Goal: Obtain resource: Obtain resource

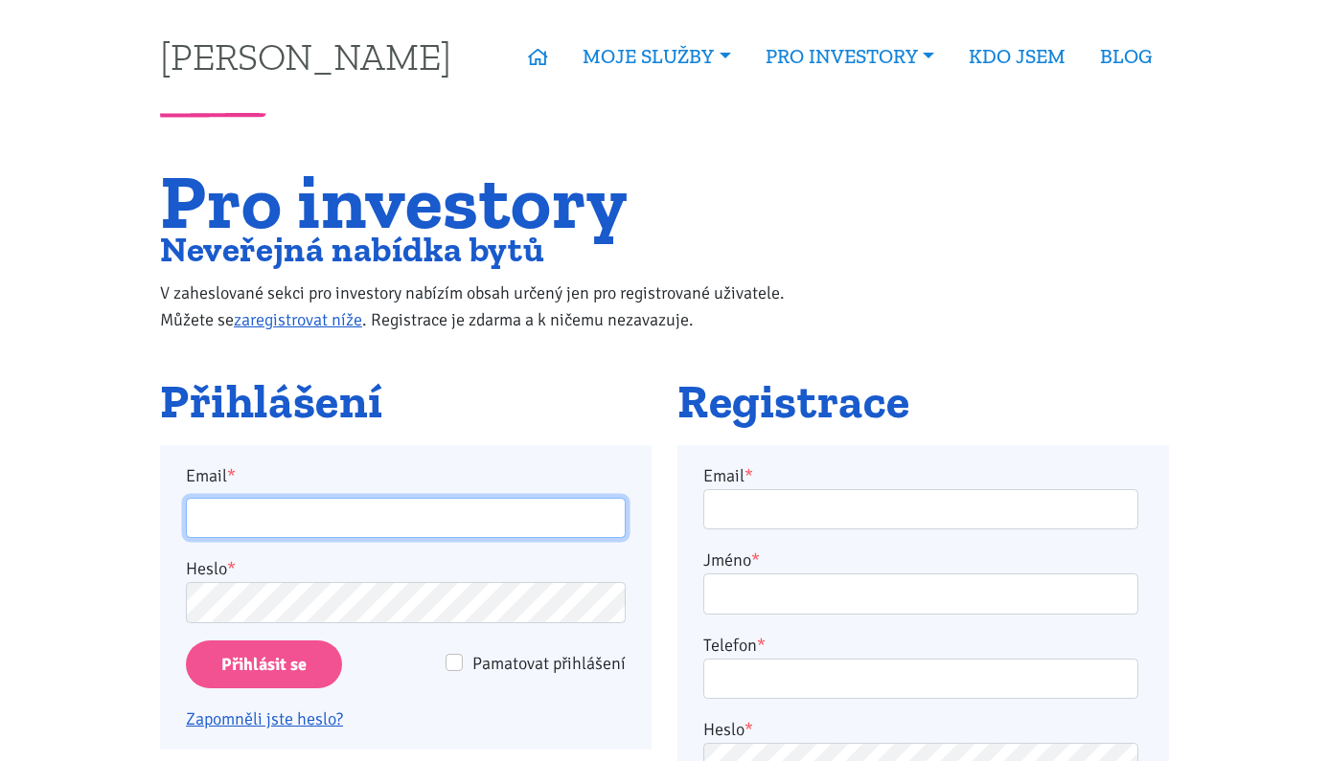
type input "[PERSON_NAME][EMAIL_ADDRESS][DOMAIN_NAME]"
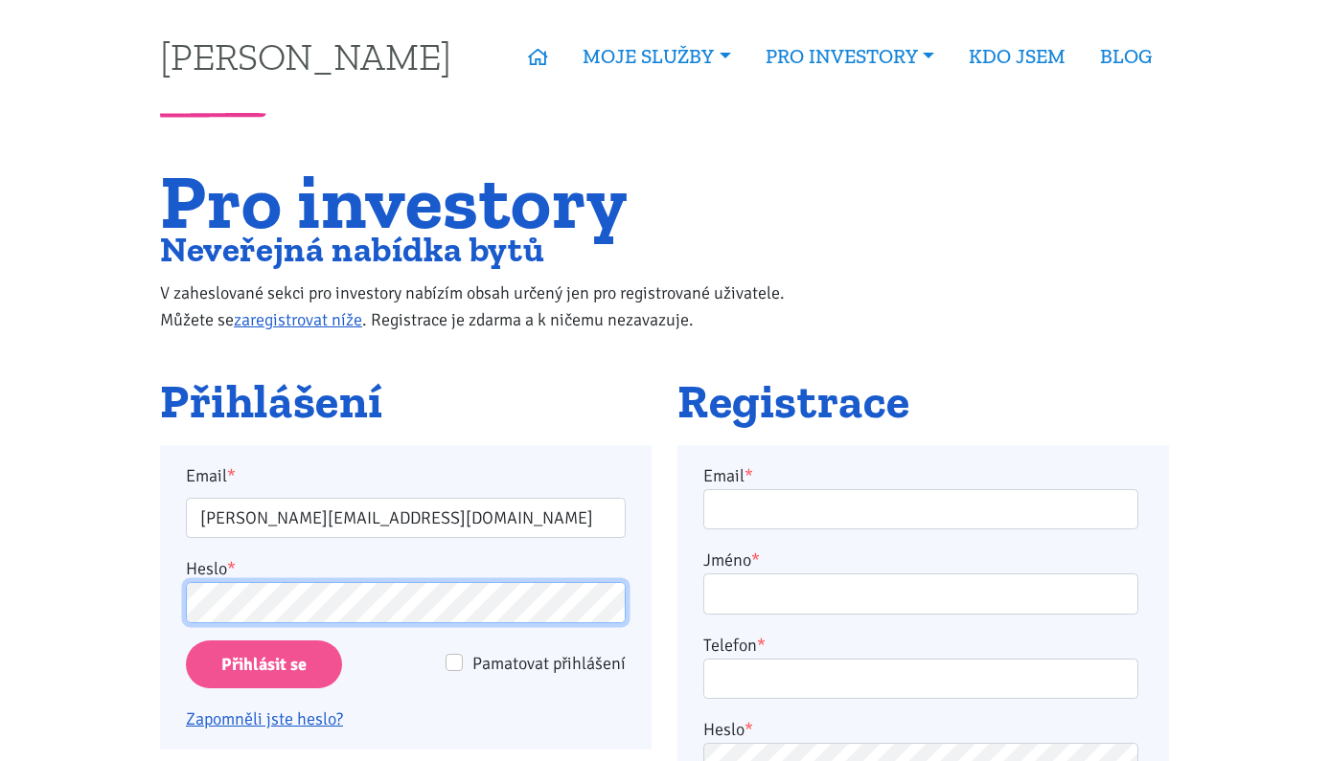
click at [263, 664] on input "Přihlásit se" at bounding box center [264, 665] width 156 height 49
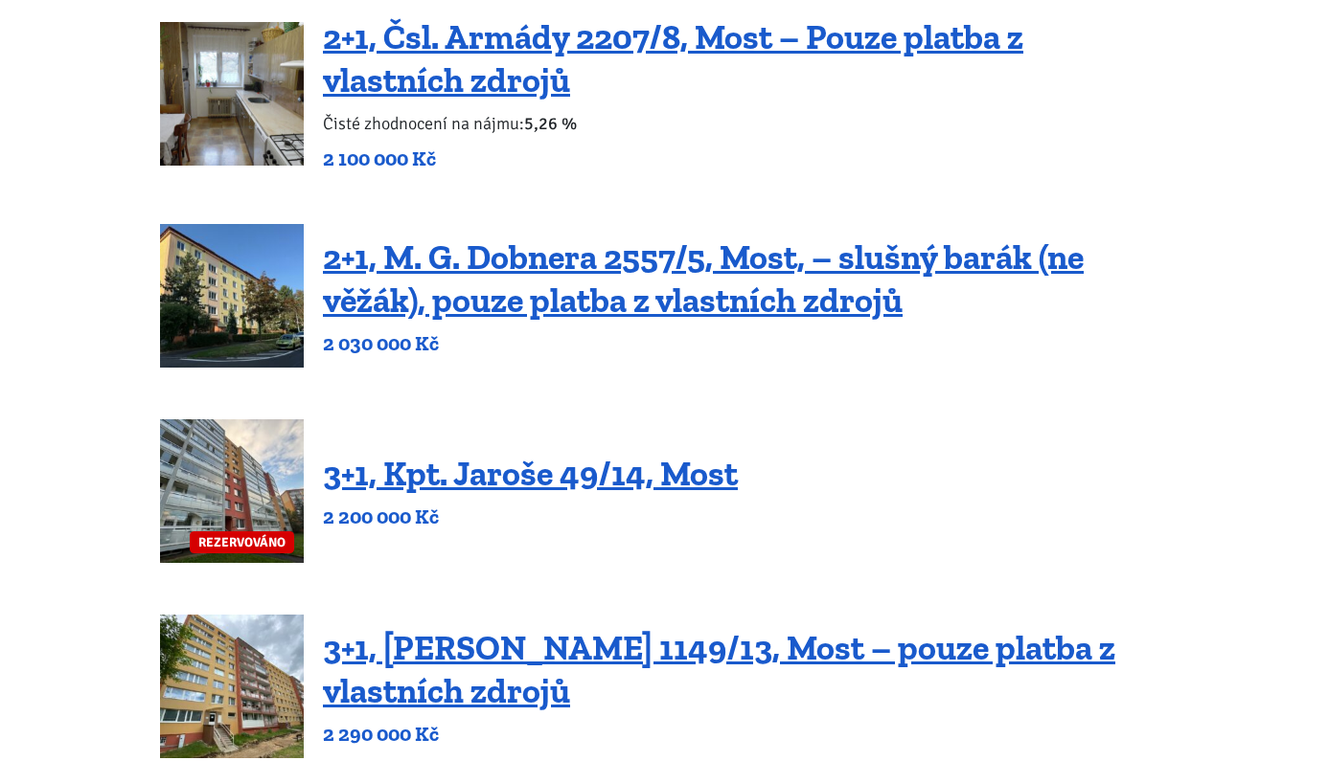
scroll to position [303, 0]
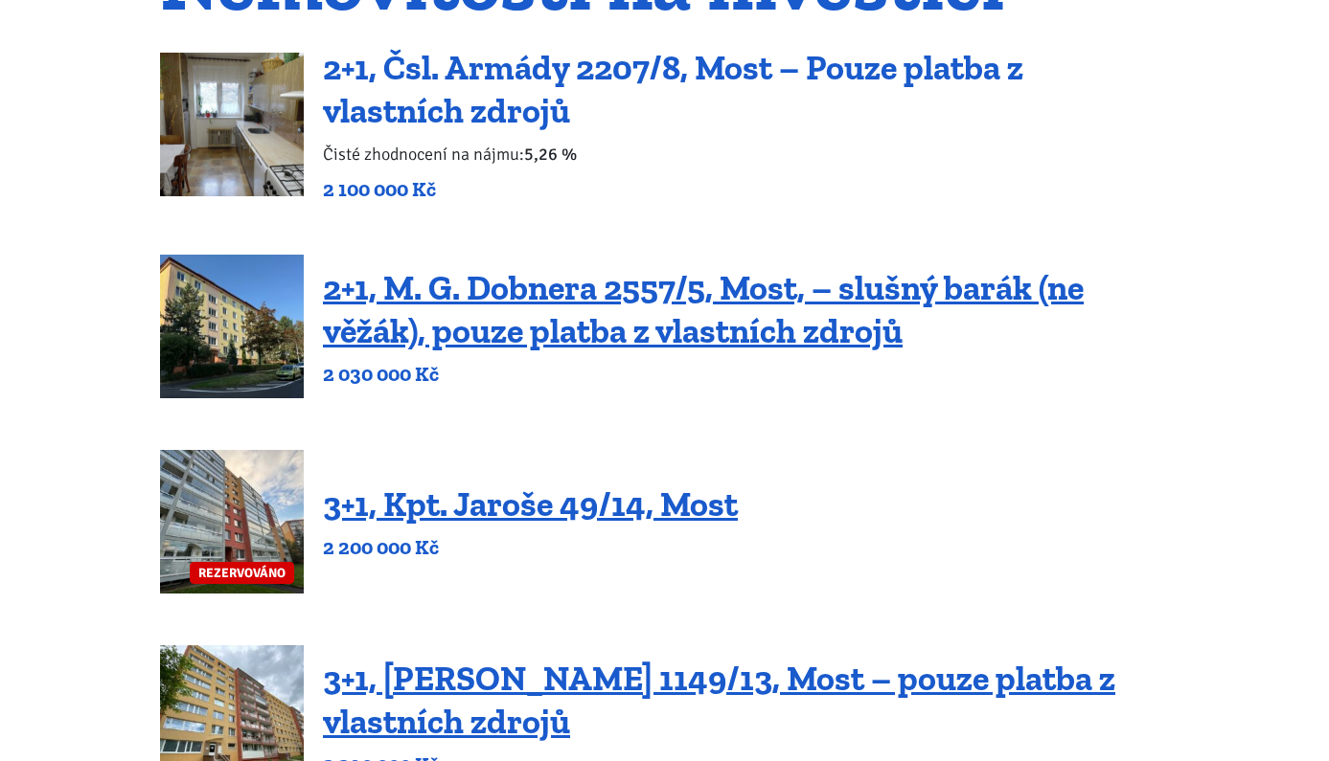
click at [445, 125] on link "2+1, Čsl. Armády 2207/8, Most – Pouze platba z vlastních zdrojů" at bounding box center [673, 89] width 700 height 84
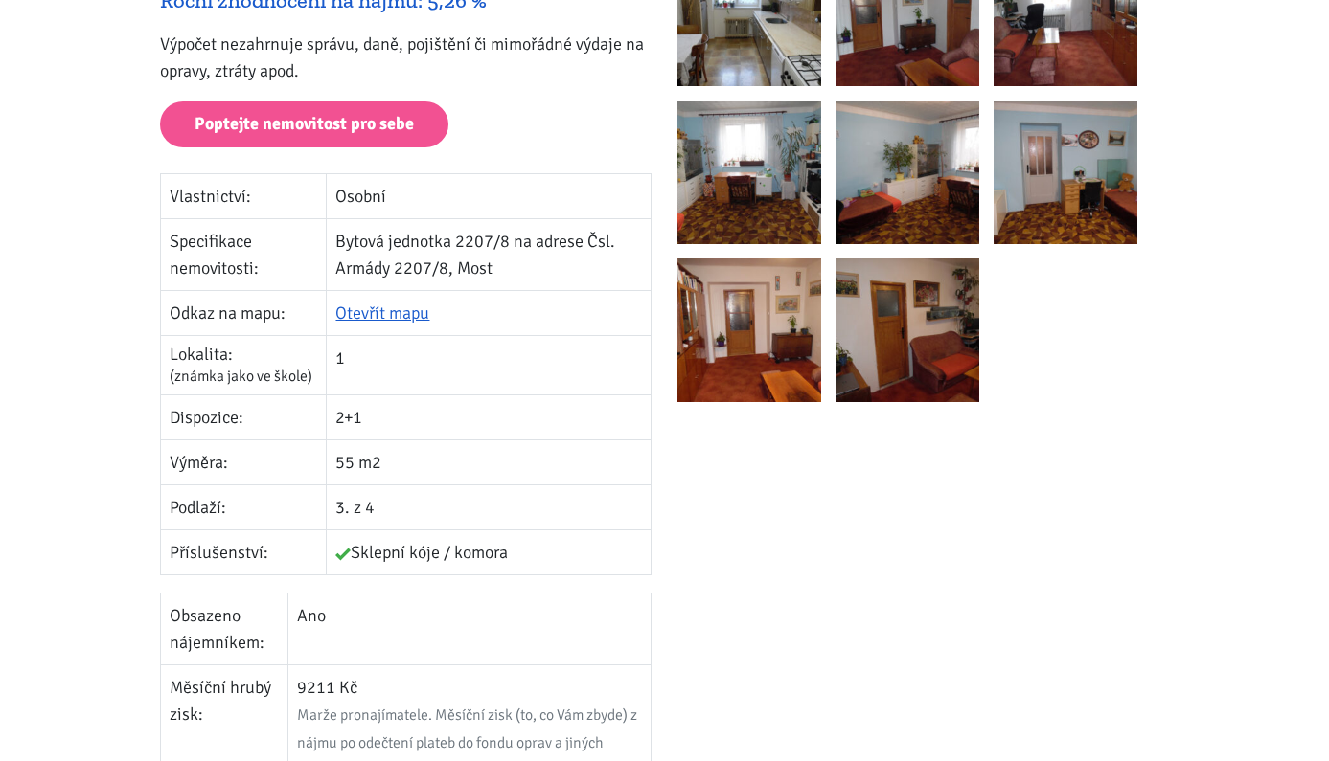
scroll to position [454, 0]
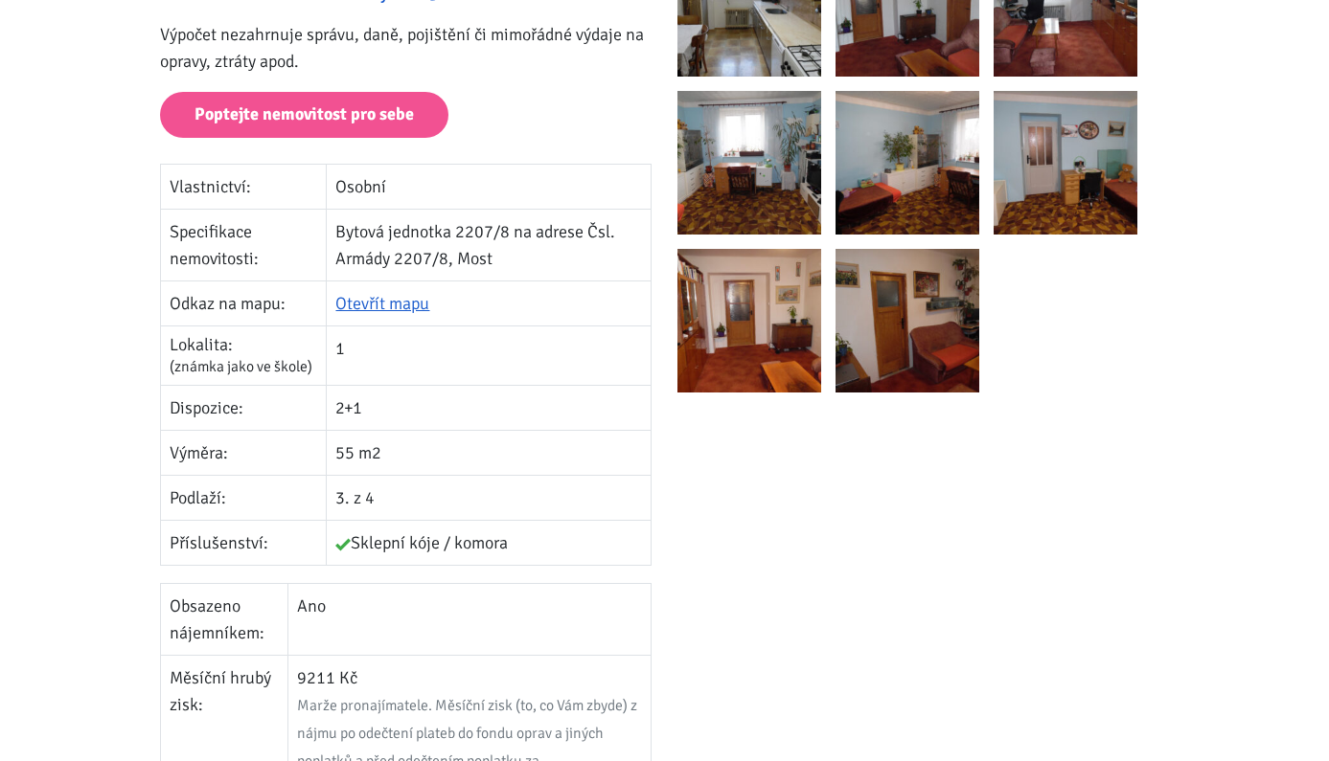
click at [345, 504] on td "3. z 4" at bounding box center [489, 498] width 325 height 45
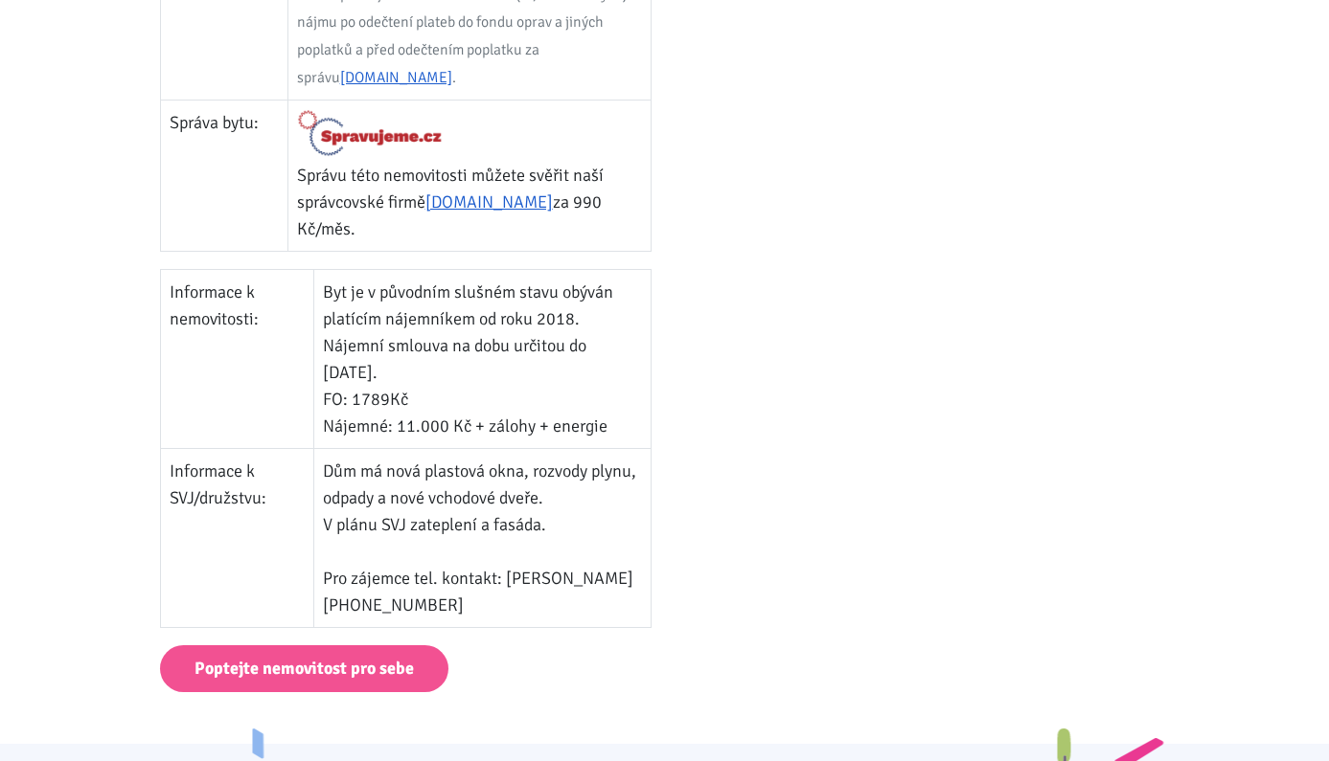
scroll to position [1179, 0]
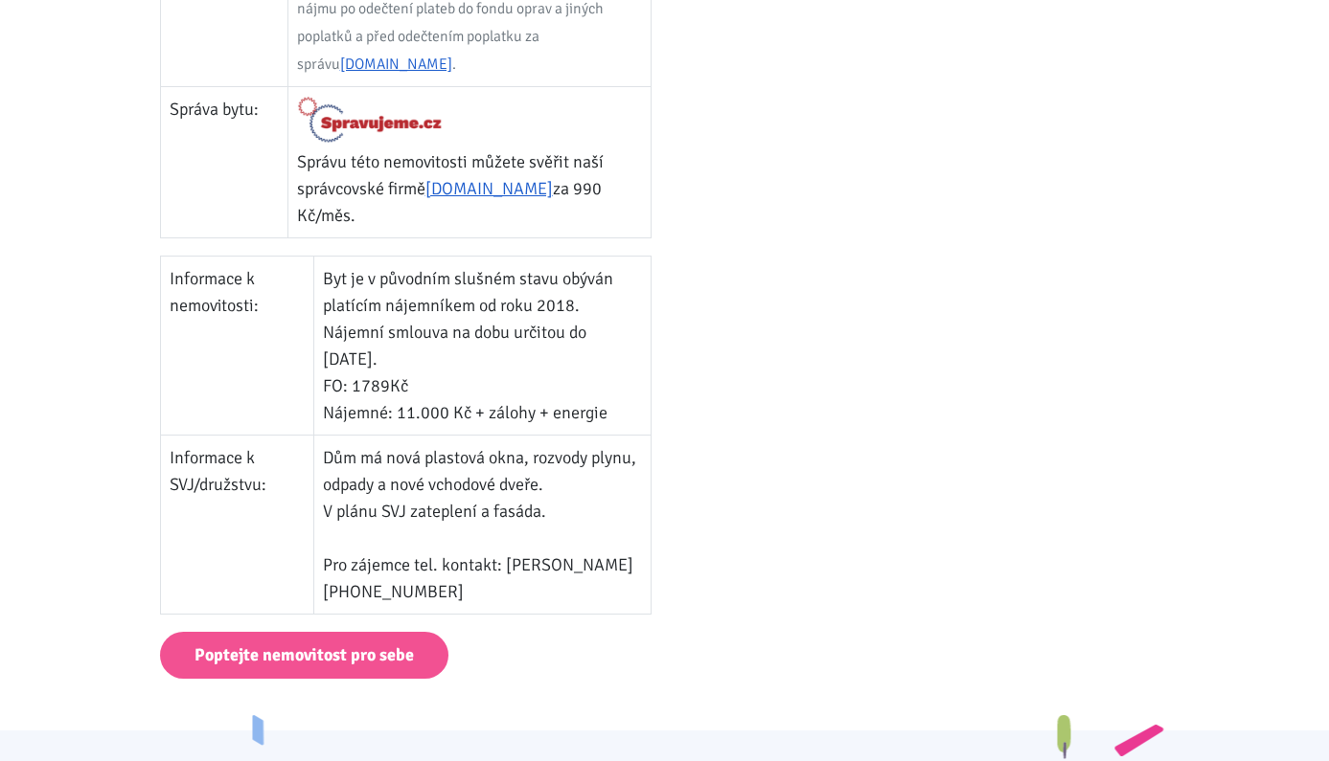
click at [438, 499] on td "Dům má nová plastová okna, rozvody plynu, odpady a nové vchodové dveře. V plánu…" at bounding box center [482, 524] width 337 height 179
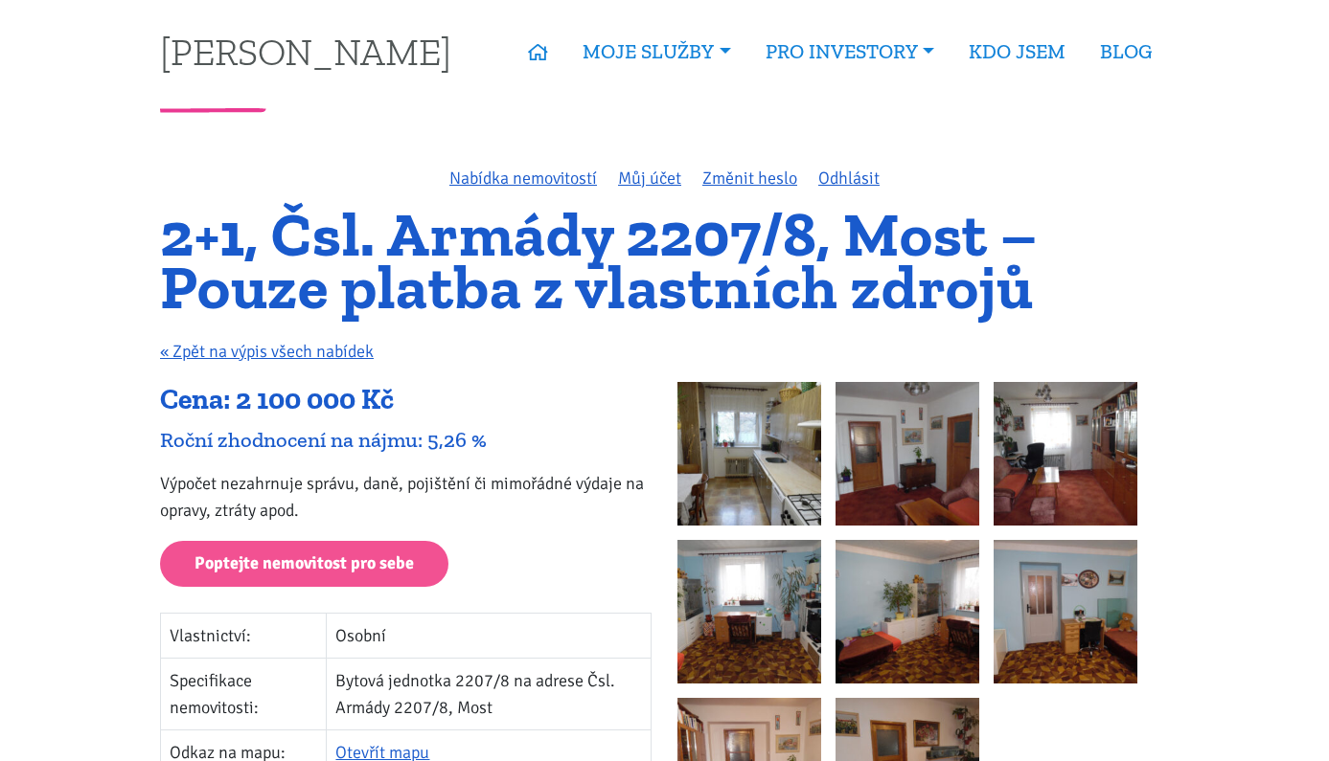
scroll to position [52, 0]
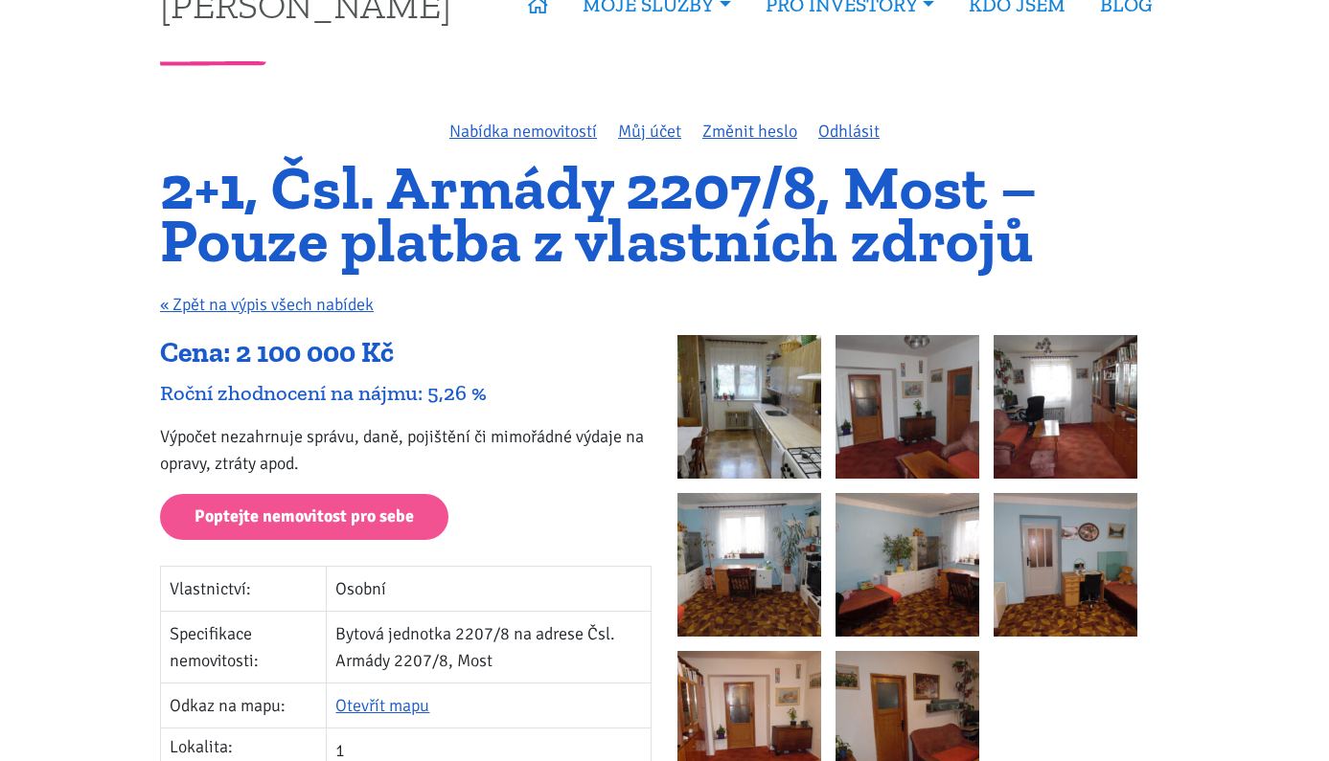
click at [775, 385] on img at bounding box center [749, 407] width 144 height 144
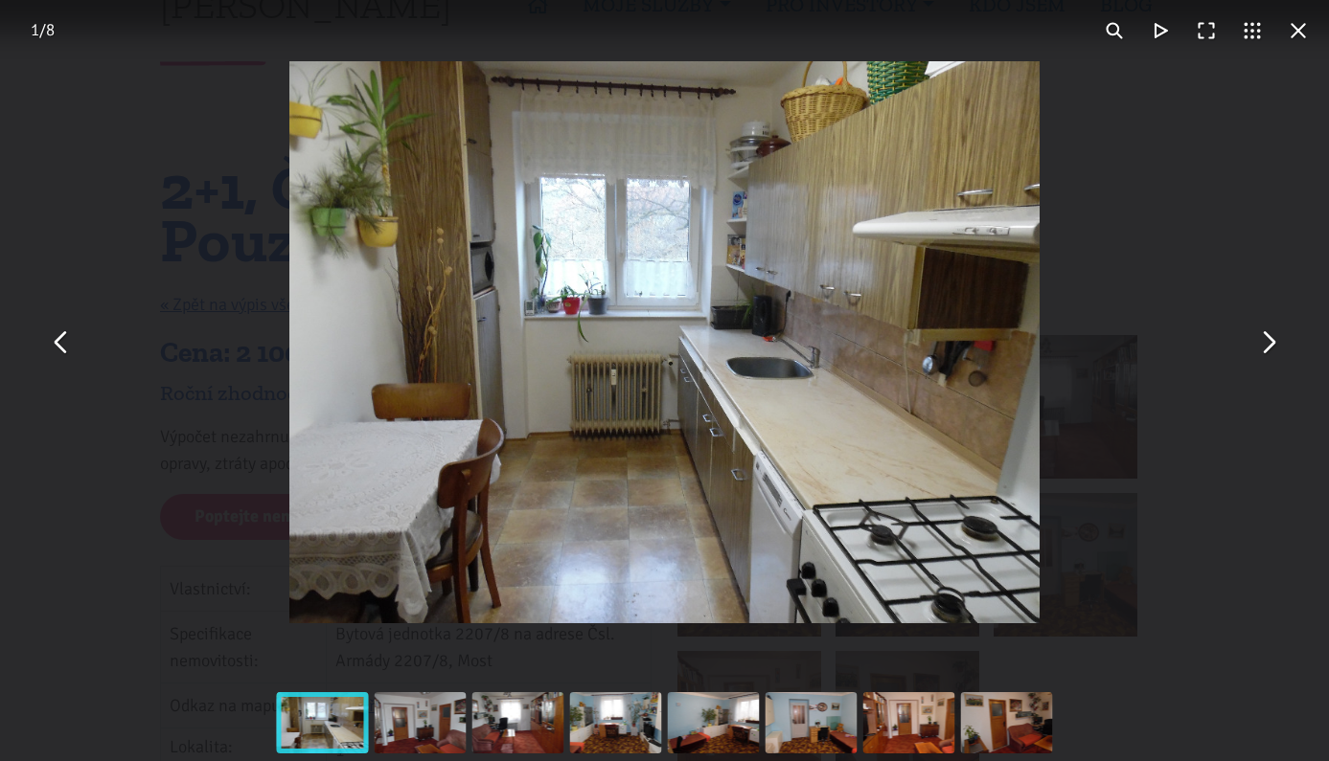
click at [1266, 352] on button "You can close this modal content with the ESC key" at bounding box center [1267, 343] width 46 height 46
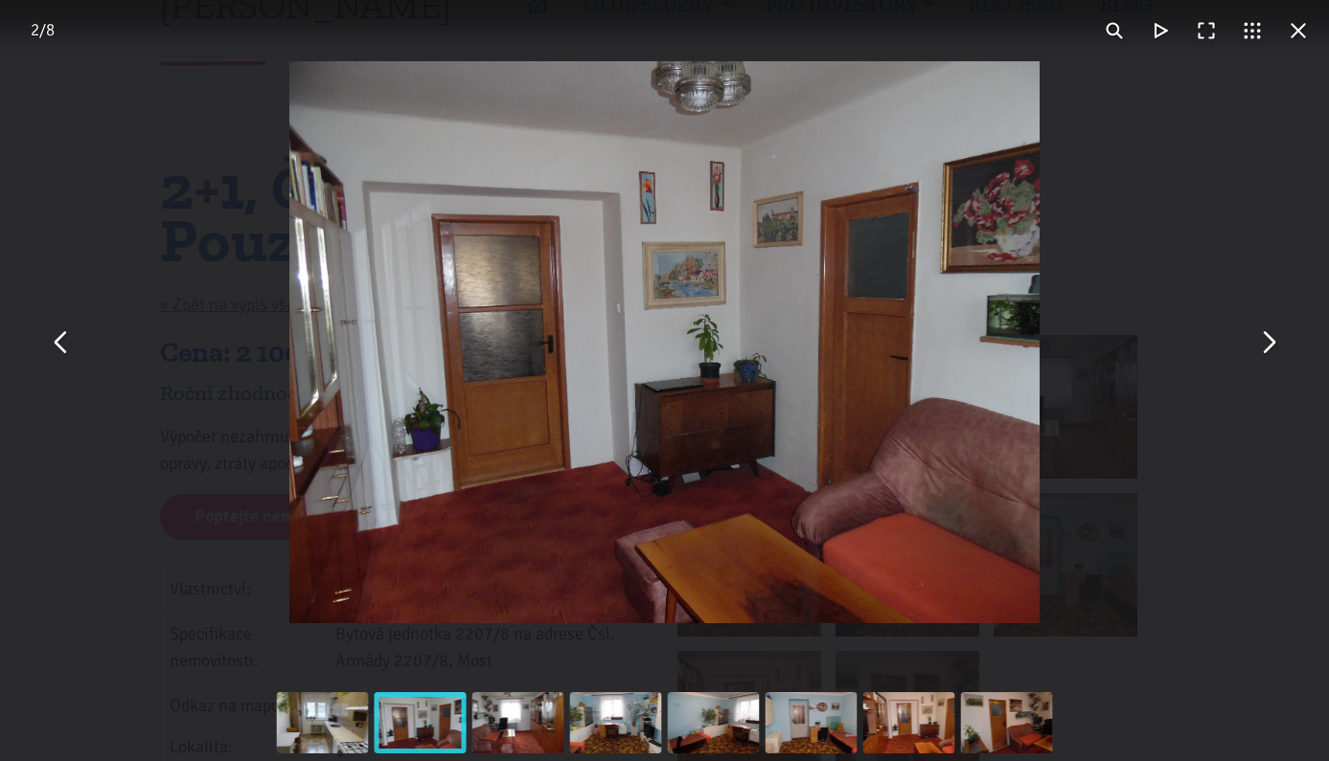
click at [1266, 352] on button "You can close this modal content with the ESC key" at bounding box center [1267, 343] width 46 height 46
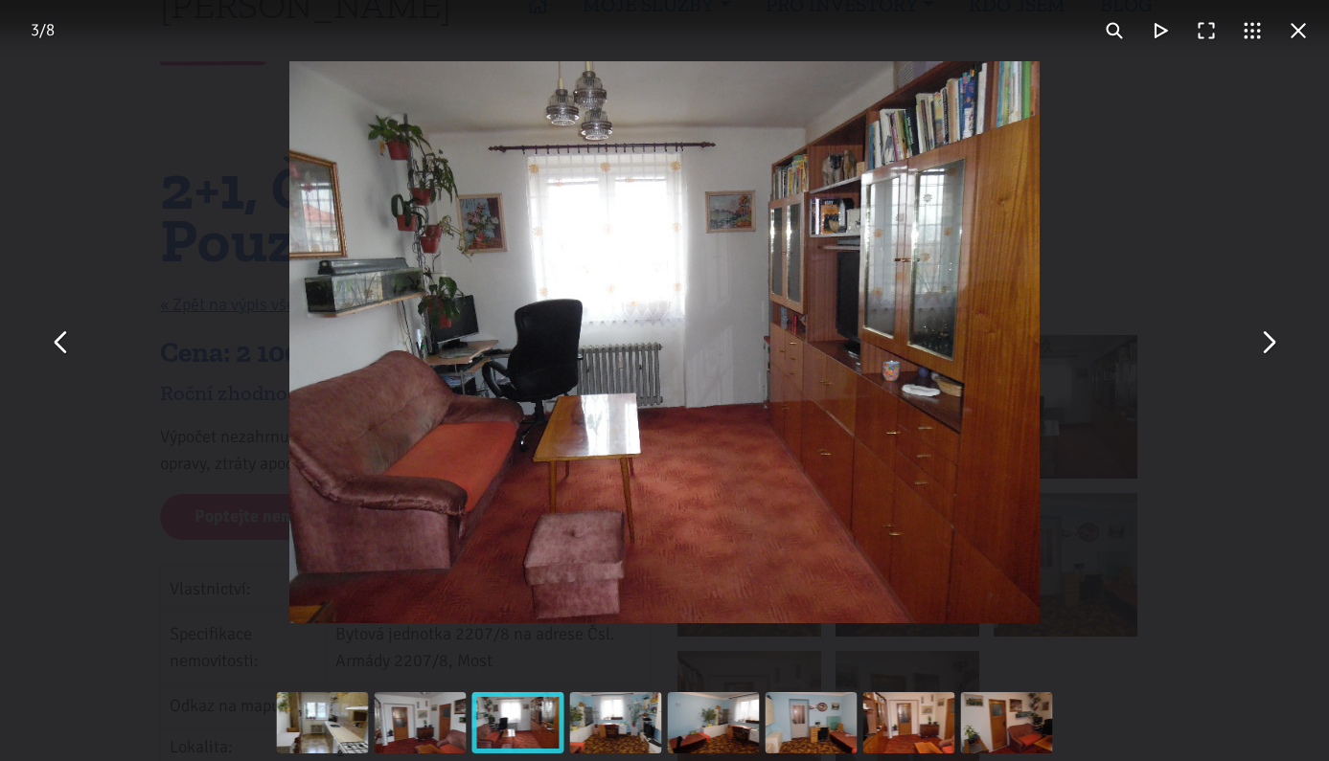
click at [1266, 352] on button "You can close this modal content with the ESC key" at bounding box center [1267, 343] width 46 height 46
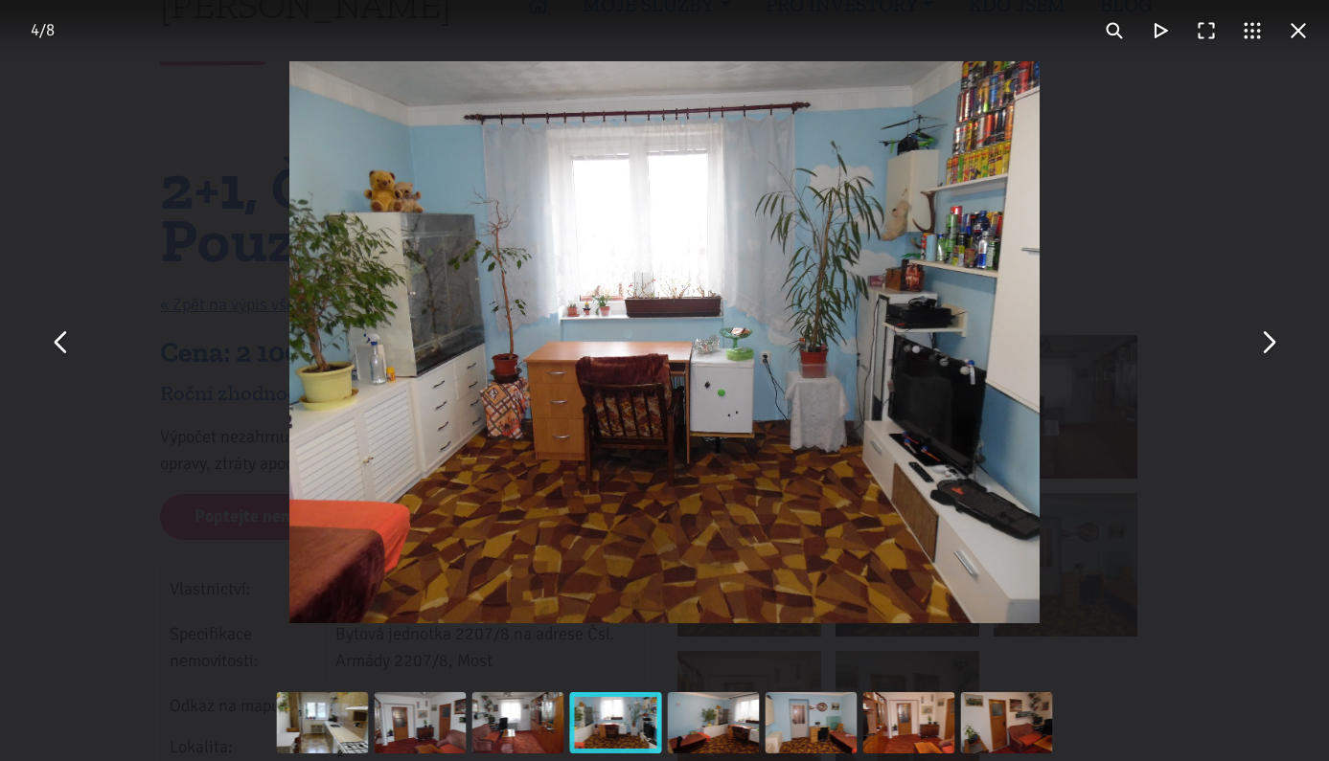
click at [1266, 352] on button "You can close this modal content with the ESC key" at bounding box center [1267, 343] width 46 height 46
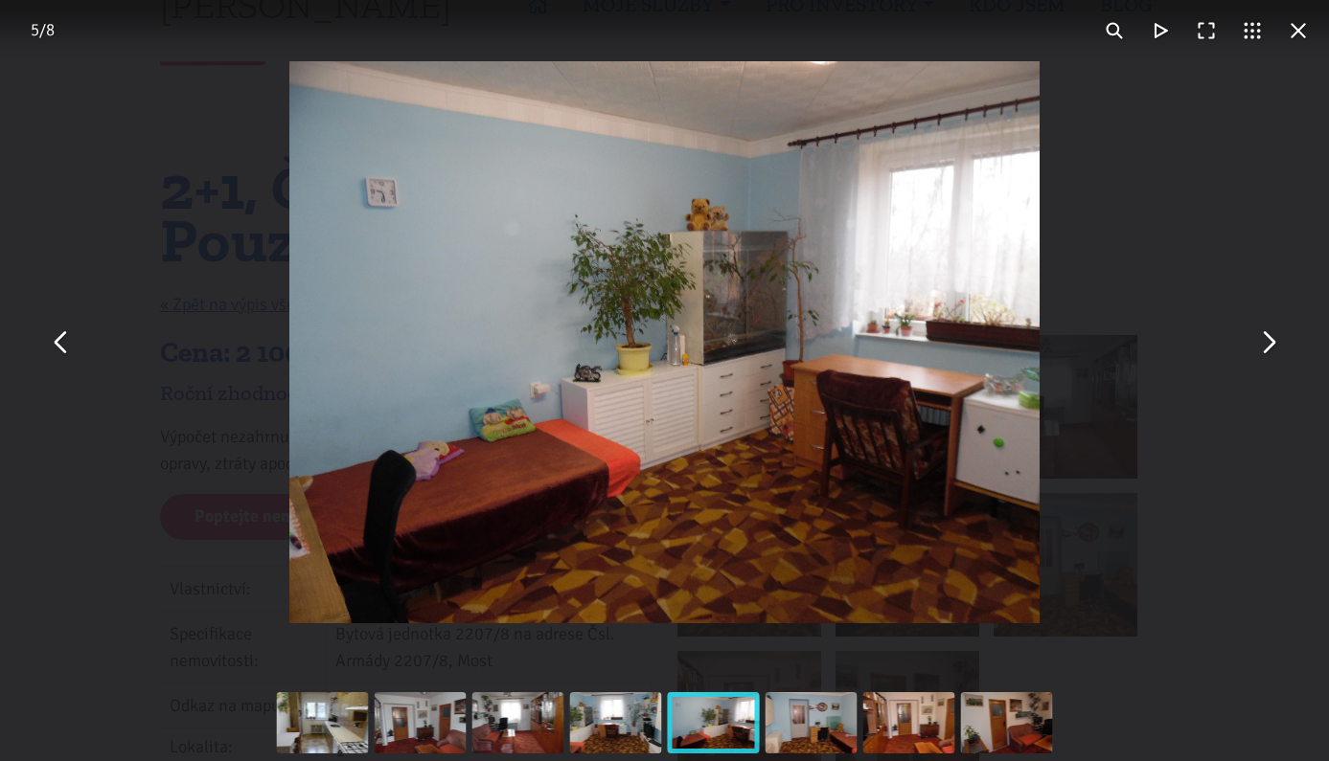
click at [1266, 352] on button "You can close this modal content with the ESC key" at bounding box center [1267, 343] width 46 height 46
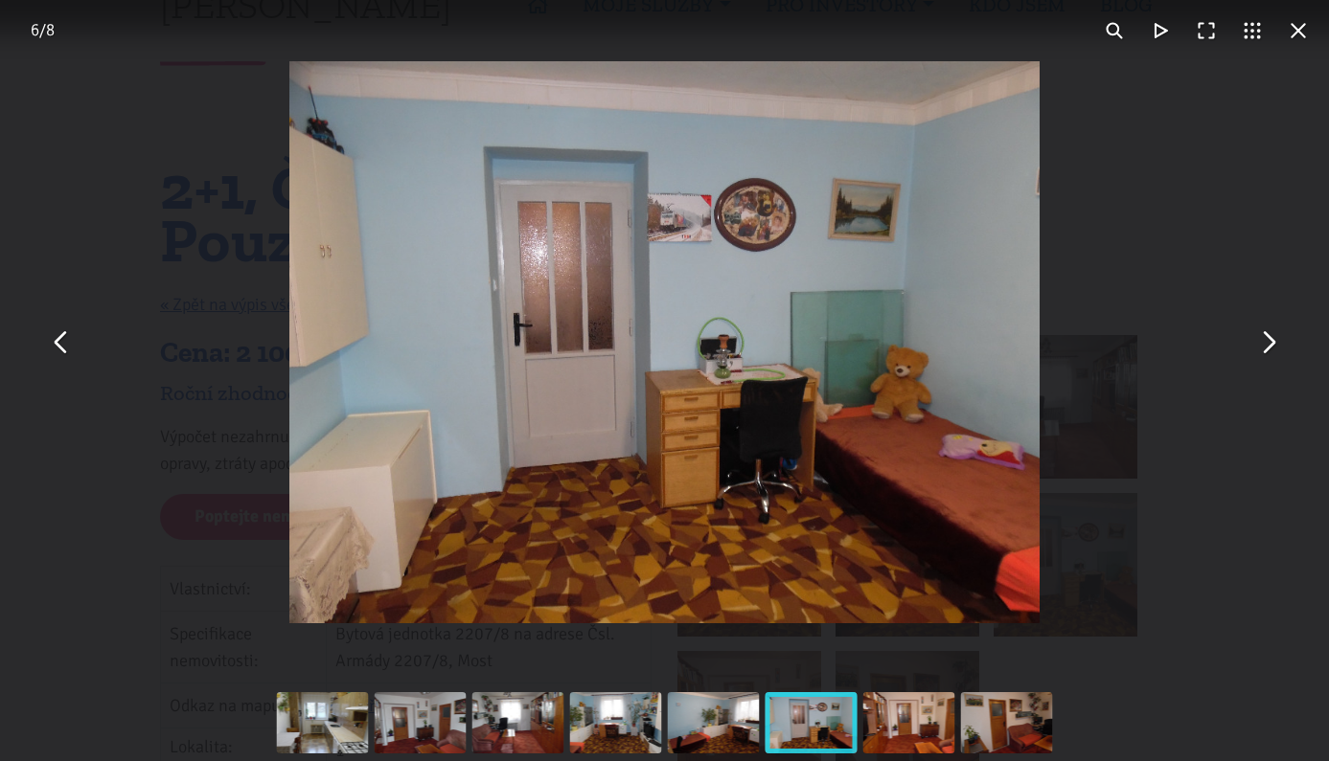
click at [1266, 352] on button "You can close this modal content with the ESC key" at bounding box center [1267, 343] width 46 height 46
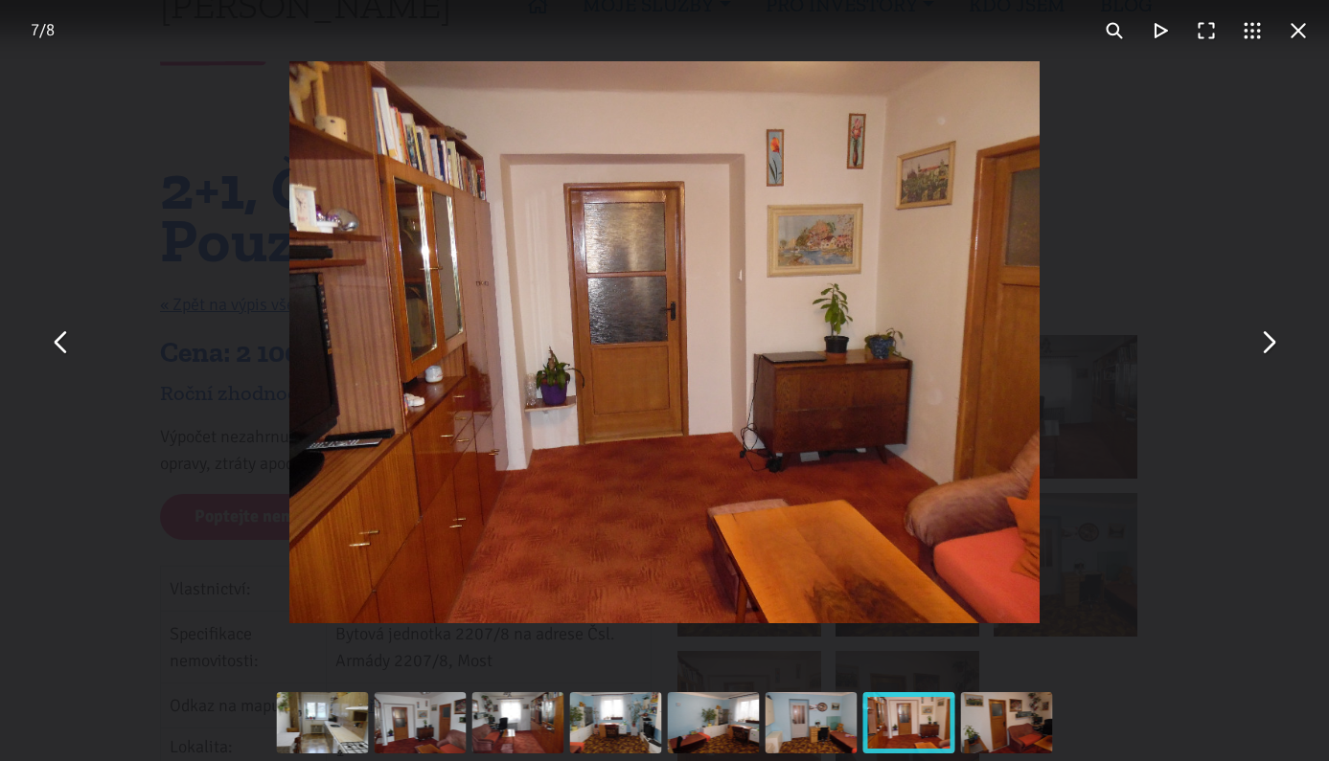
click at [1266, 352] on button "You can close this modal content with the ESC key" at bounding box center [1267, 343] width 46 height 46
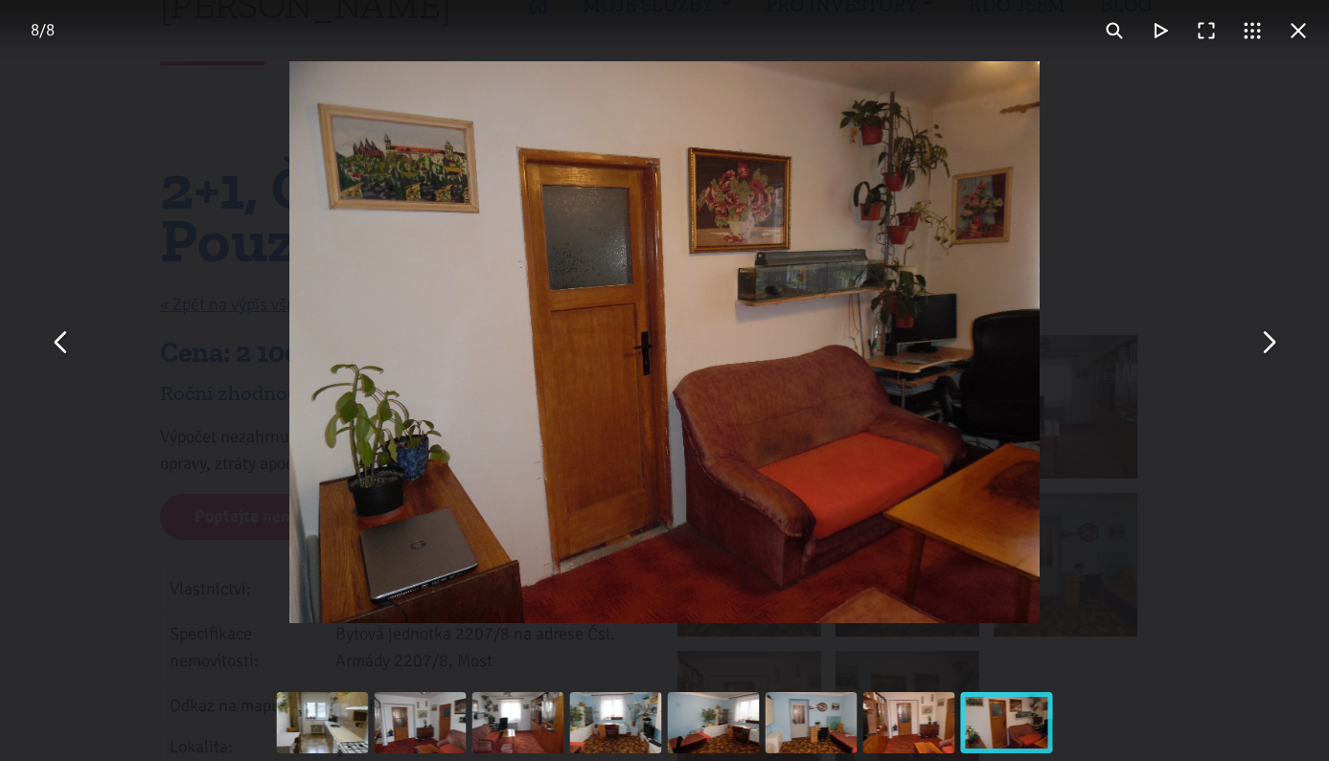
click at [1266, 352] on button "You can close this modal content with the ESC key" at bounding box center [1267, 343] width 46 height 46
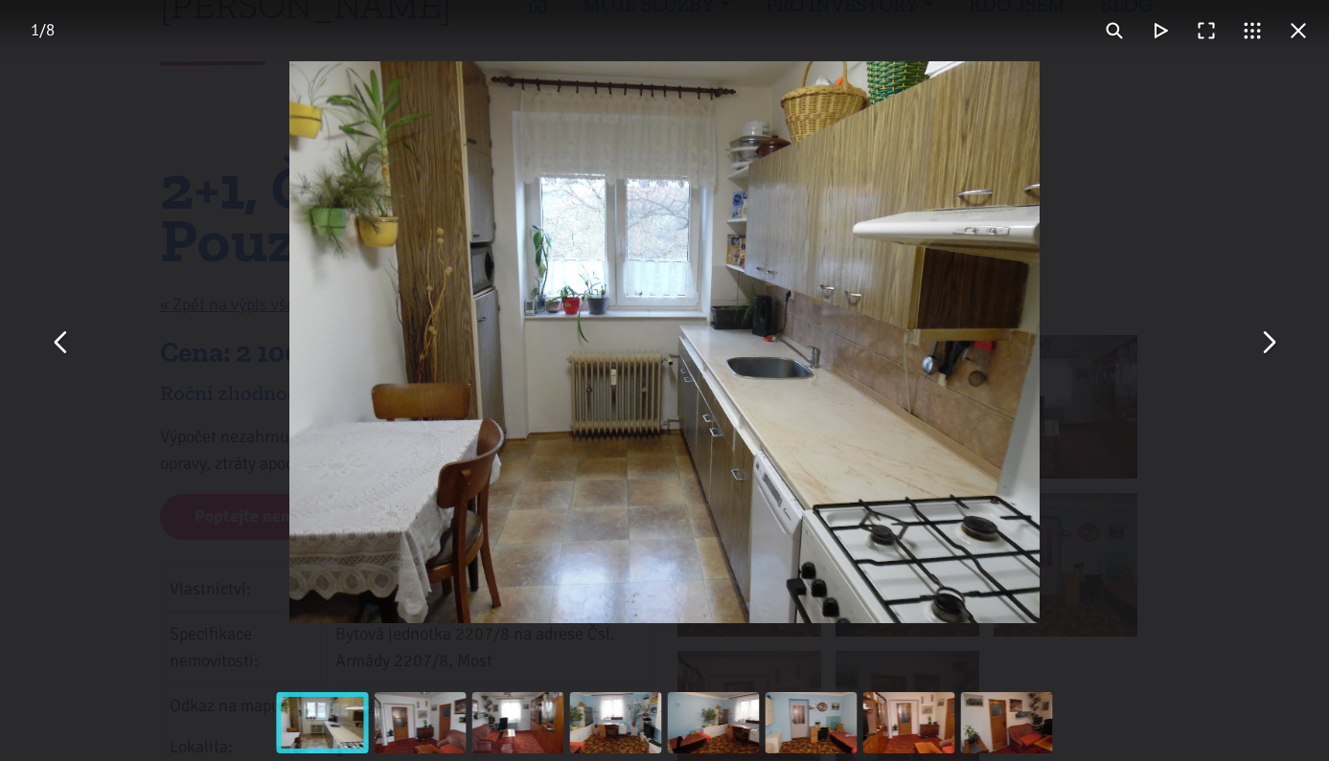
click at [1266, 352] on button "You can close this modal content with the ESC key" at bounding box center [1267, 343] width 46 height 46
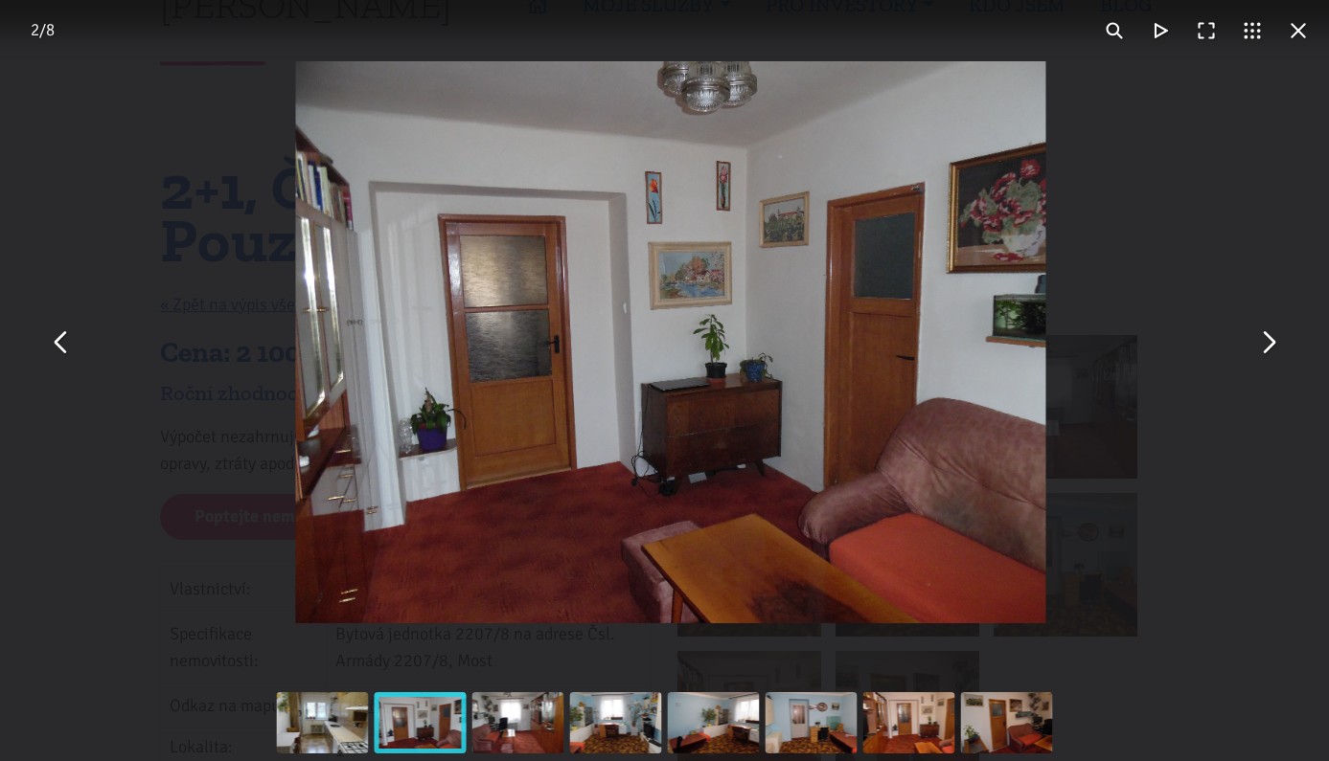
click at [1266, 352] on button "You can close this modal content with the ESC key" at bounding box center [1267, 343] width 46 height 46
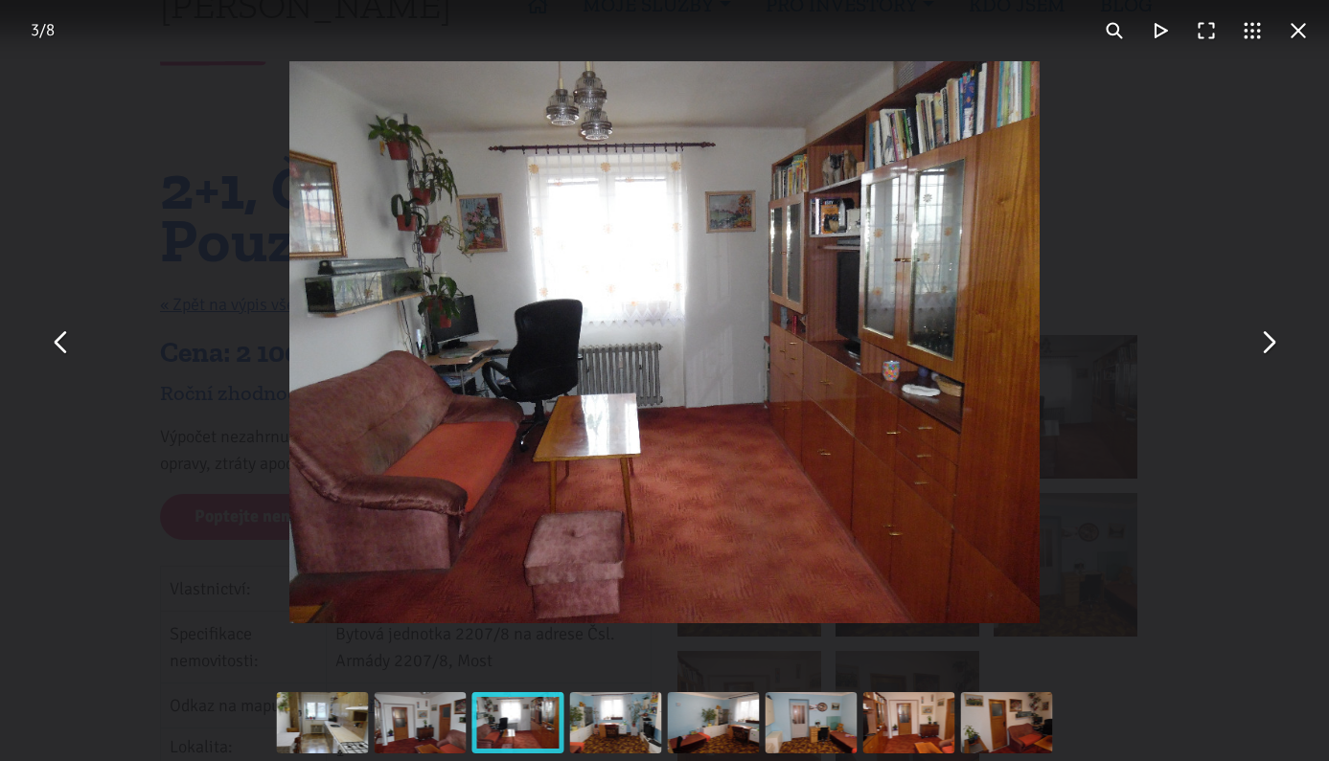
click at [1300, 37] on button "You can close this modal content with the ESC key" at bounding box center [1298, 31] width 46 height 46
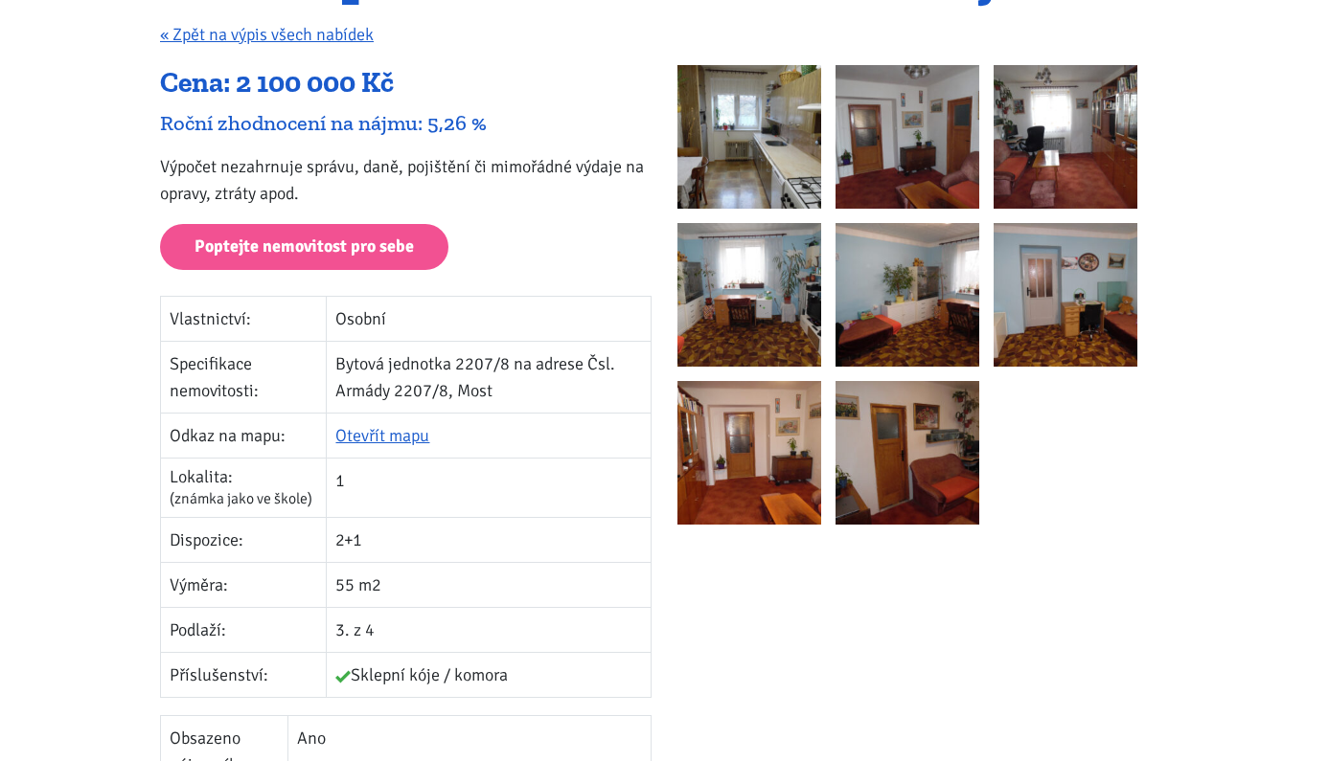
scroll to position [282, 0]
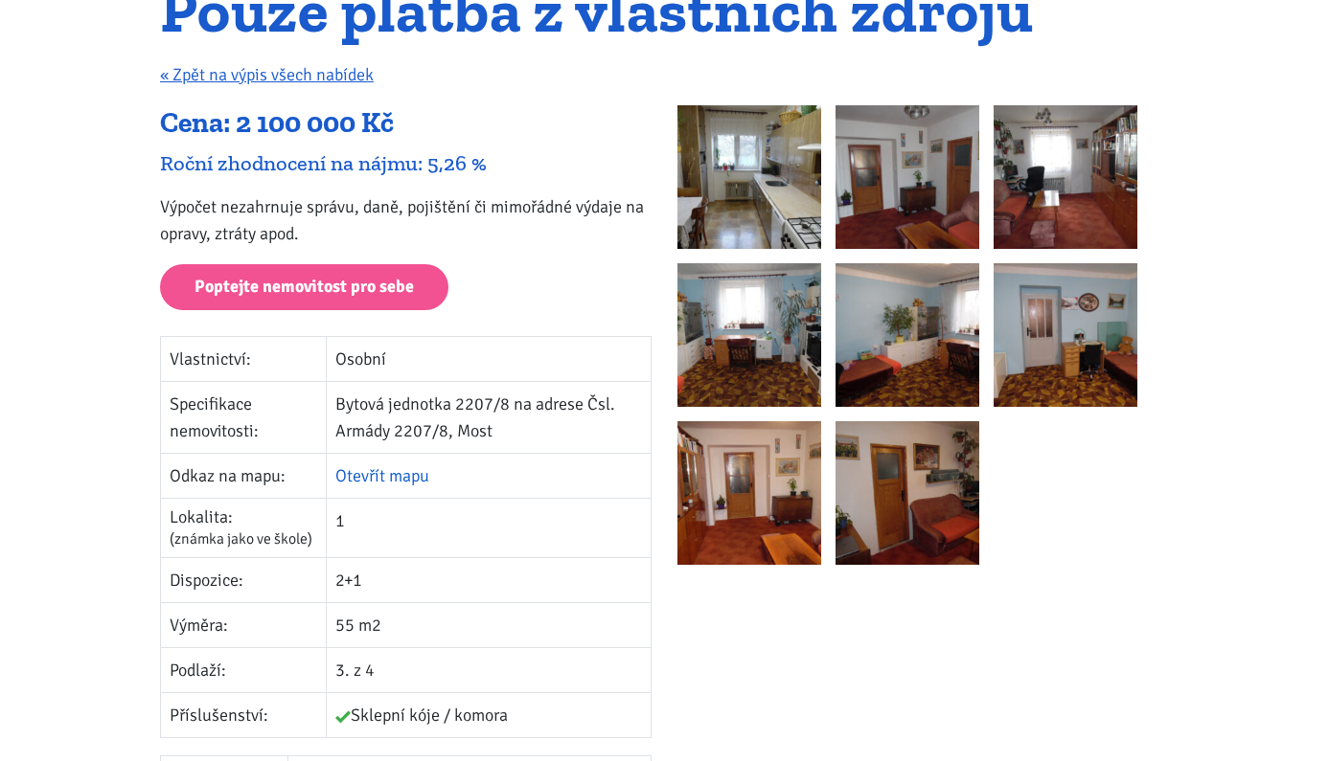
click at [362, 479] on link "Otevřít mapu" at bounding box center [382, 476] width 94 height 21
click at [488, 116] on div "Cena: 2 100 000 Kč" at bounding box center [405, 123] width 491 height 36
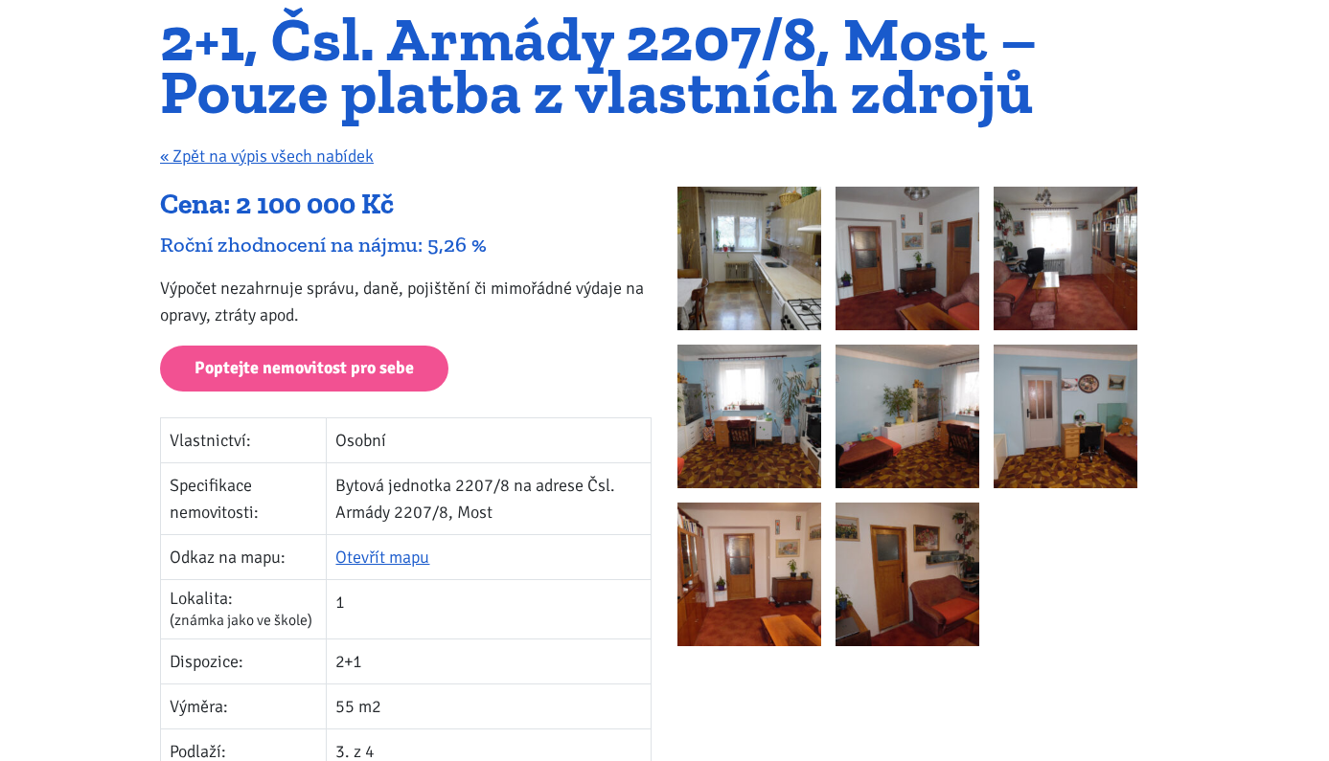
scroll to position [197, 0]
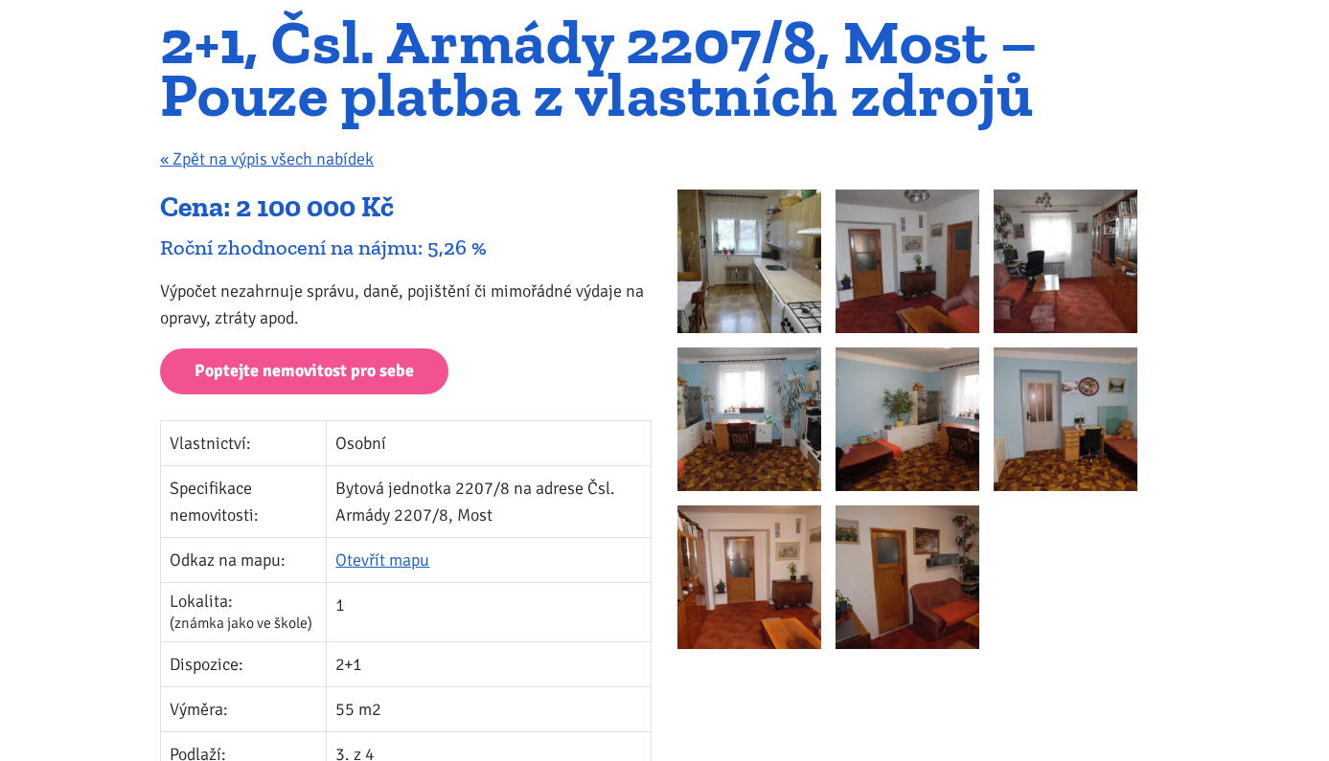
click at [251, 308] on p "Výpočet nezahrnuje správu, daně, pojištění či mimořádné výdaje na opravy, ztrát…" at bounding box center [405, 305] width 491 height 54
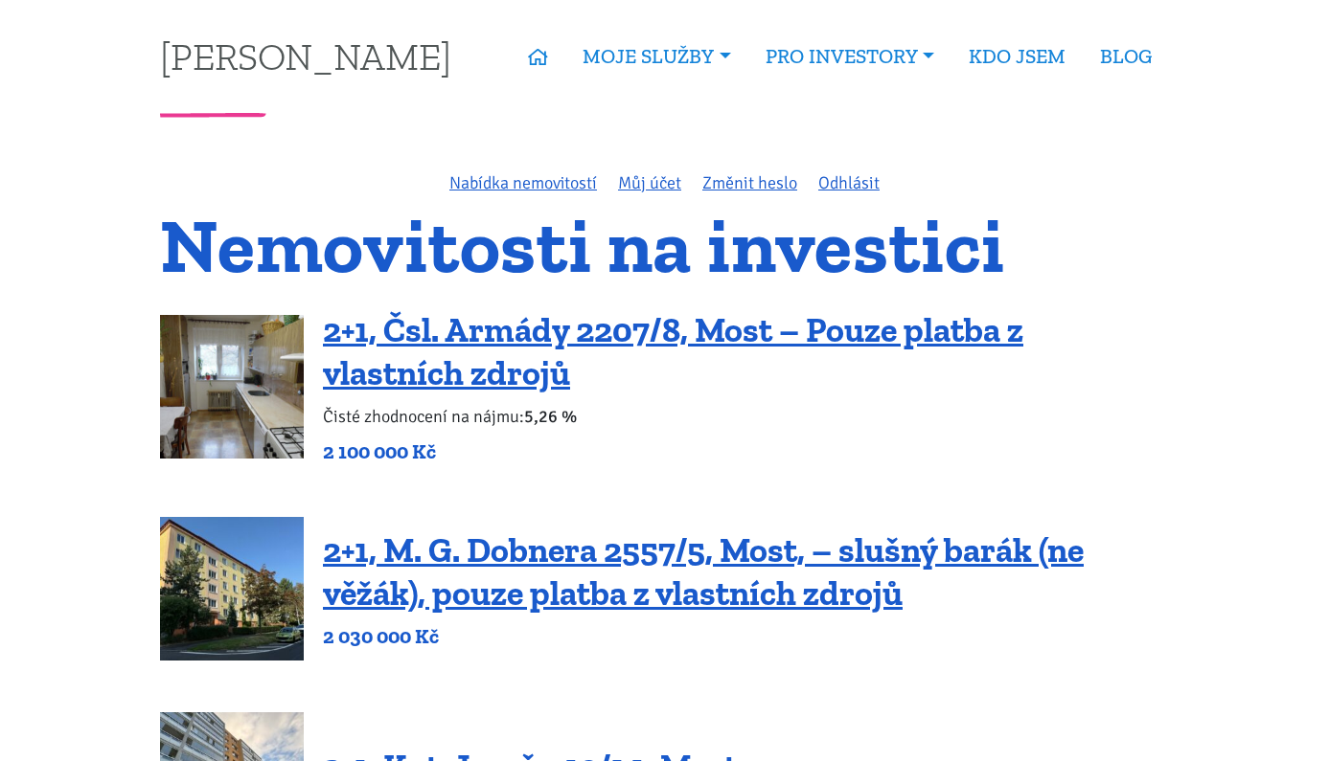
scroll to position [283, 0]
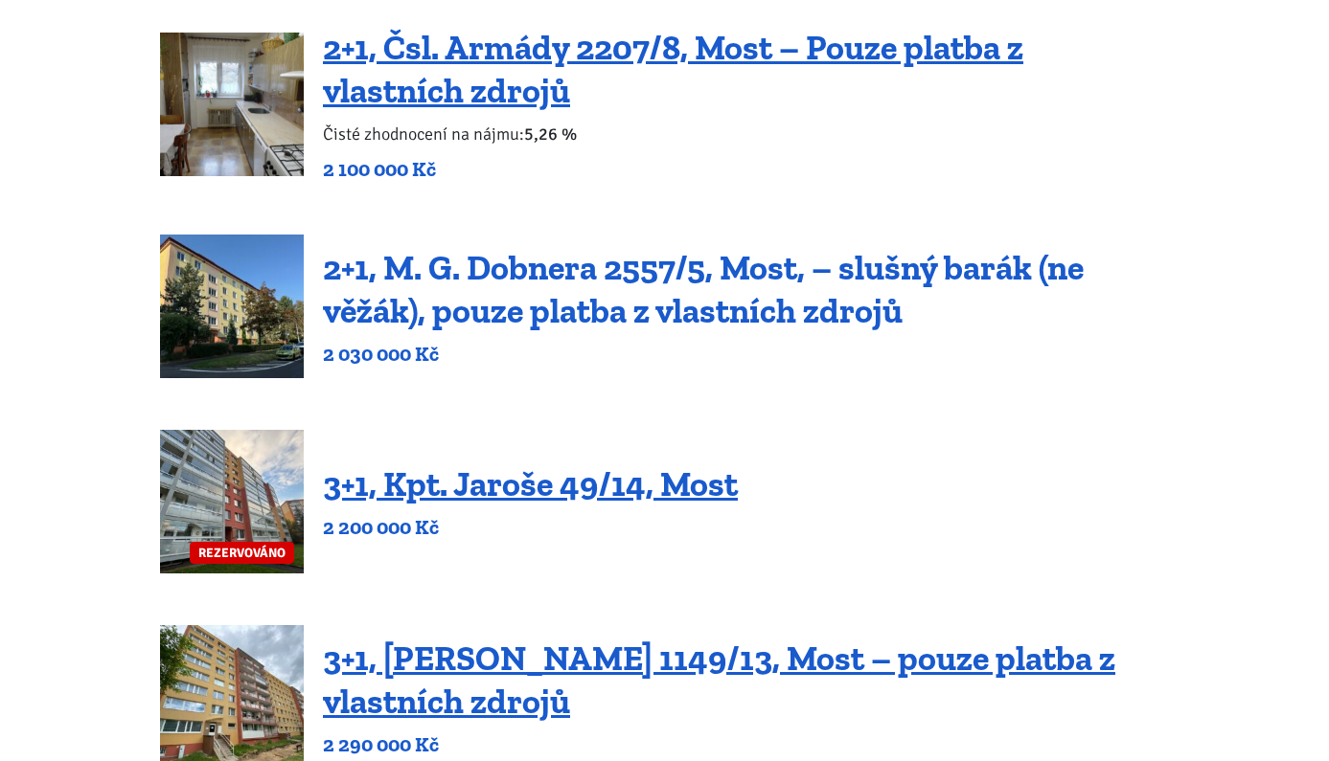
click at [549, 304] on link "2+1, M. G. Dobnera 2557/5, Most, – slušný barák (ne věžák), pouze platba z vlas…" at bounding box center [703, 289] width 761 height 84
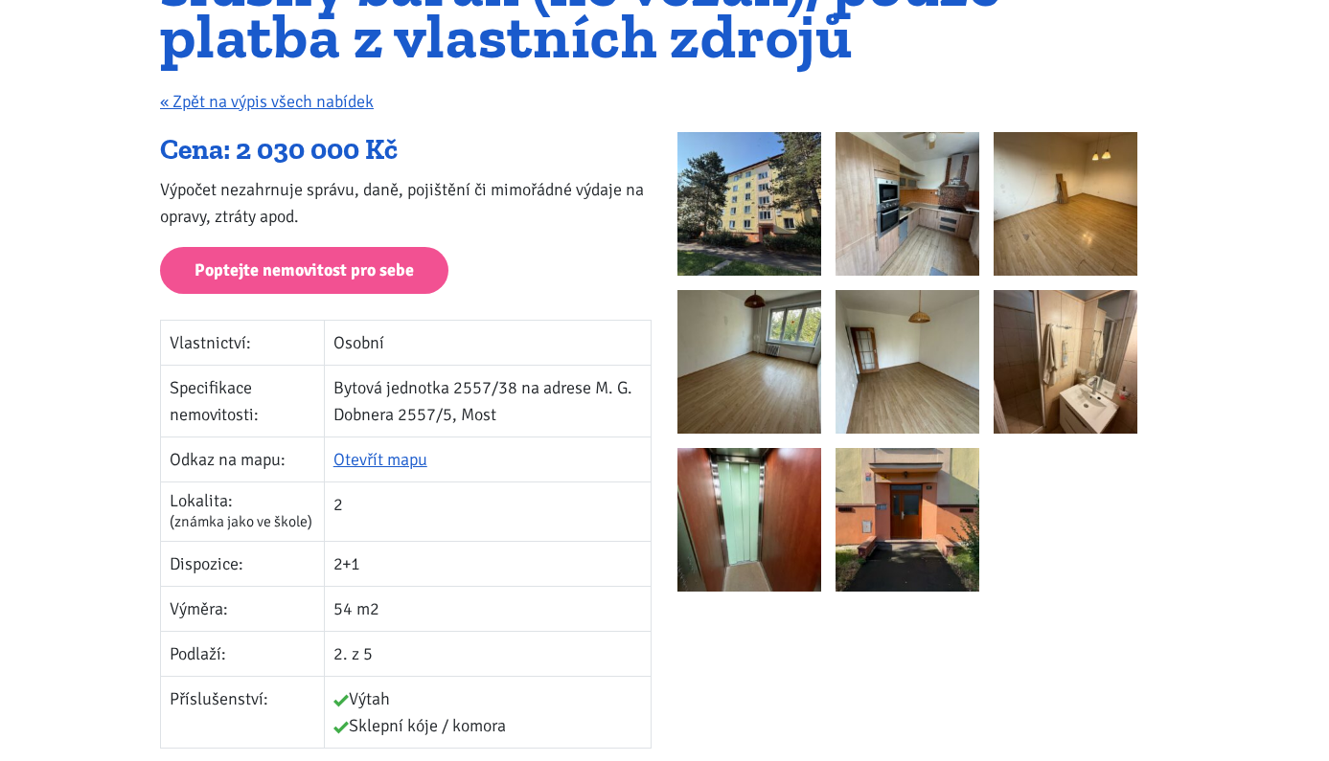
scroll to position [179, 0]
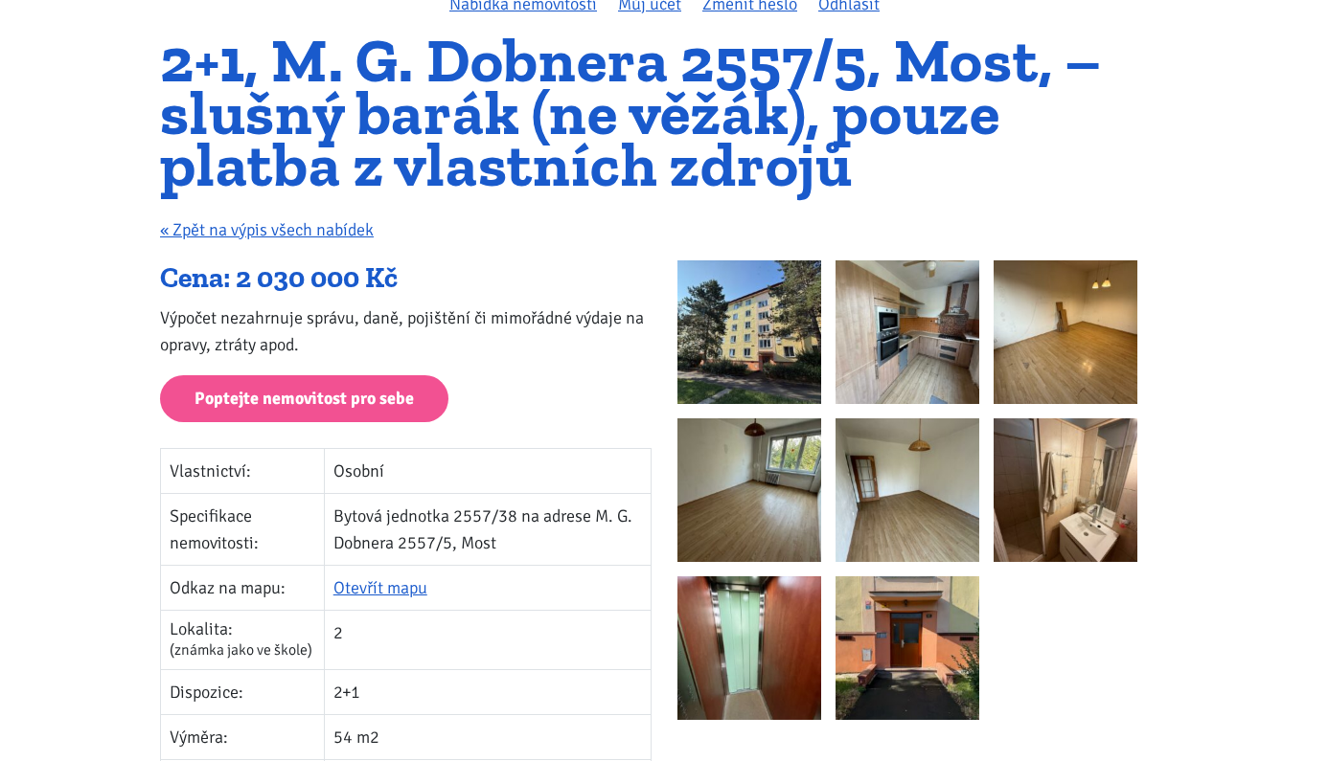
click at [706, 350] on img at bounding box center [749, 333] width 144 height 144
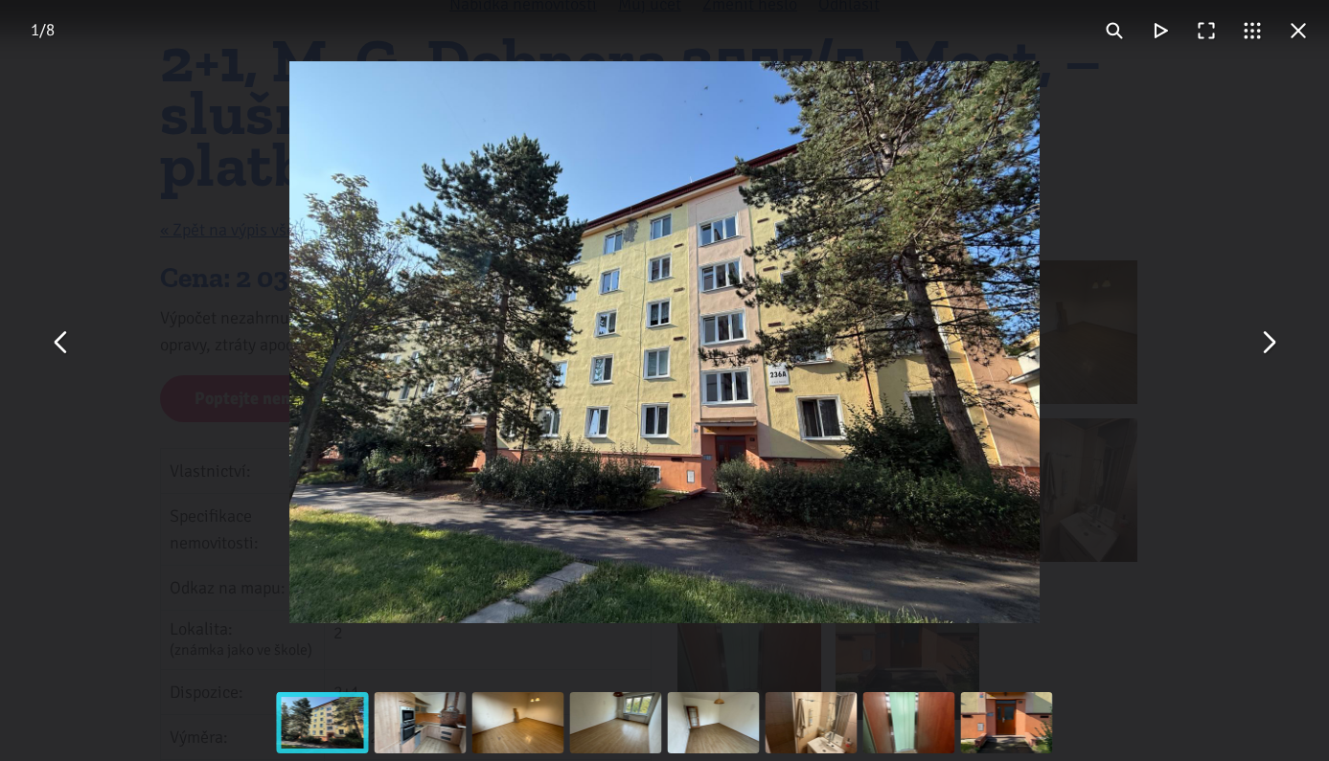
click at [1255, 333] on button "You can close this modal content with the ESC key" at bounding box center [1267, 343] width 46 height 46
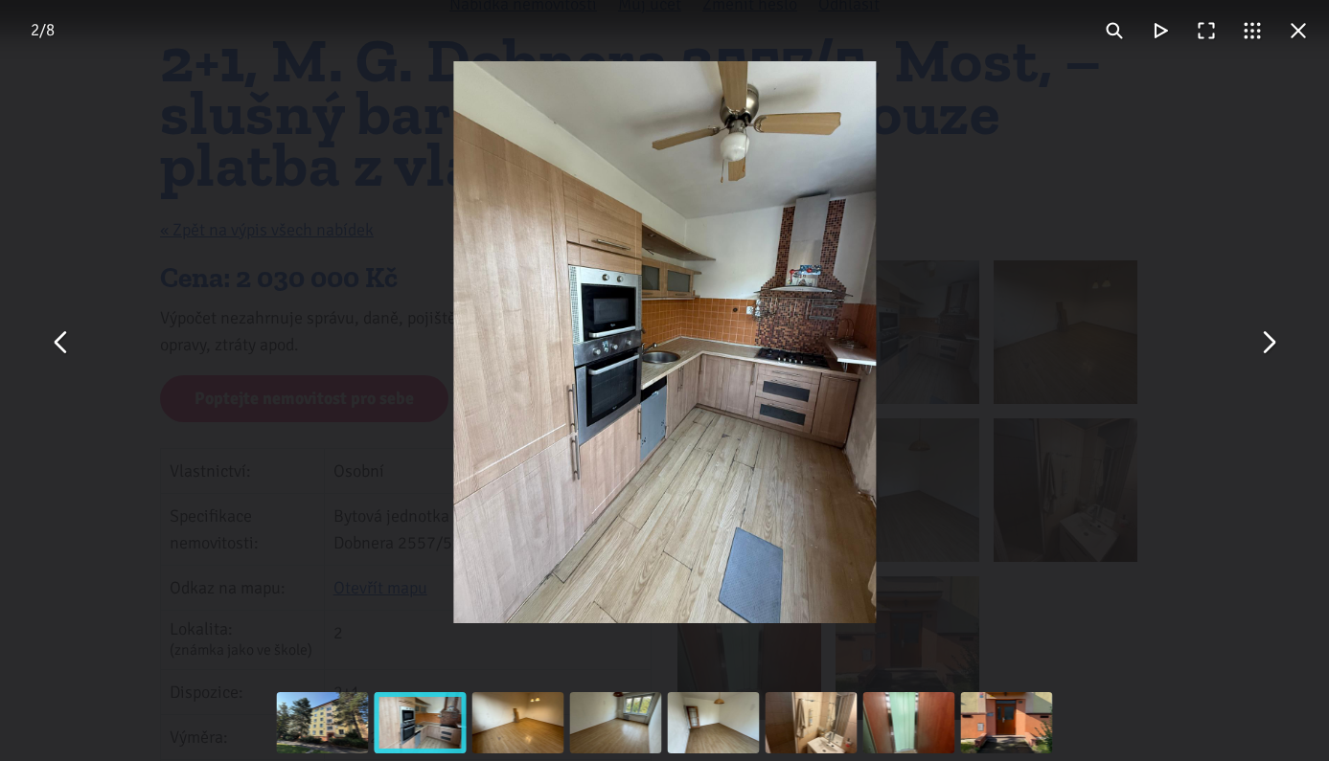
click at [1255, 333] on button "You can close this modal content with the ESC key" at bounding box center [1267, 343] width 46 height 46
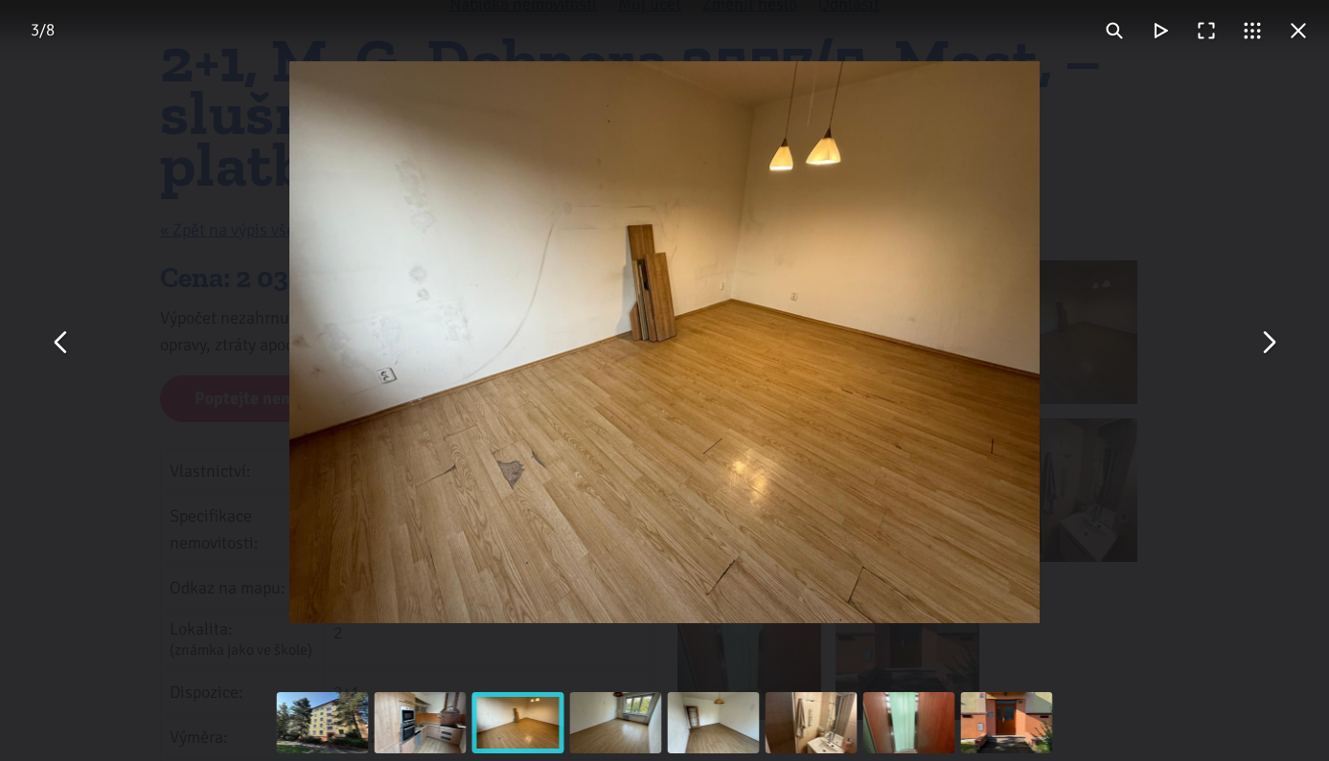
click at [1255, 333] on button "You can close this modal content with the ESC key" at bounding box center [1267, 343] width 46 height 46
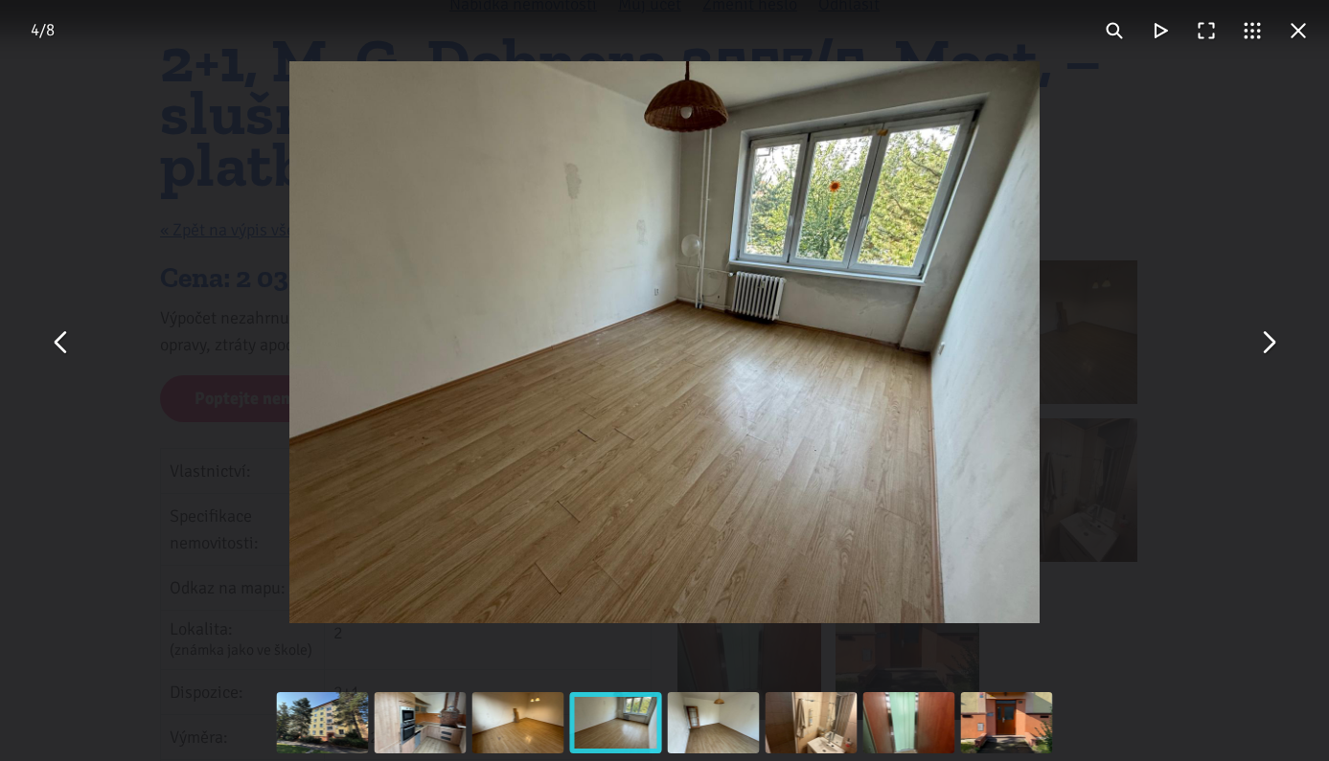
click at [1255, 333] on button "You can close this modal content with the ESC key" at bounding box center [1267, 343] width 46 height 46
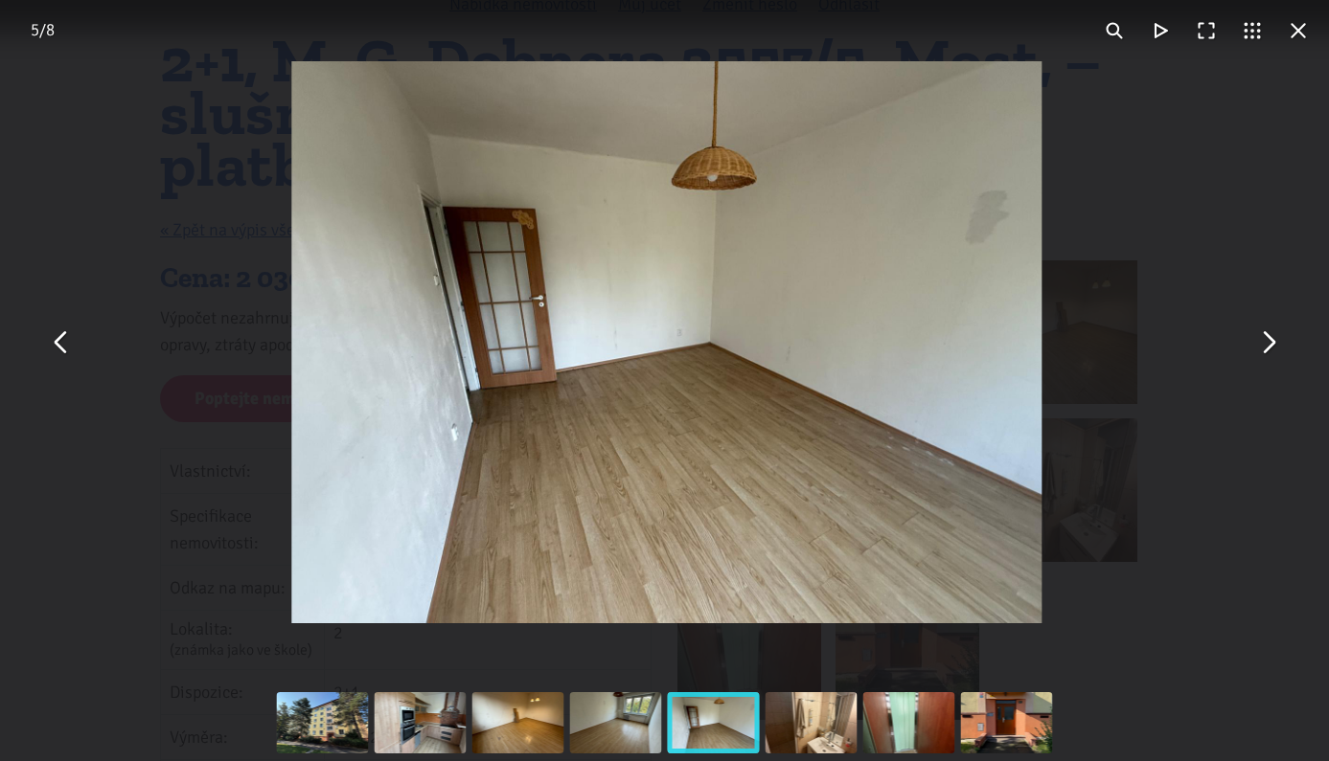
click at [1255, 333] on button "You can close this modal content with the ESC key" at bounding box center [1267, 343] width 46 height 46
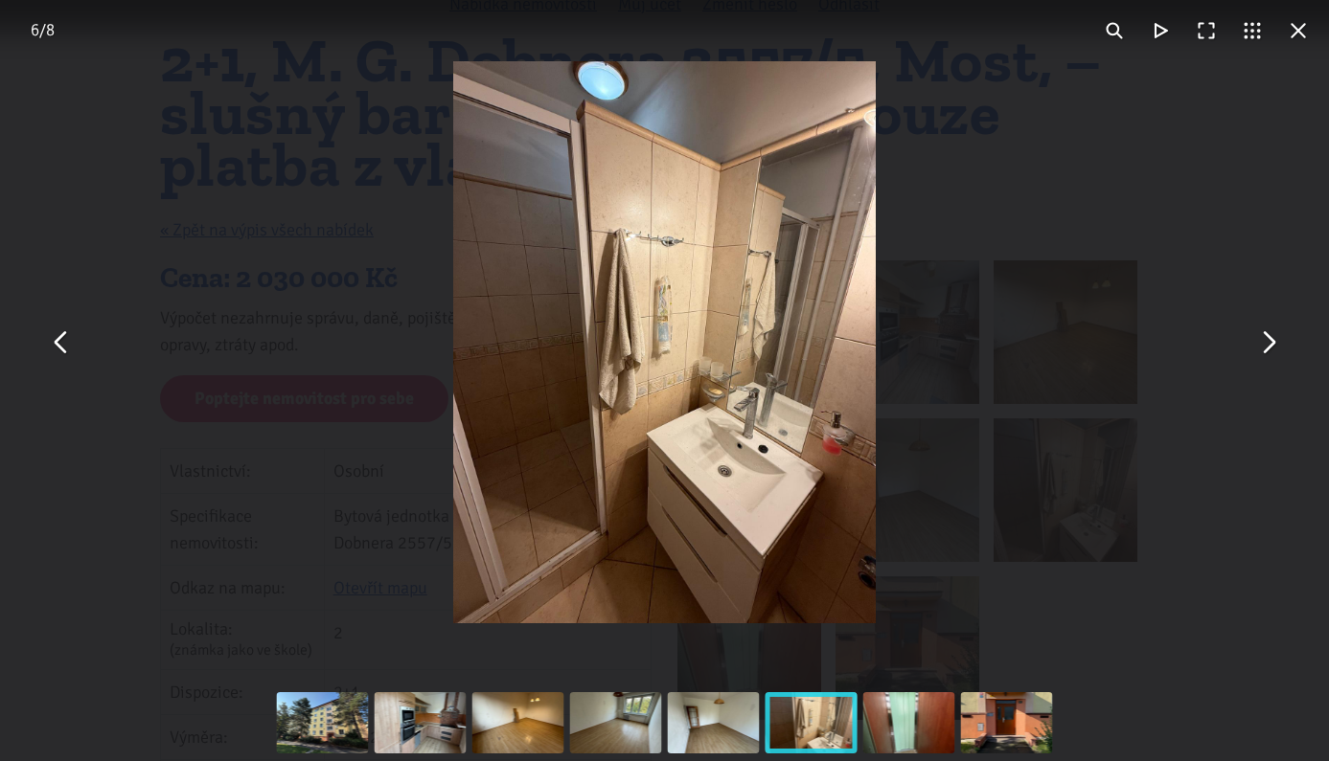
click at [1255, 333] on button "You can close this modal content with the ESC key" at bounding box center [1267, 343] width 46 height 46
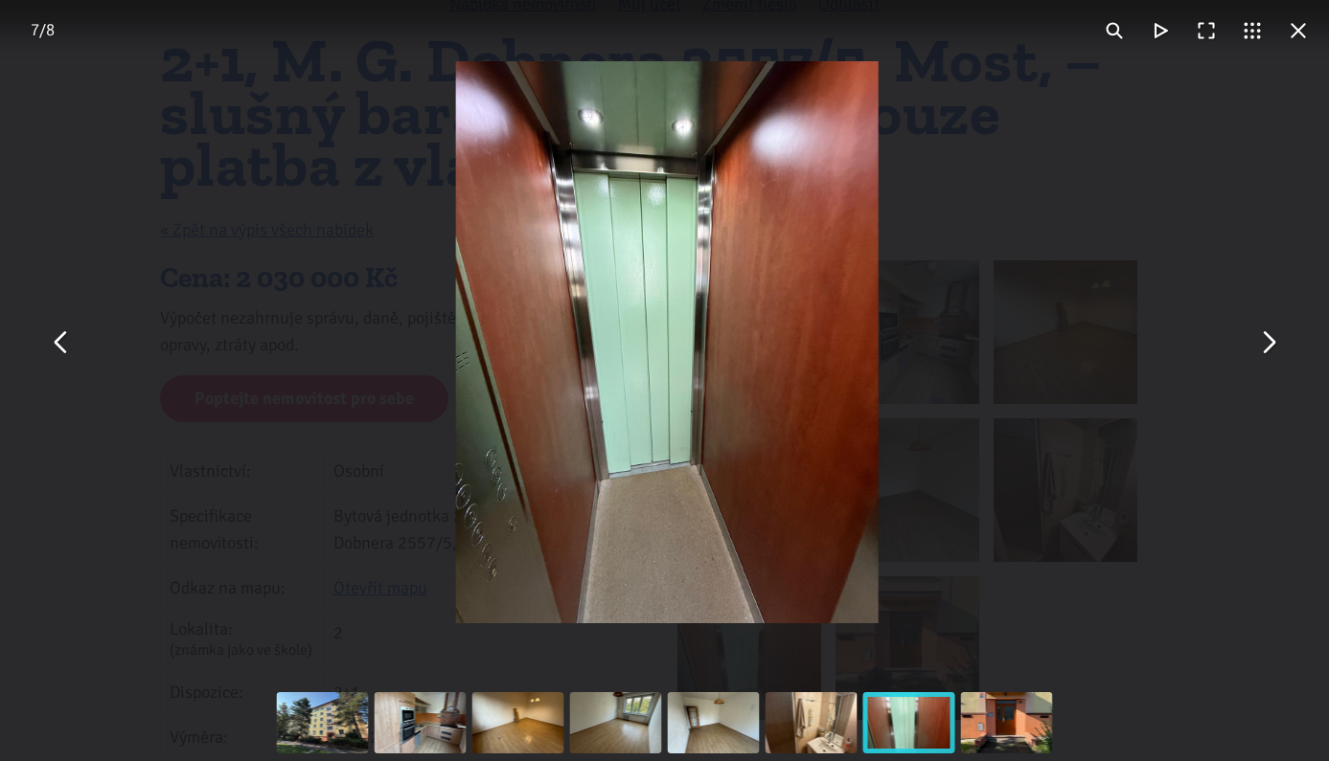
click at [1255, 333] on button "You can close this modal content with the ESC key" at bounding box center [1267, 343] width 46 height 46
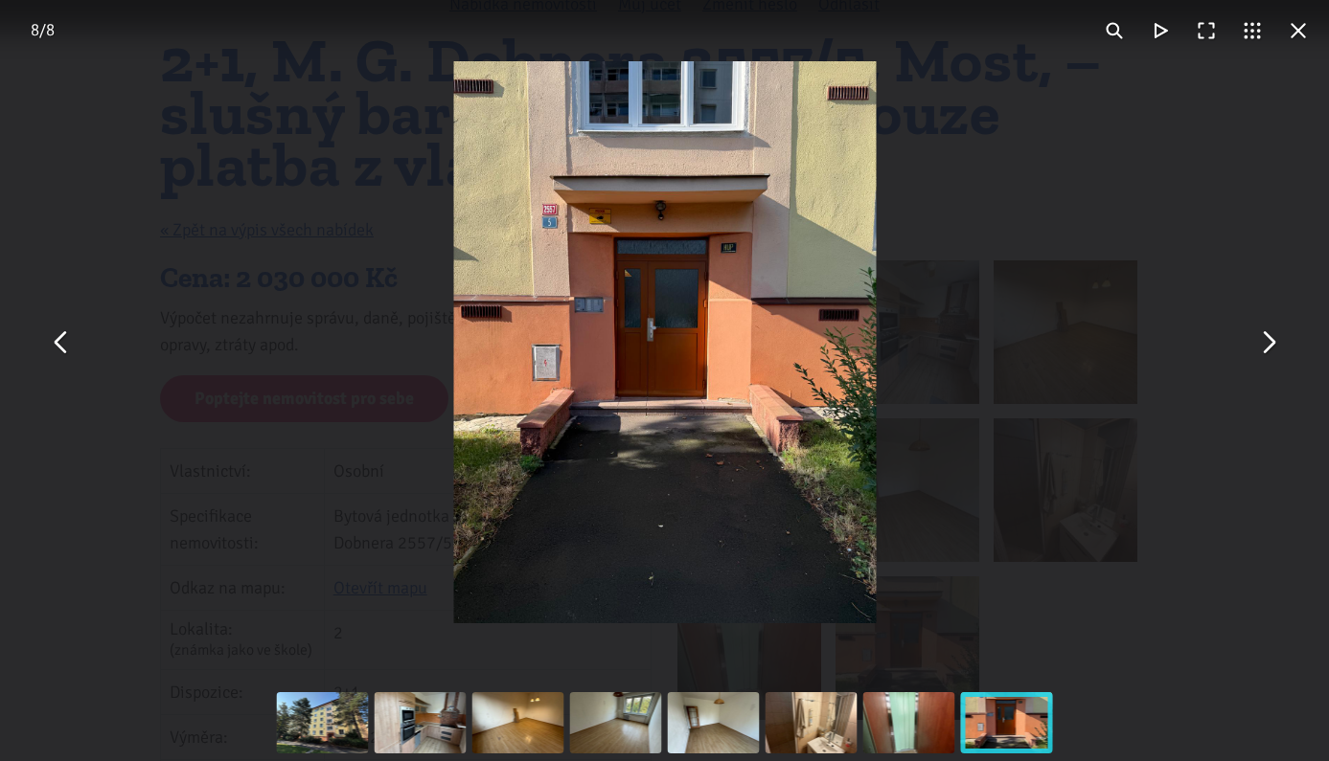
click at [1255, 333] on button "You can close this modal content with the ESC key" at bounding box center [1267, 343] width 46 height 46
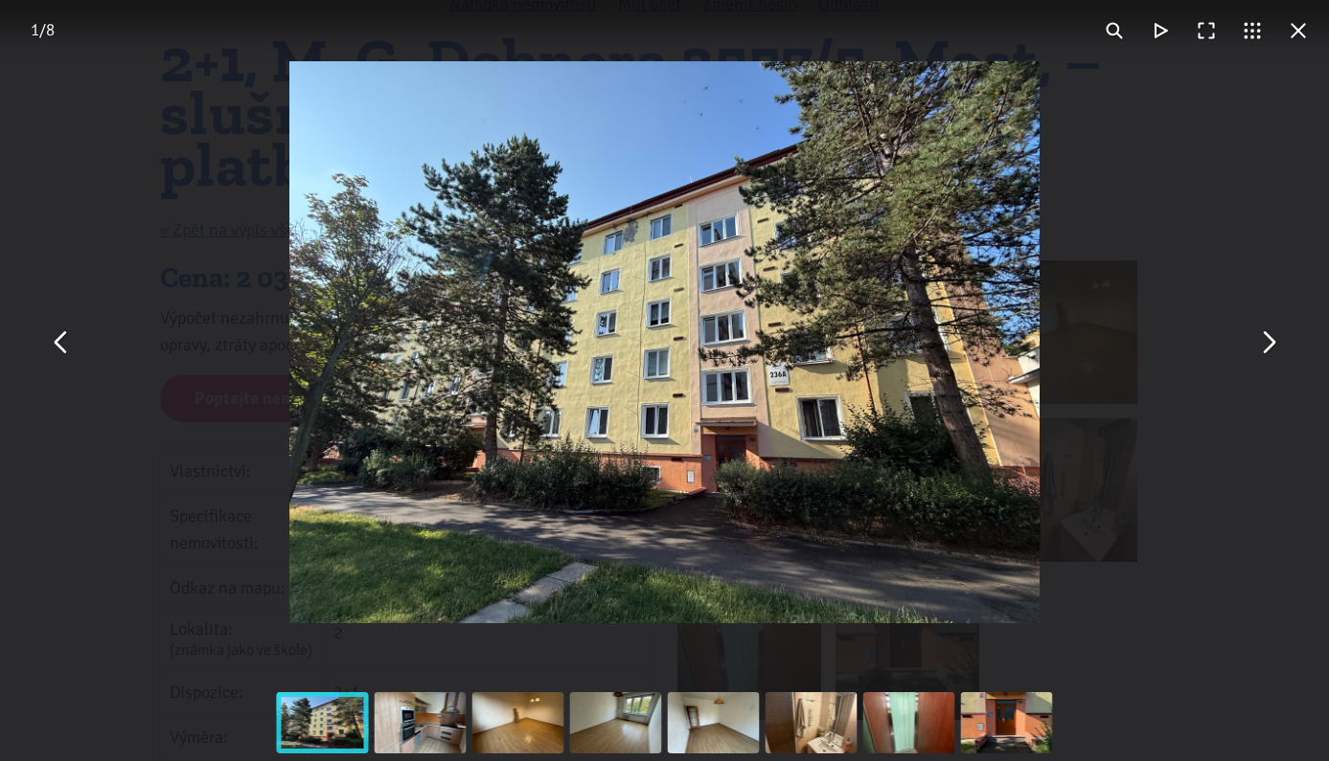
click at [1255, 333] on button "You can close this modal content with the ESC key" at bounding box center [1267, 343] width 46 height 46
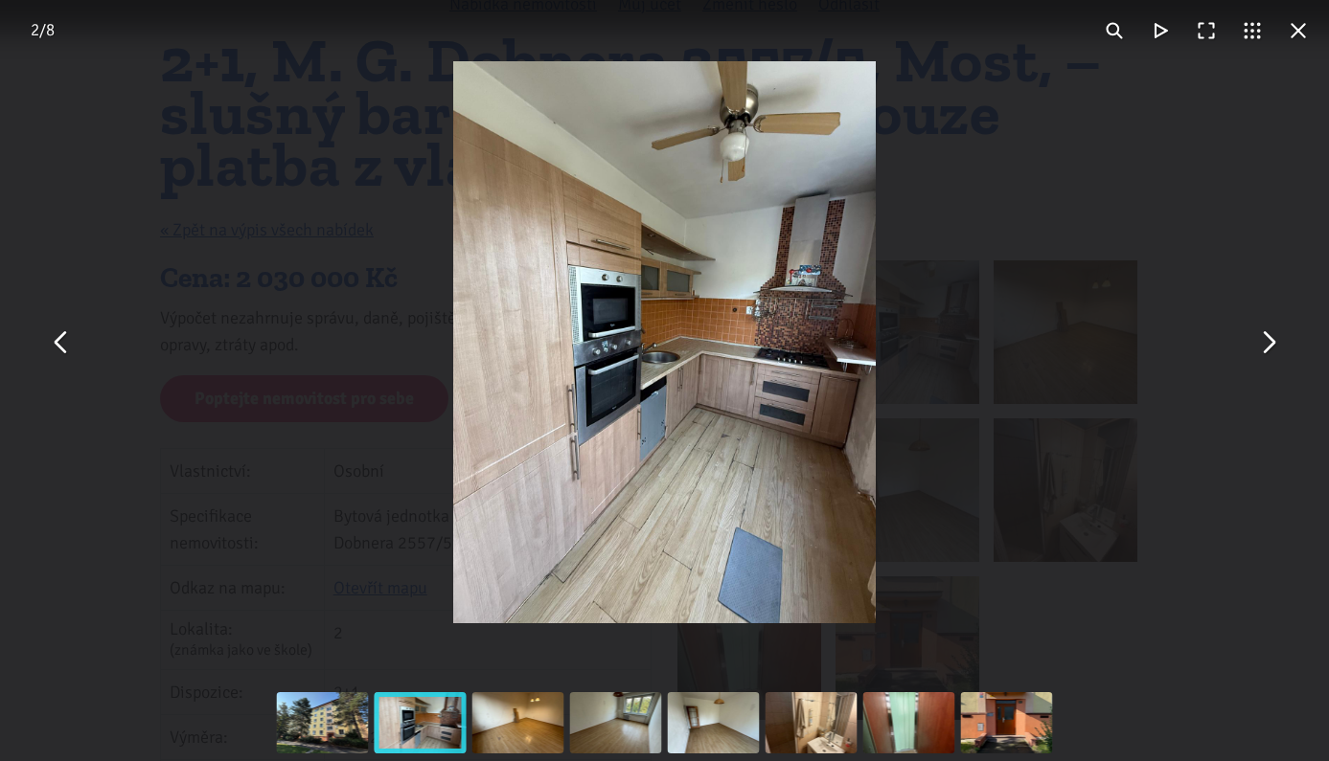
click at [1305, 28] on button "You can close this modal content with the ESC key" at bounding box center [1298, 31] width 46 height 46
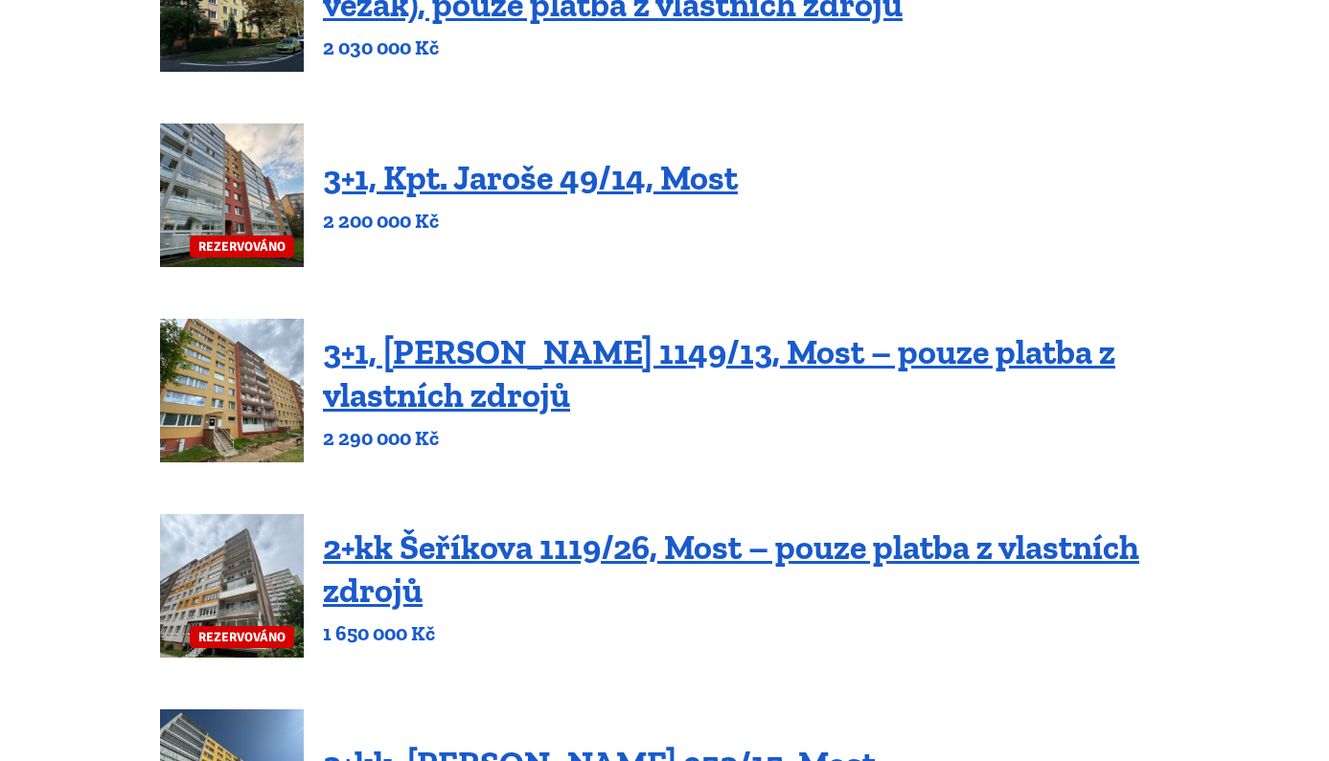
scroll to position [589, 0]
click at [731, 548] on link "2+kk Šeříkova 1119/26, Most – pouze platba z vlastních zdrojů" at bounding box center [731, 569] width 816 height 84
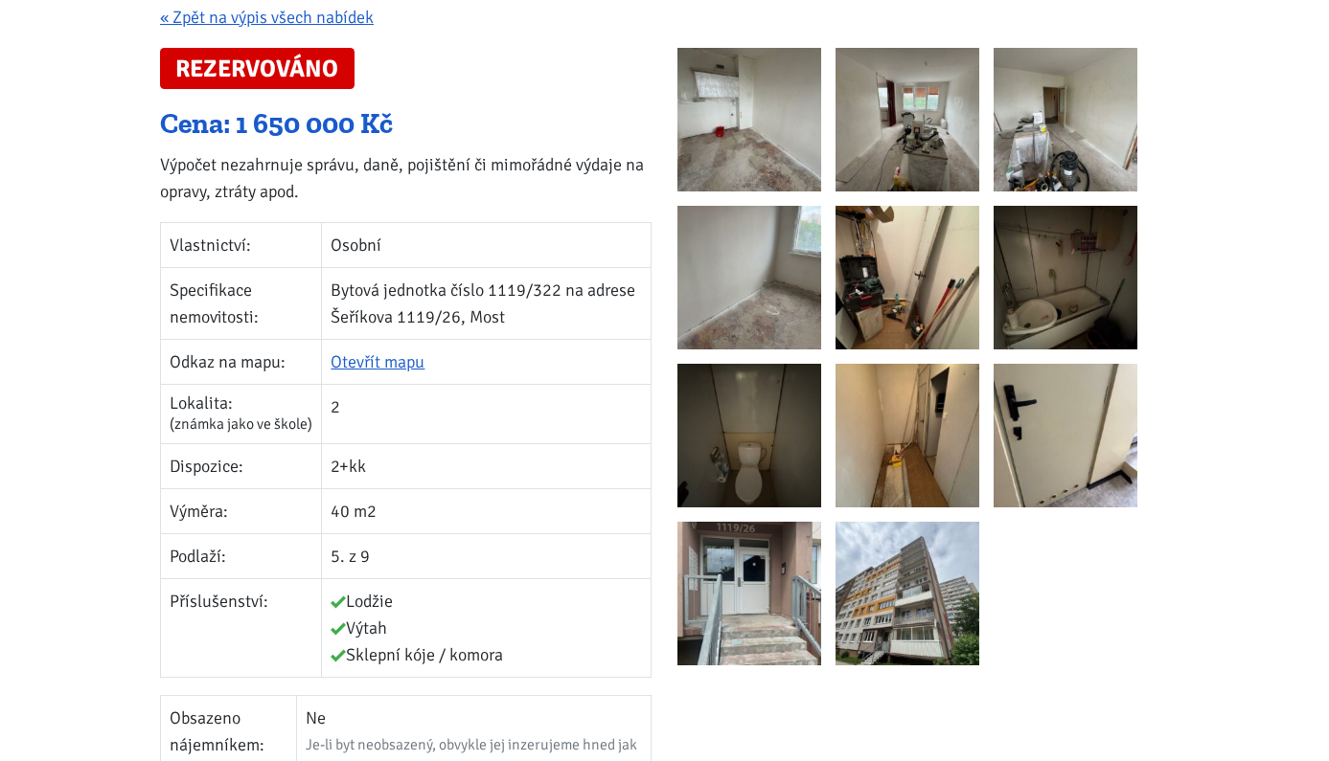
scroll to position [332, 0]
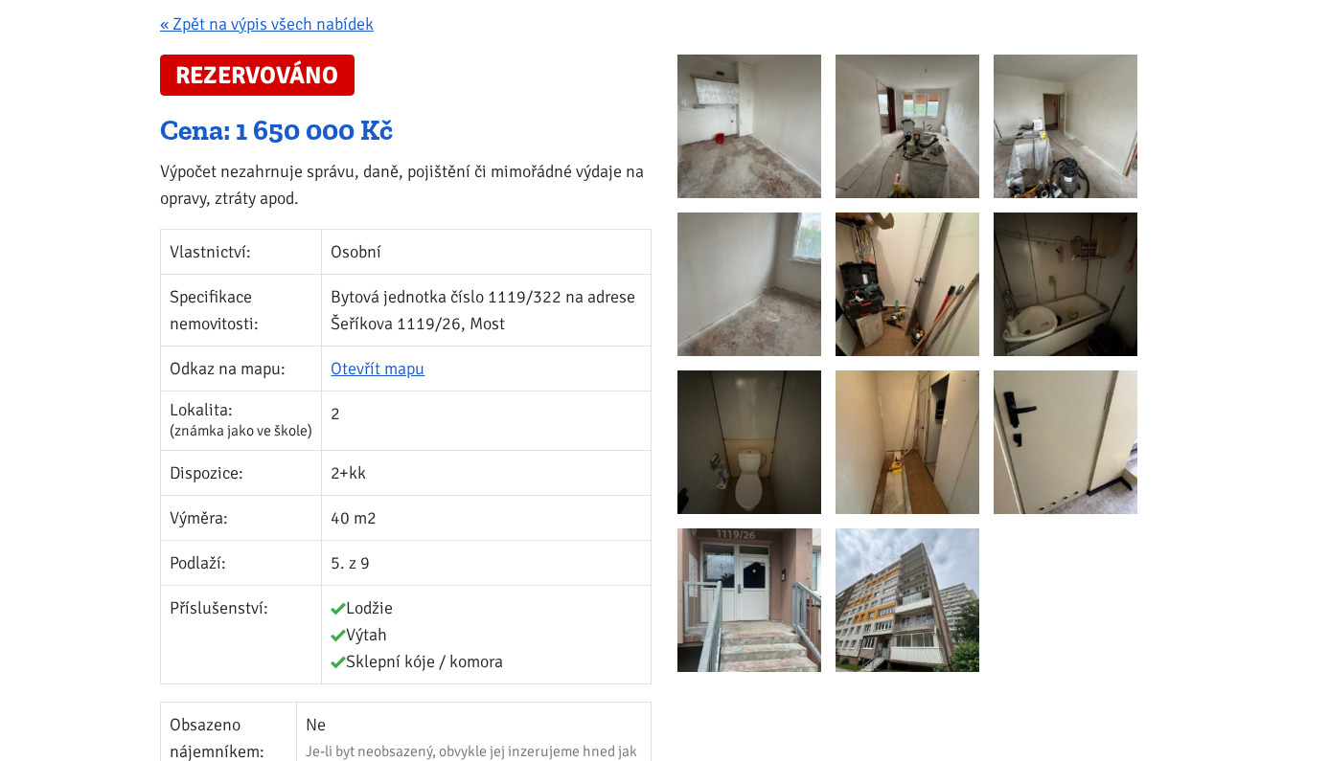
click at [783, 173] on img at bounding box center [749, 127] width 144 height 144
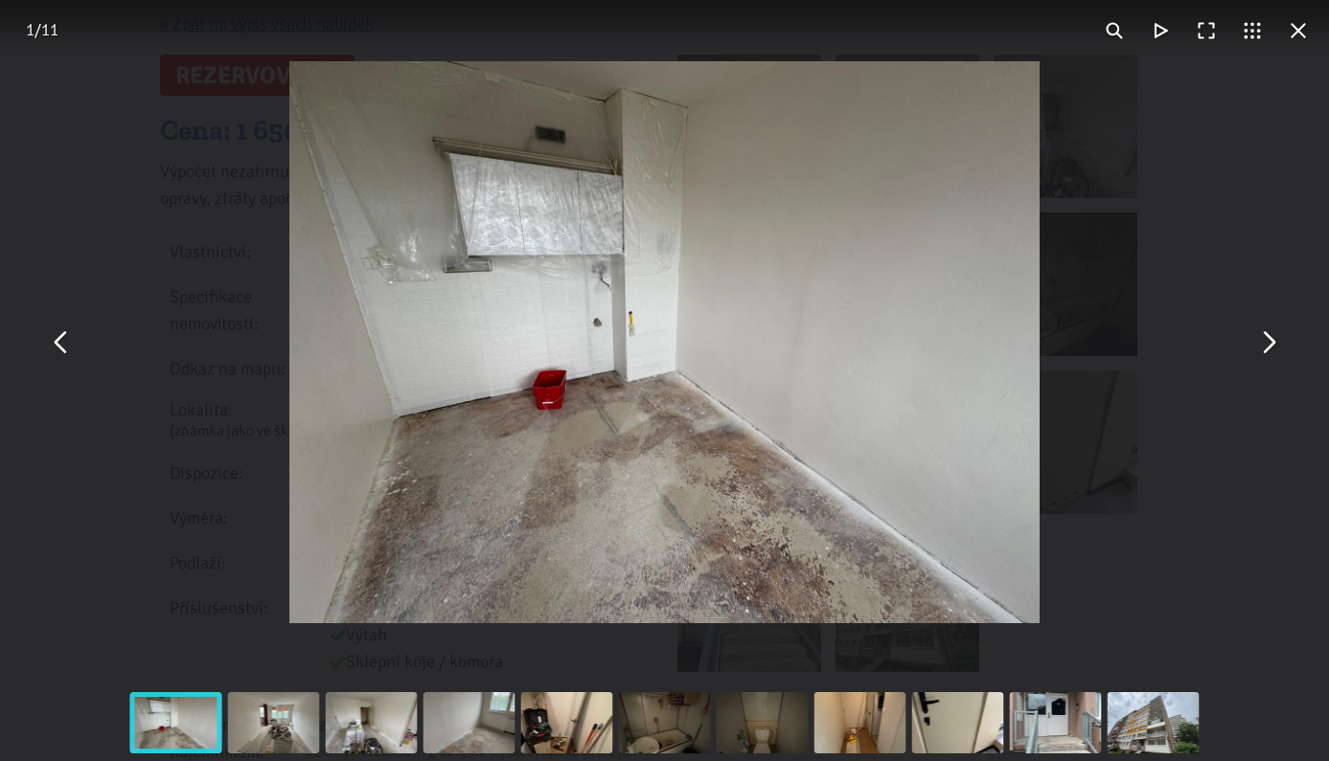
click at [1261, 350] on button "You can close this modal content with the ESC key" at bounding box center [1267, 343] width 46 height 46
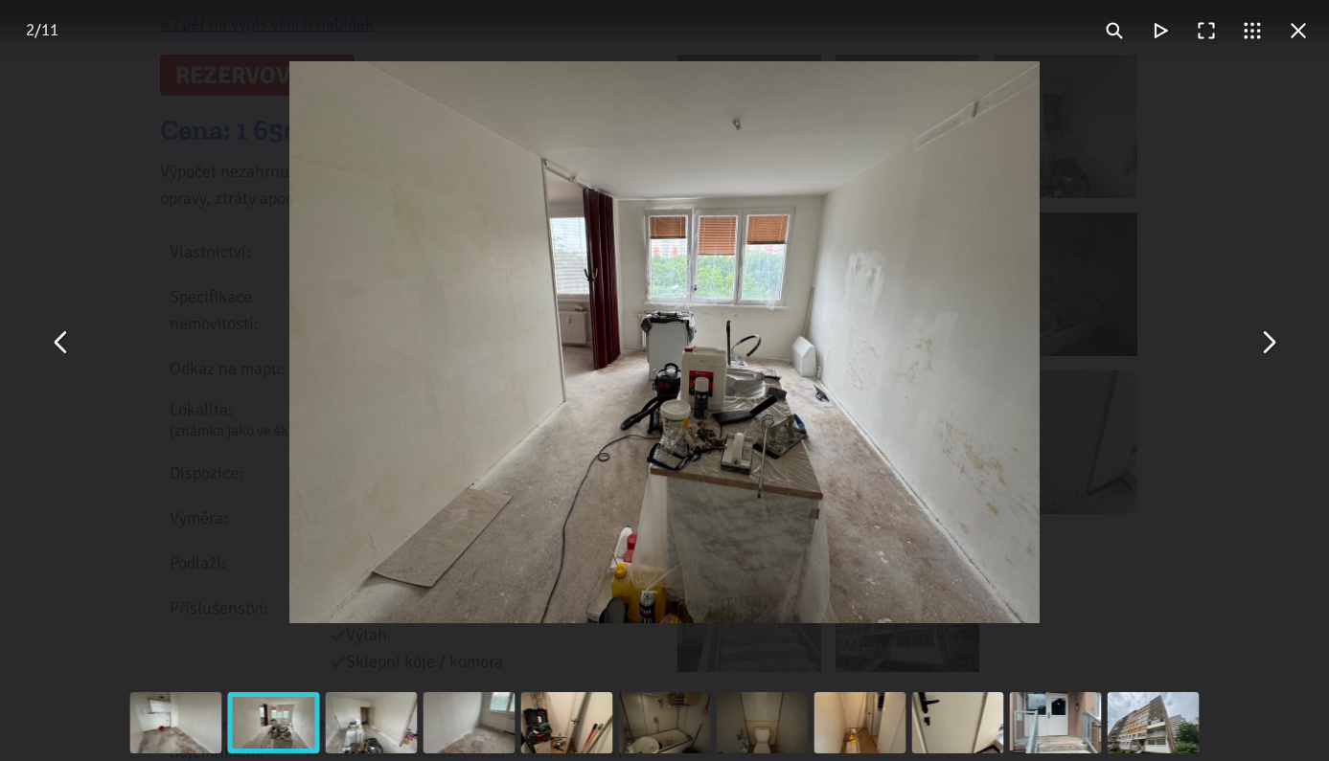
click at [1261, 350] on button "You can close this modal content with the ESC key" at bounding box center [1267, 343] width 46 height 46
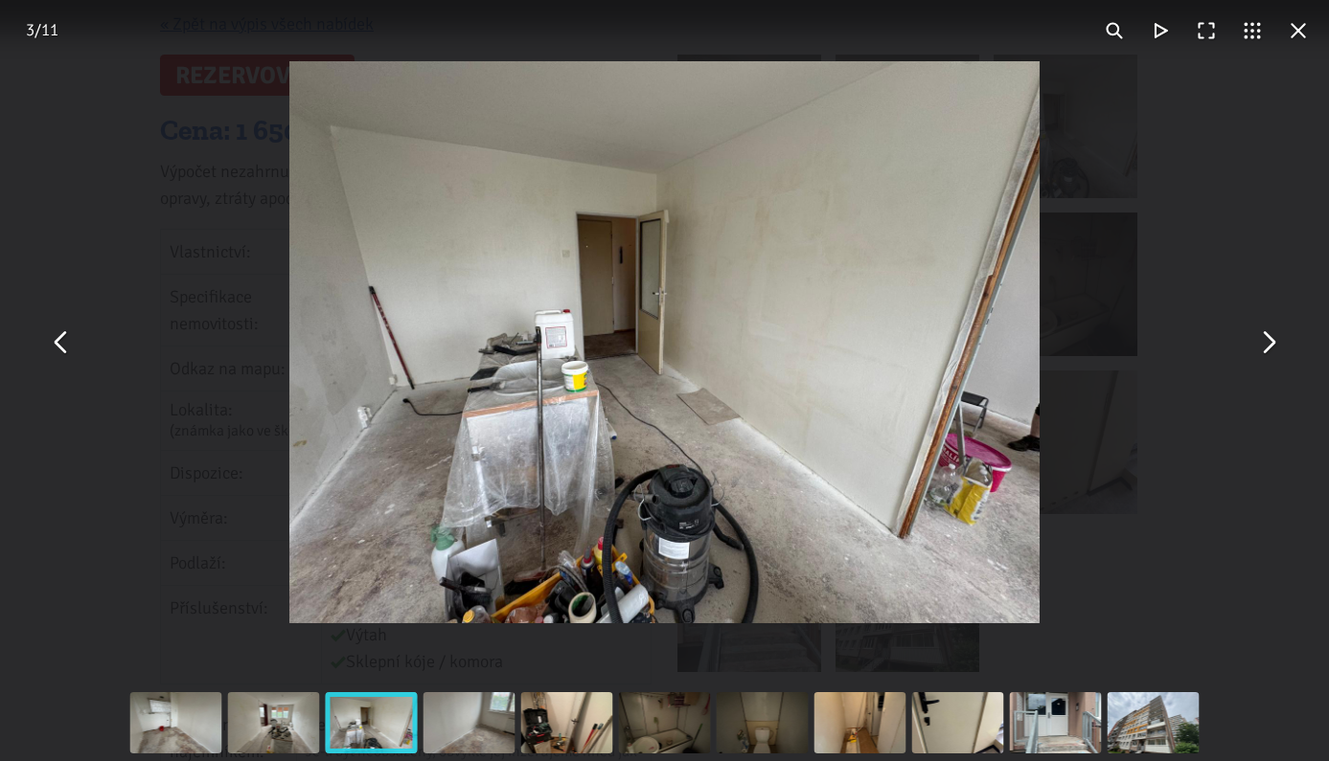
click at [1261, 350] on button "You can close this modal content with the ESC key" at bounding box center [1267, 343] width 46 height 46
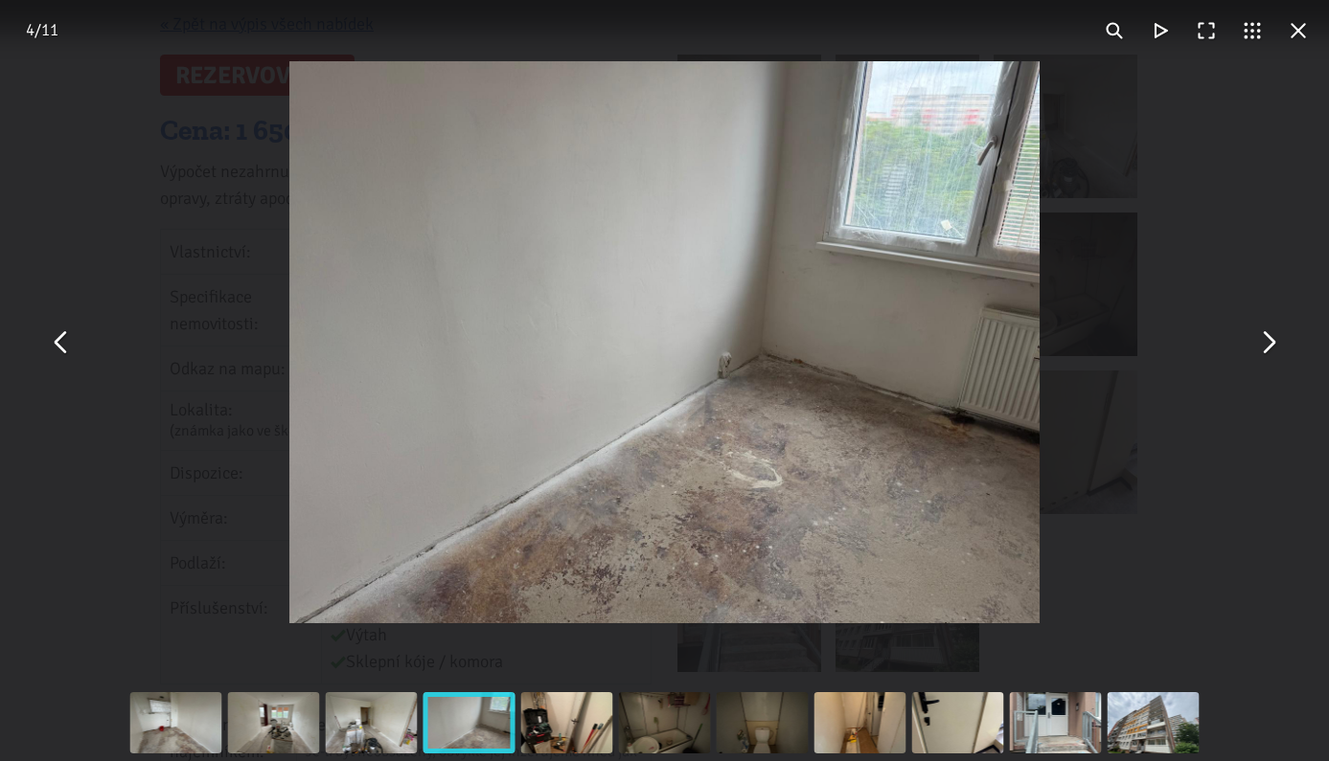
click at [1261, 350] on button "You can close this modal content with the ESC key" at bounding box center [1267, 343] width 46 height 46
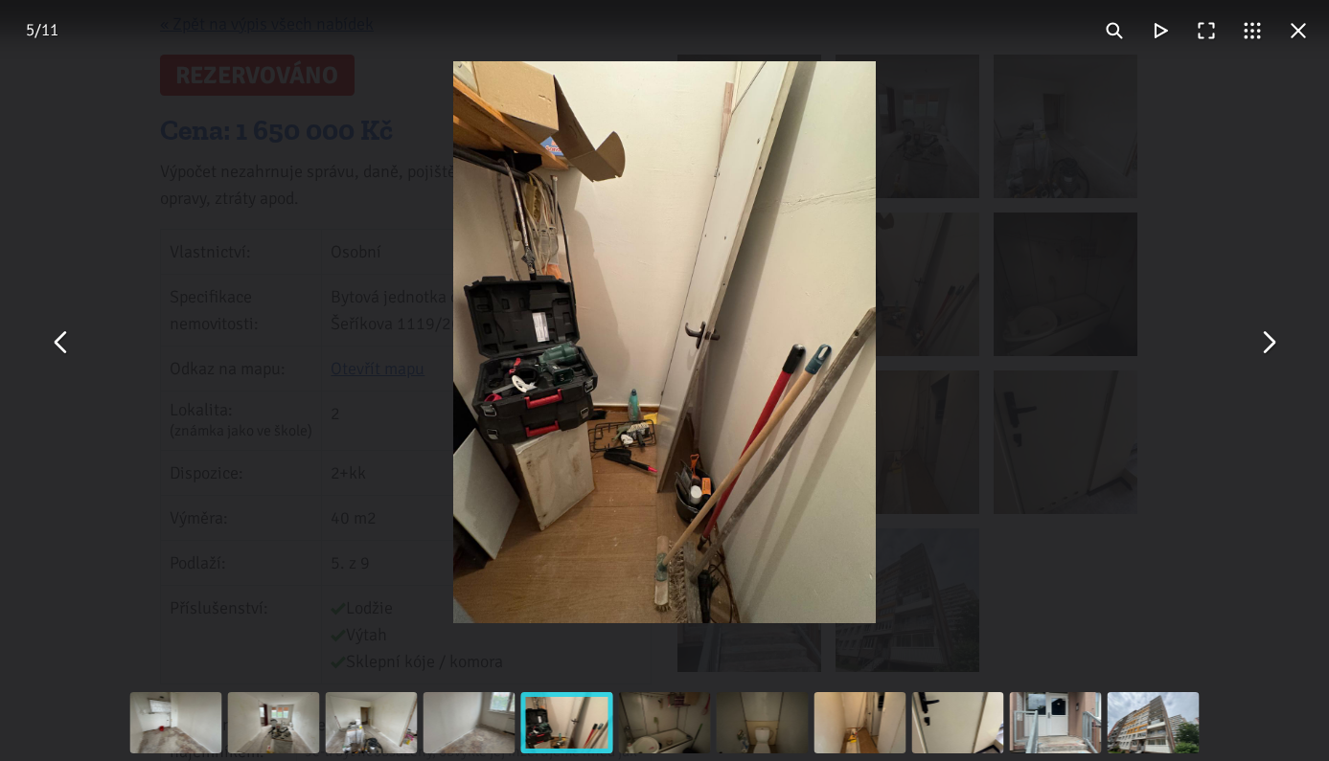
click at [1261, 350] on button "You can close this modal content with the ESC key" at bounding box center [1267, 343] width 46 height 46
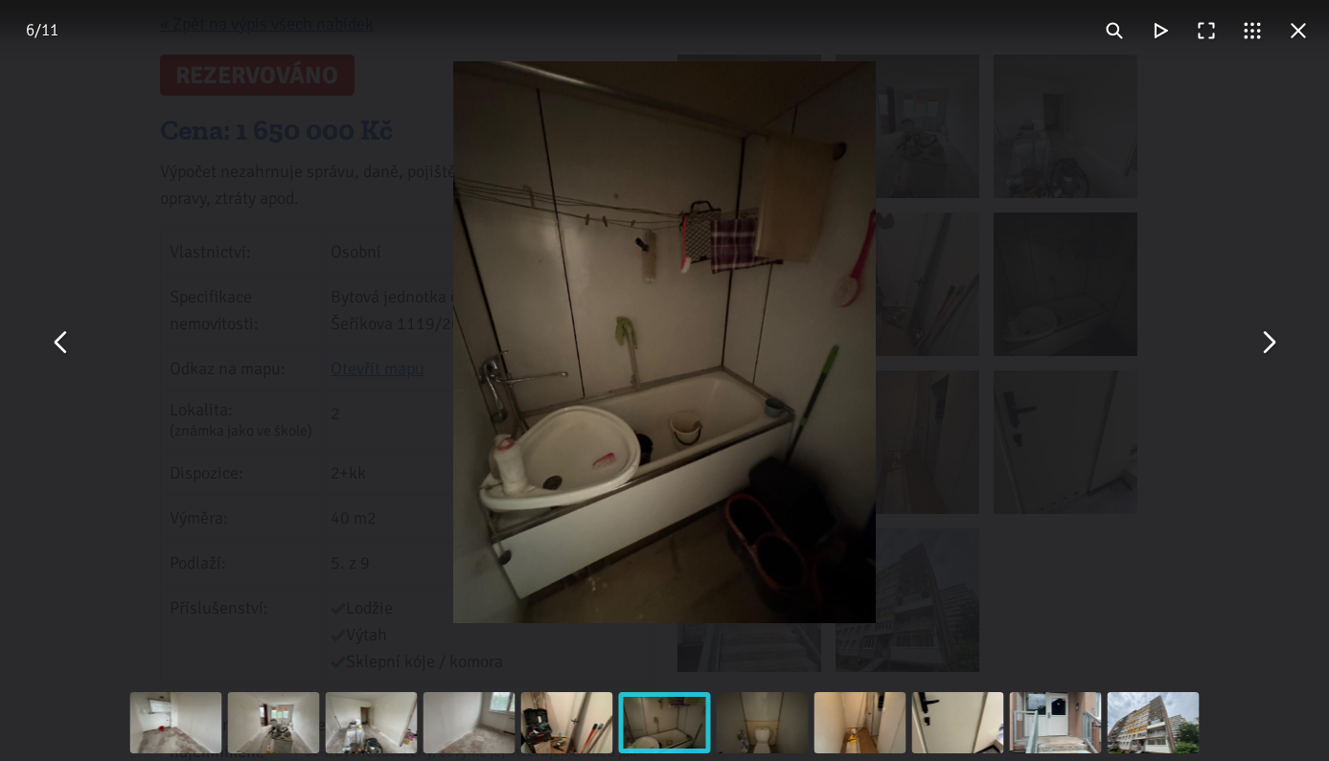
click at [1261, 350] on button "You can close this modal content with the ESC key" at bounding box center [1267, 343] width 46 height 46
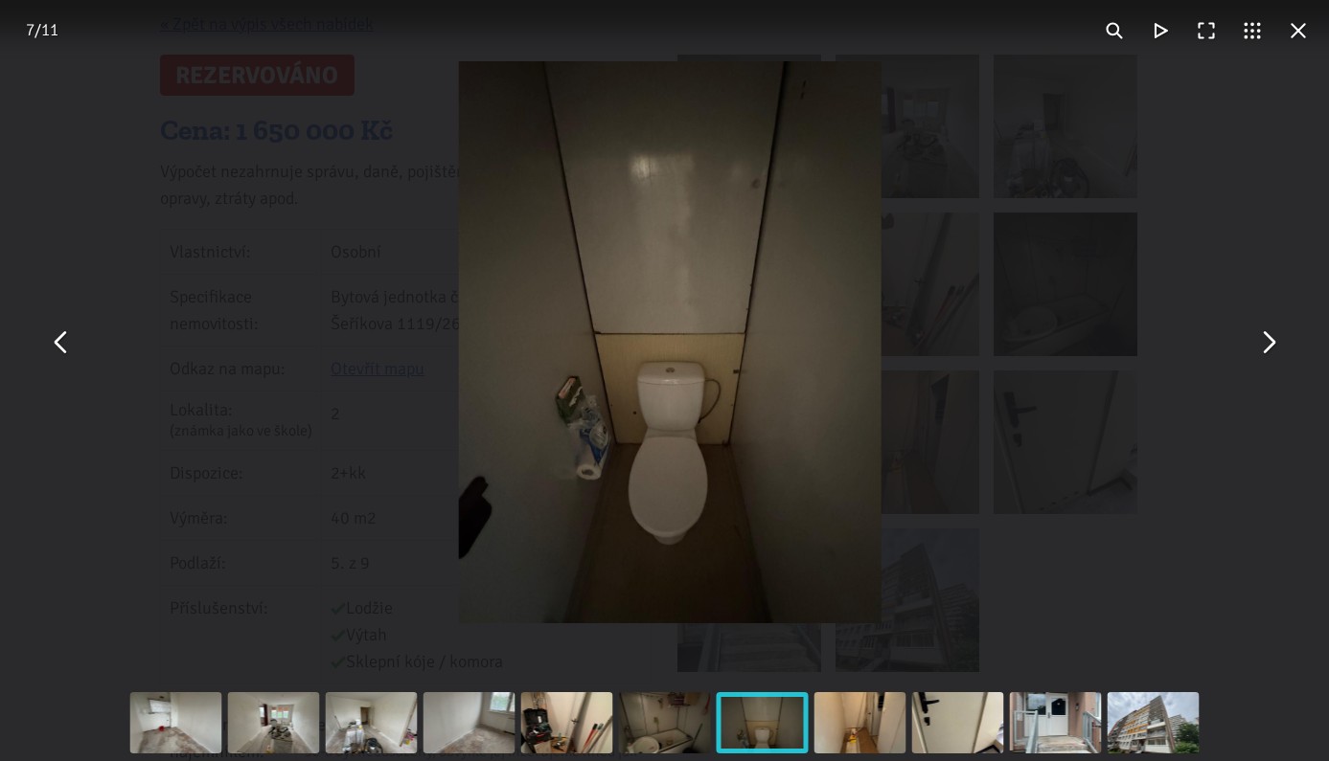
click at [1261, 350] on button "You can close this modal content with the ESC key" at bounding box center [1267, 343] width 46 height 46
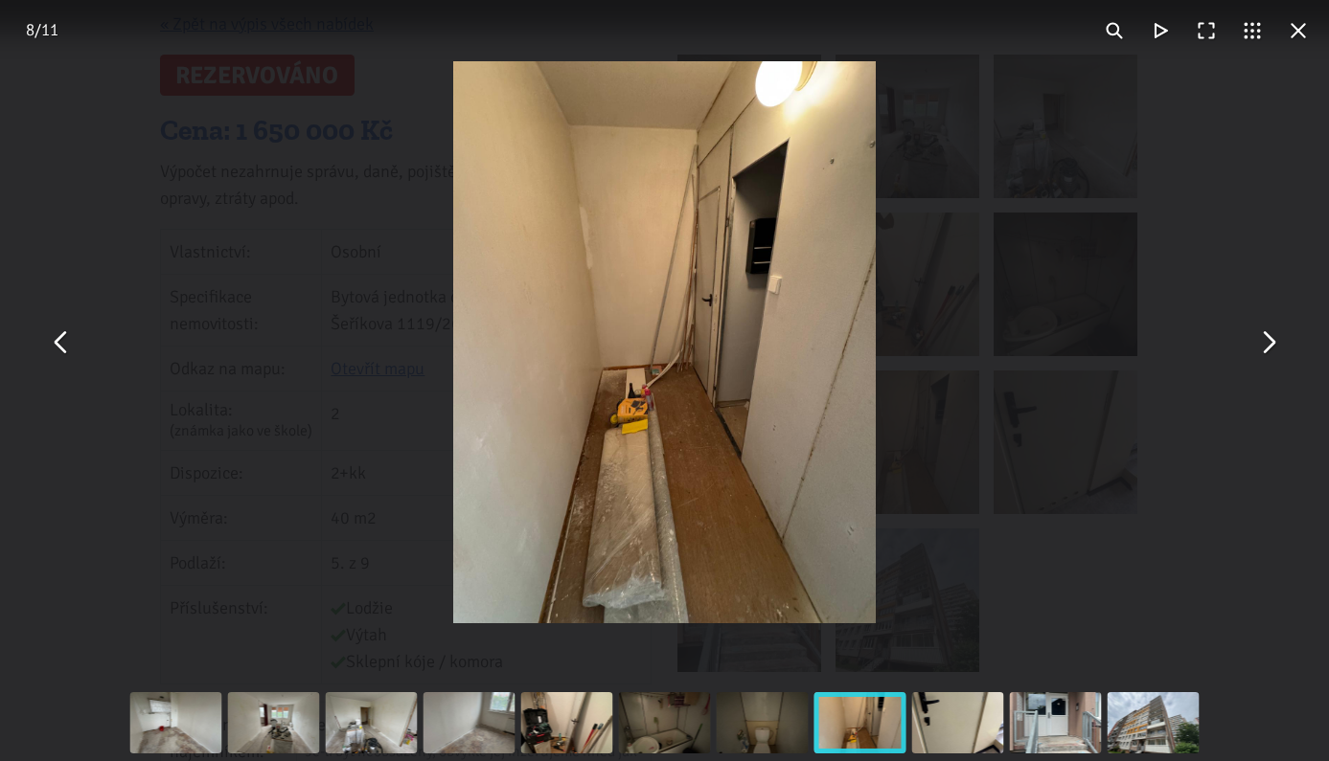
click at [1299, 34] on button "You can close this modal content with the ESC key" at bounding box center [1298, 31] width 46 height 46
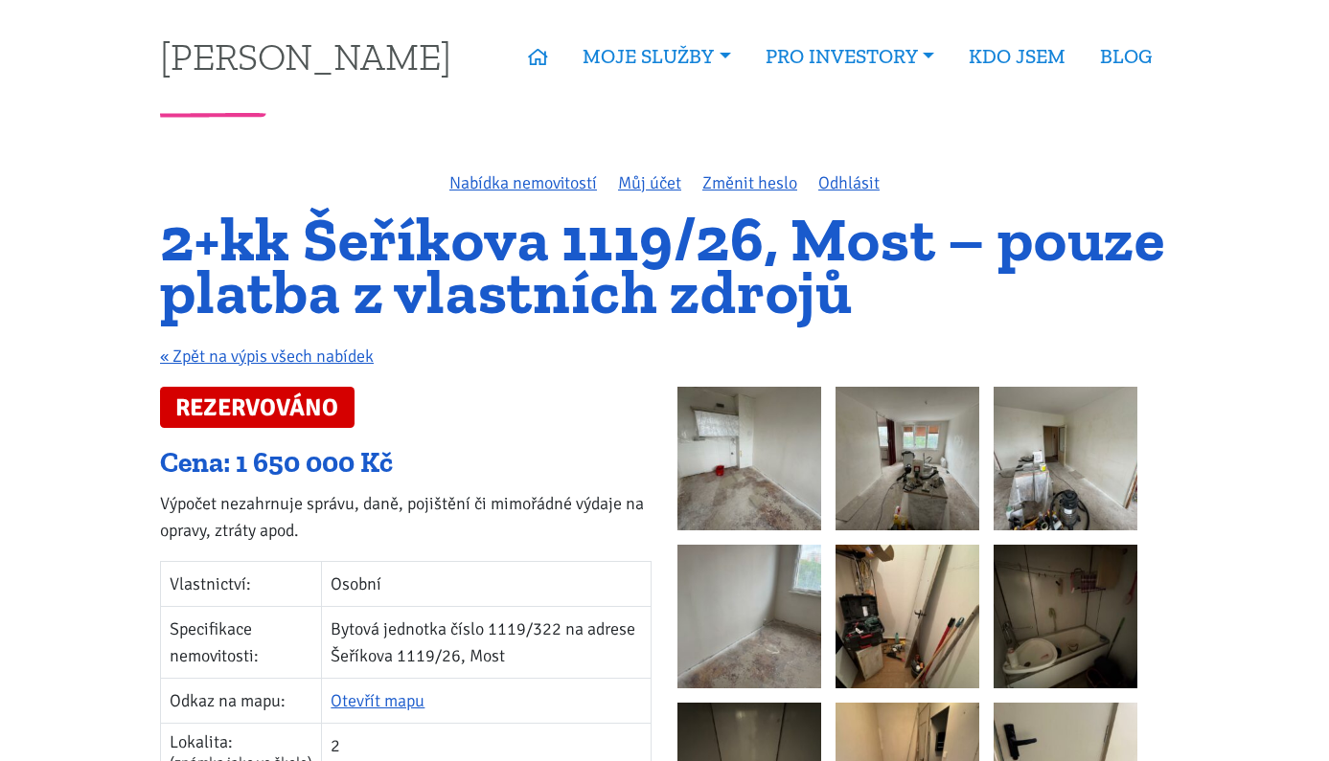
scroll to position [0, 0]
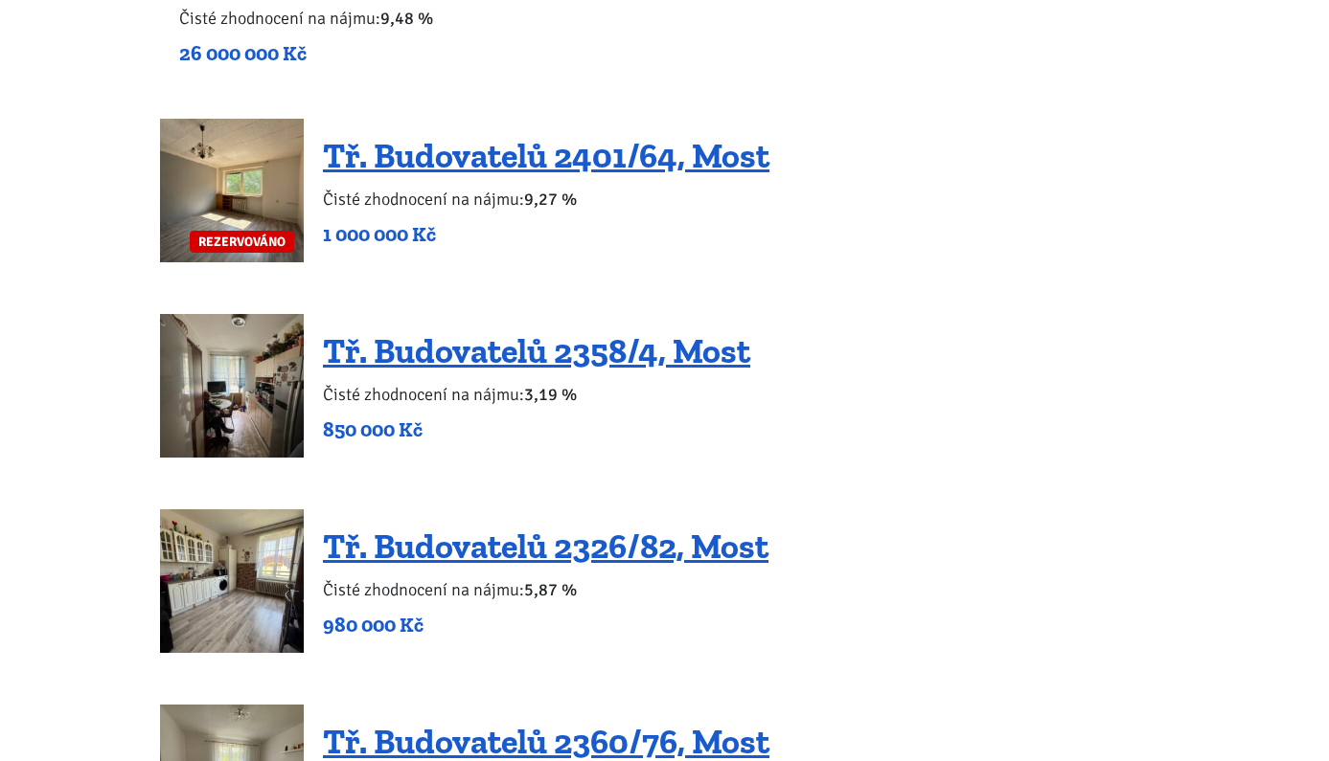
scroll to position [1739, 0]
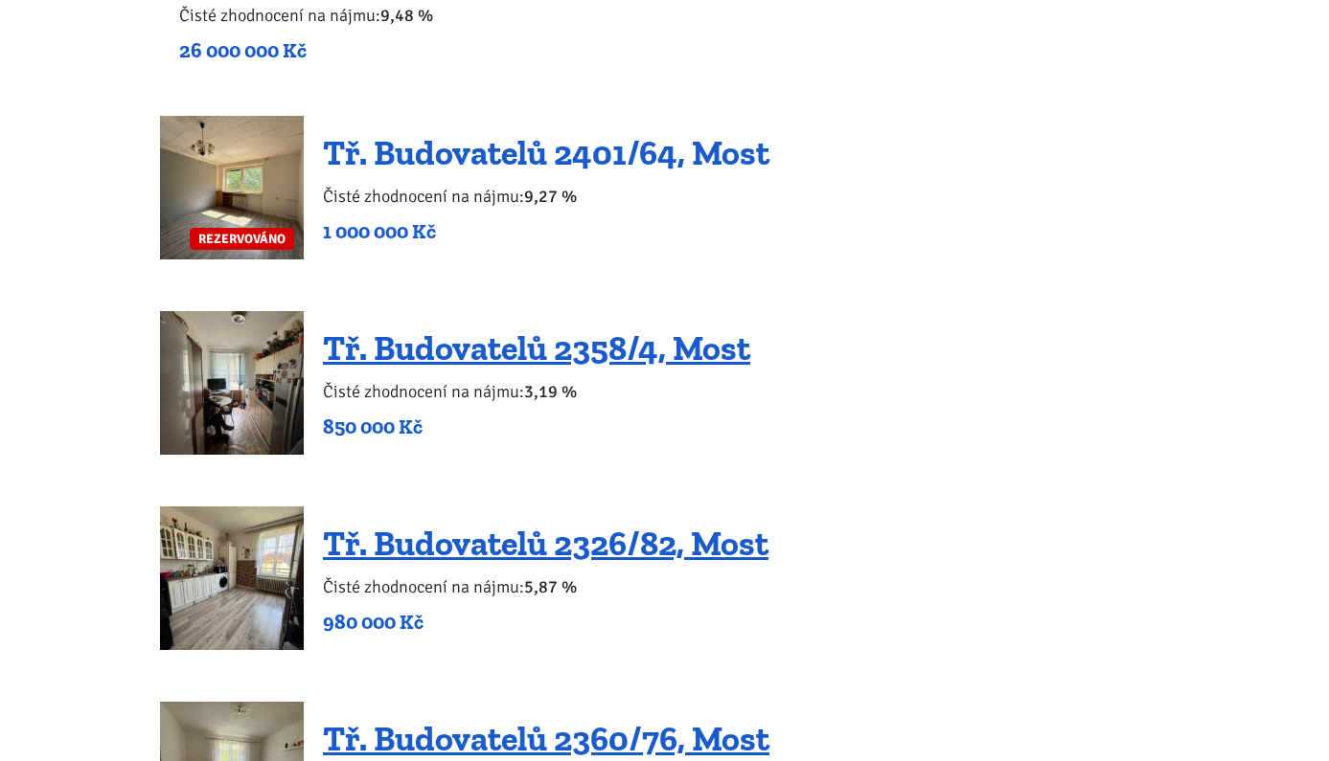
click at [500, 155] on link "Tř. Budovatelů 2401/64, Most" at bounding box center [546, 152] width 446 height 41
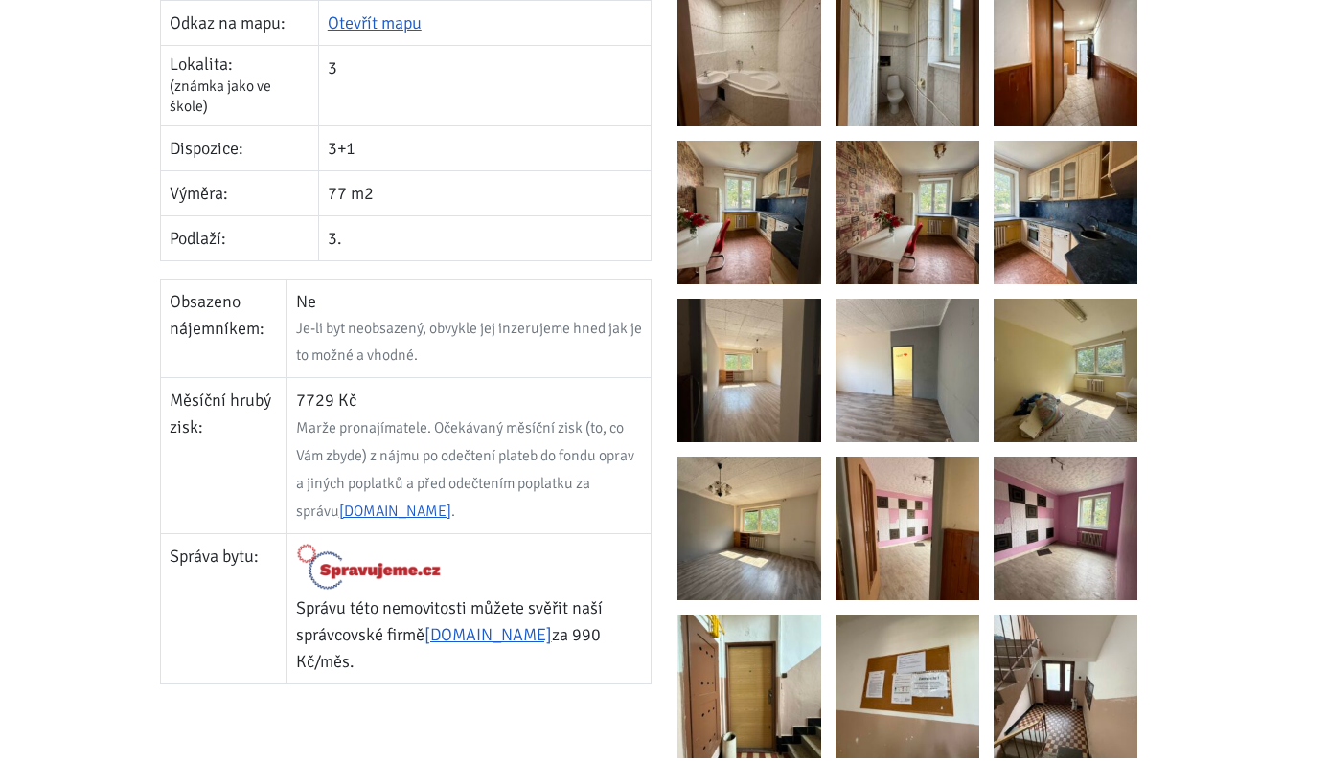
scroll to position [668, 0]
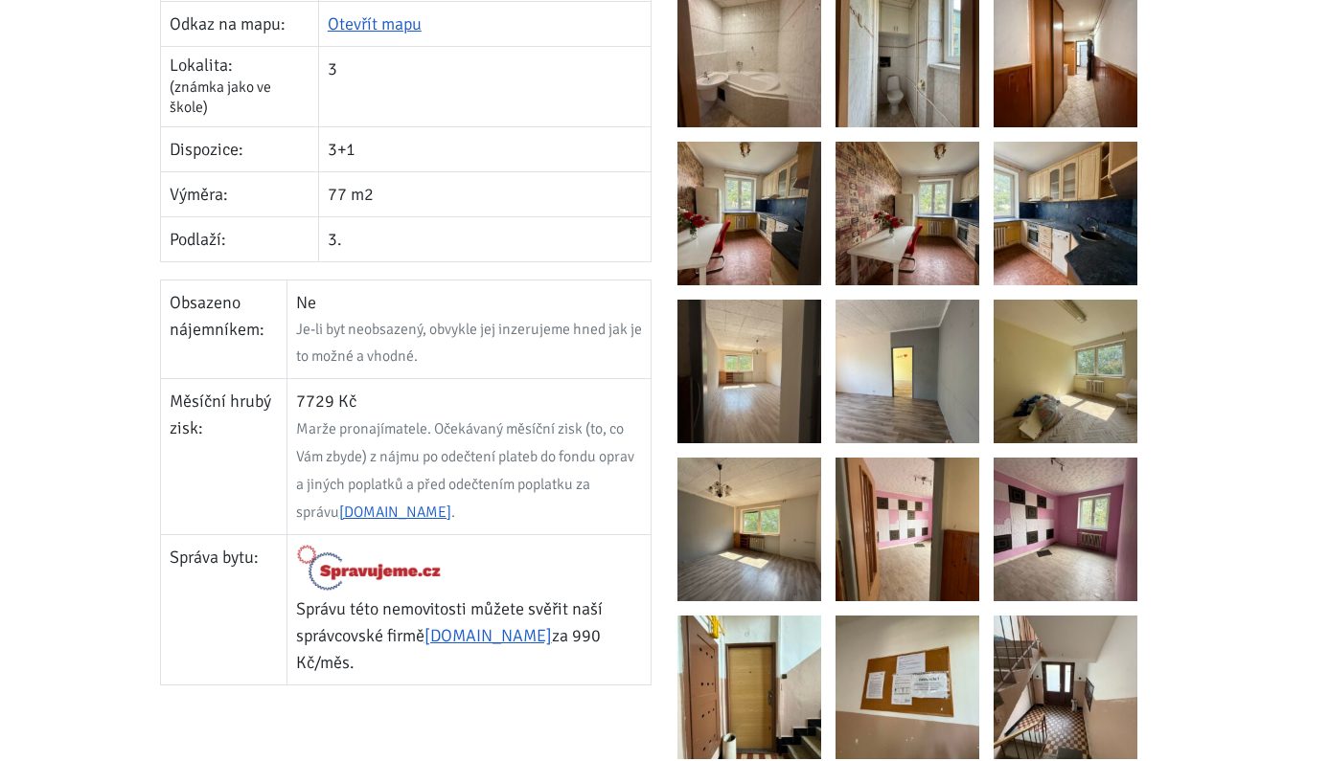
click at [761, 174] on img at bounding box center [749, 214] width 144 height 144
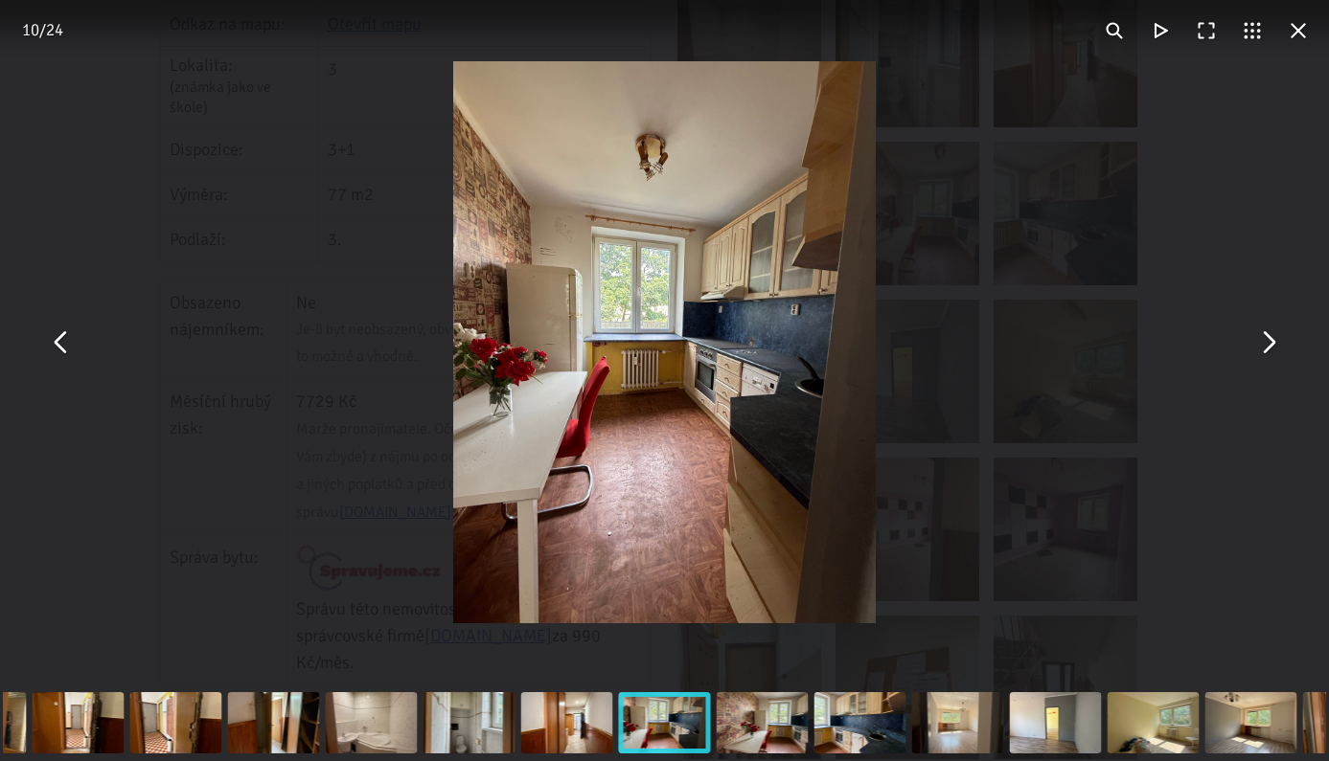
click at [1276, 349] on button "You can close this modal content with the ESC key" at bounding box center [1267, 343] width 46 height 46
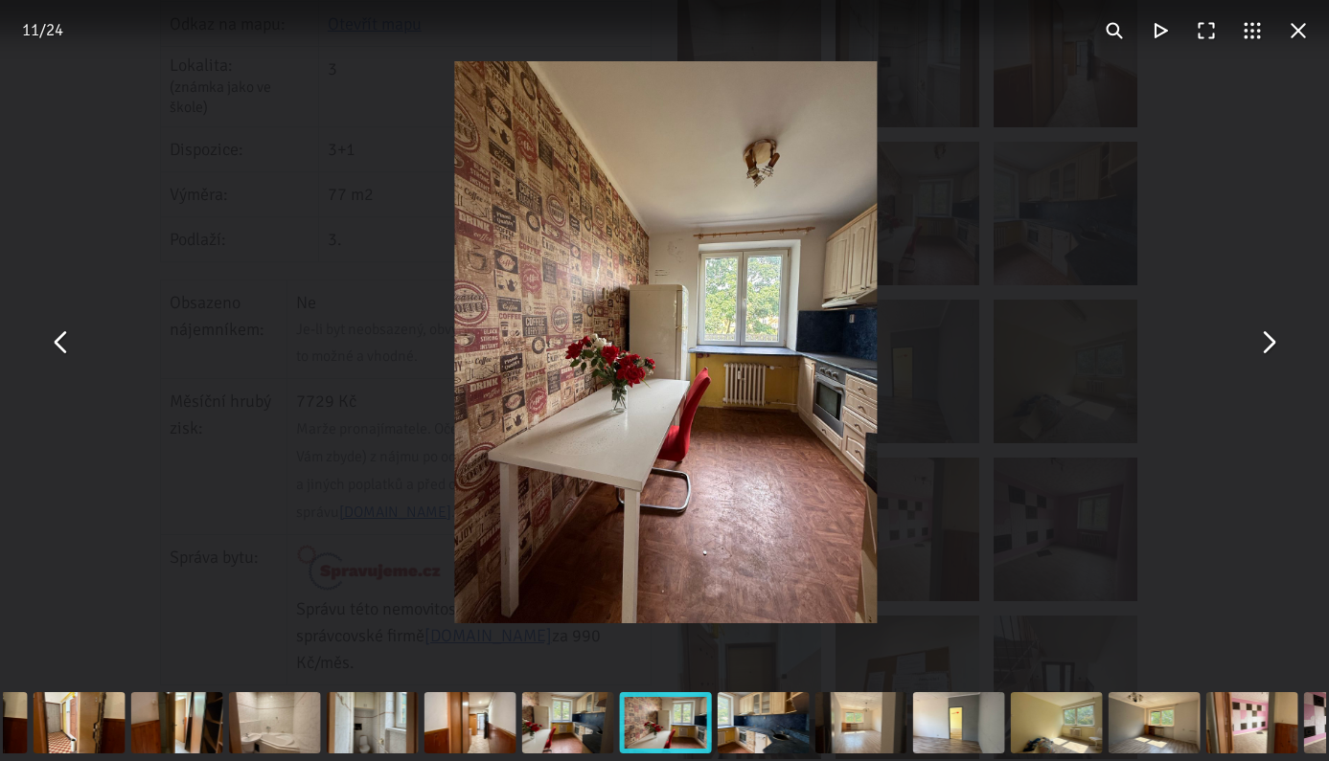
click at [1276, 349] on button "You can close this modal content with the ESC key" at bounding box center [1267, 343] width 46 height 46
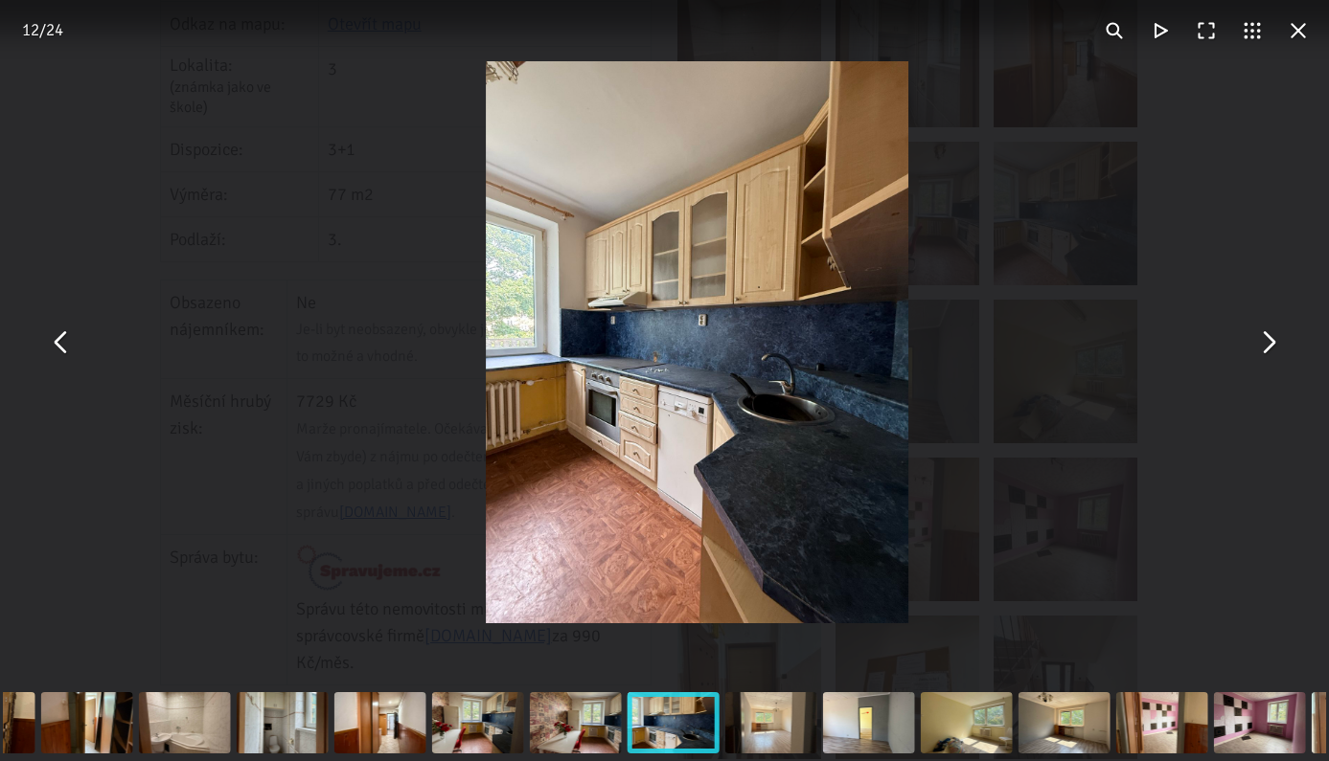
click at [1276, 349] on button "You can close this modal content with the ESC key" at bounding box center [1267, 343] width 46 height 46
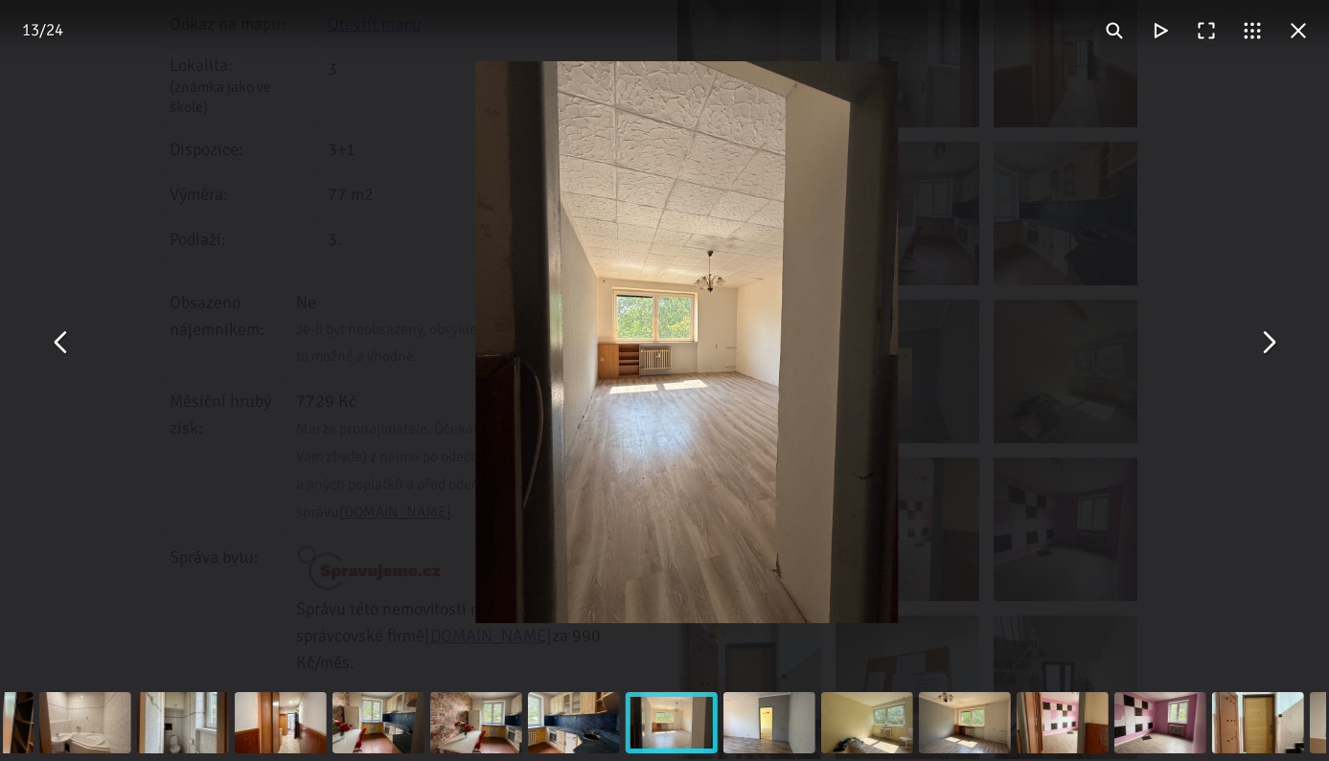
click at [1276, 349] on button "You can close this modal content with the ESC key" at bounding box center [1267, 343] width 46 height 46
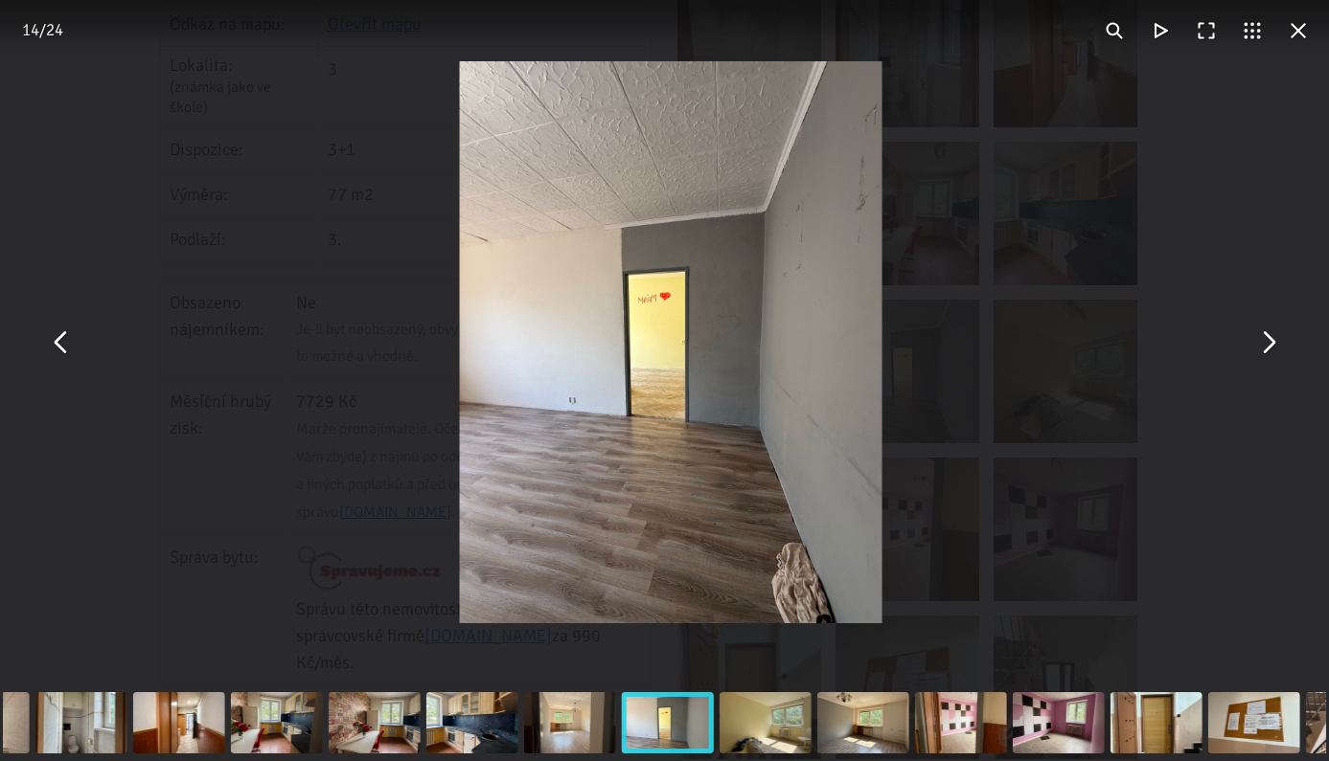
click at [1276, 349] on button "You can close this modal content with the ESC key" at bounding box center [1267, 343] width 46 height 46
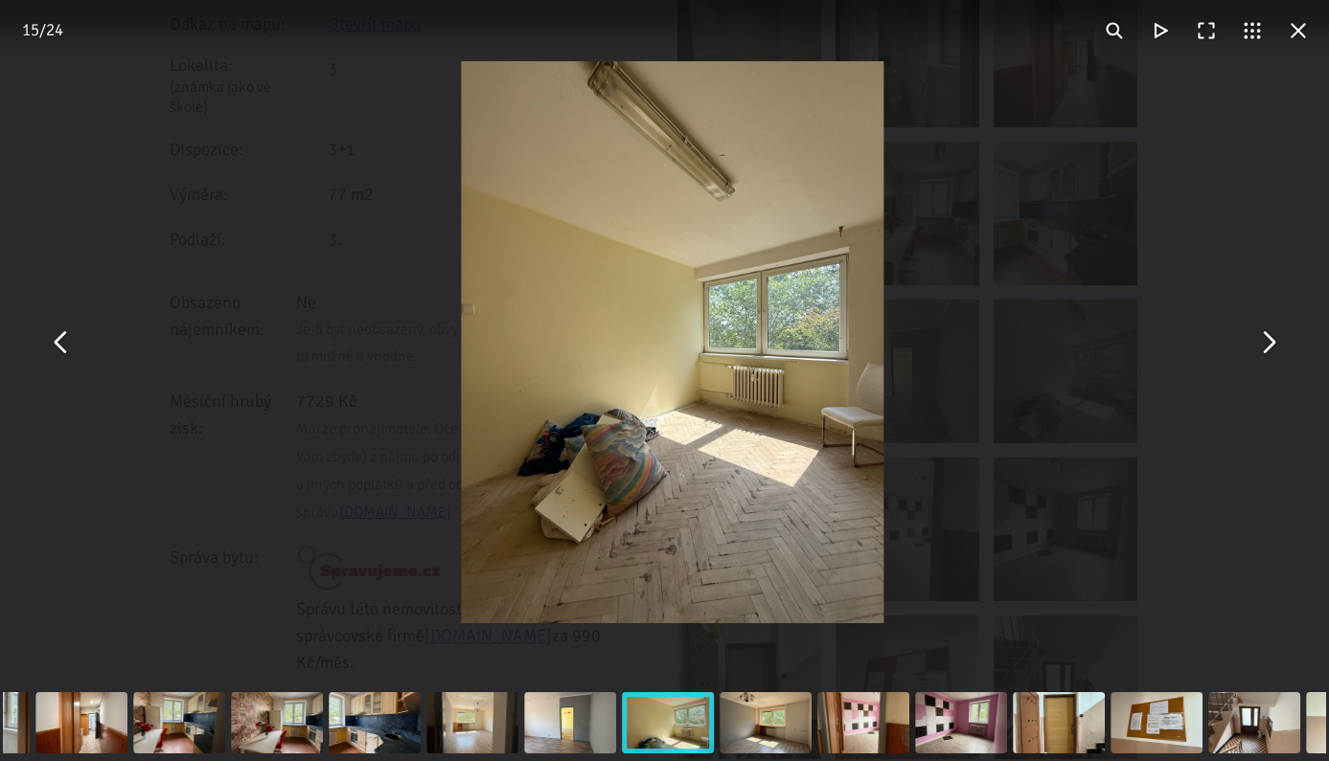
click at [1276, 349] on button "You can close this modal content with the ESC key" at bounding box center [1267, 343] width 46 height 46
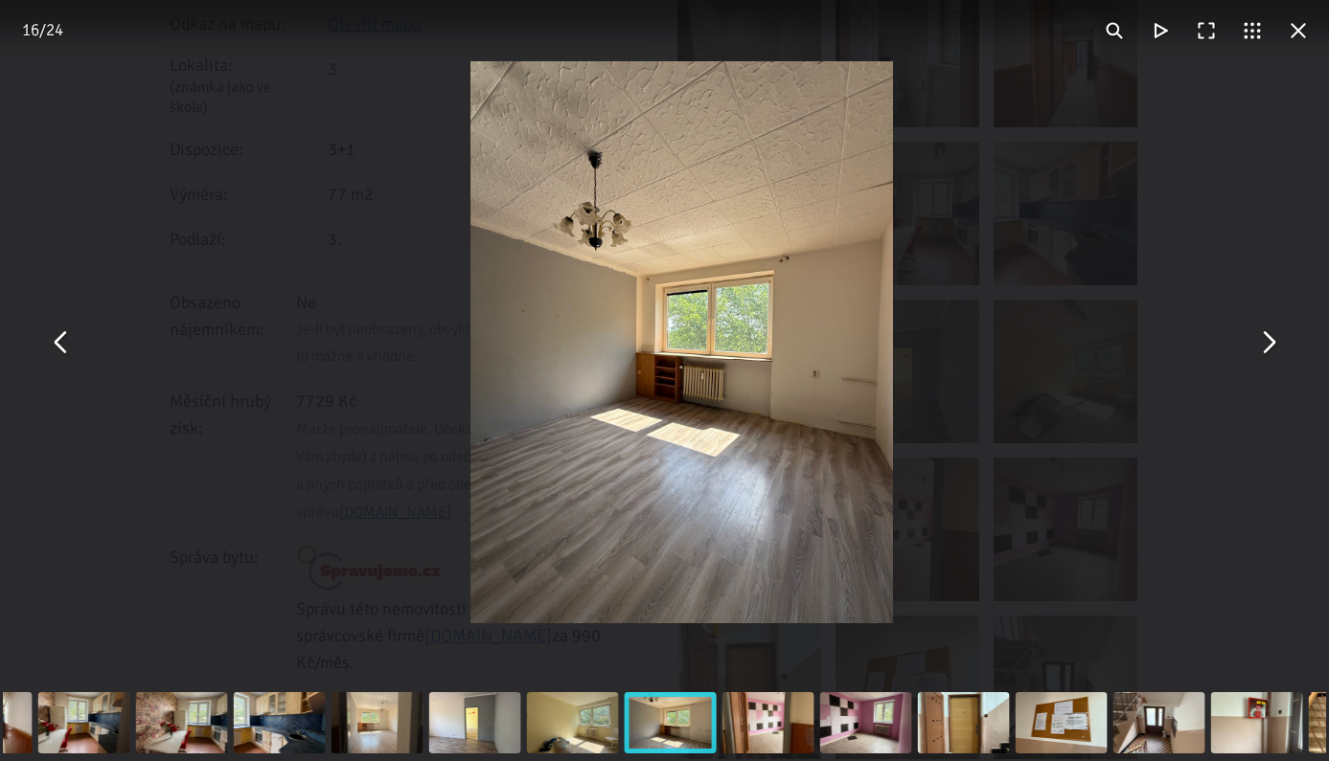
click at [1276, 349] on button "You can close this modal content with the ESC key" at bounding box center [1267, 343] width 46 height 46
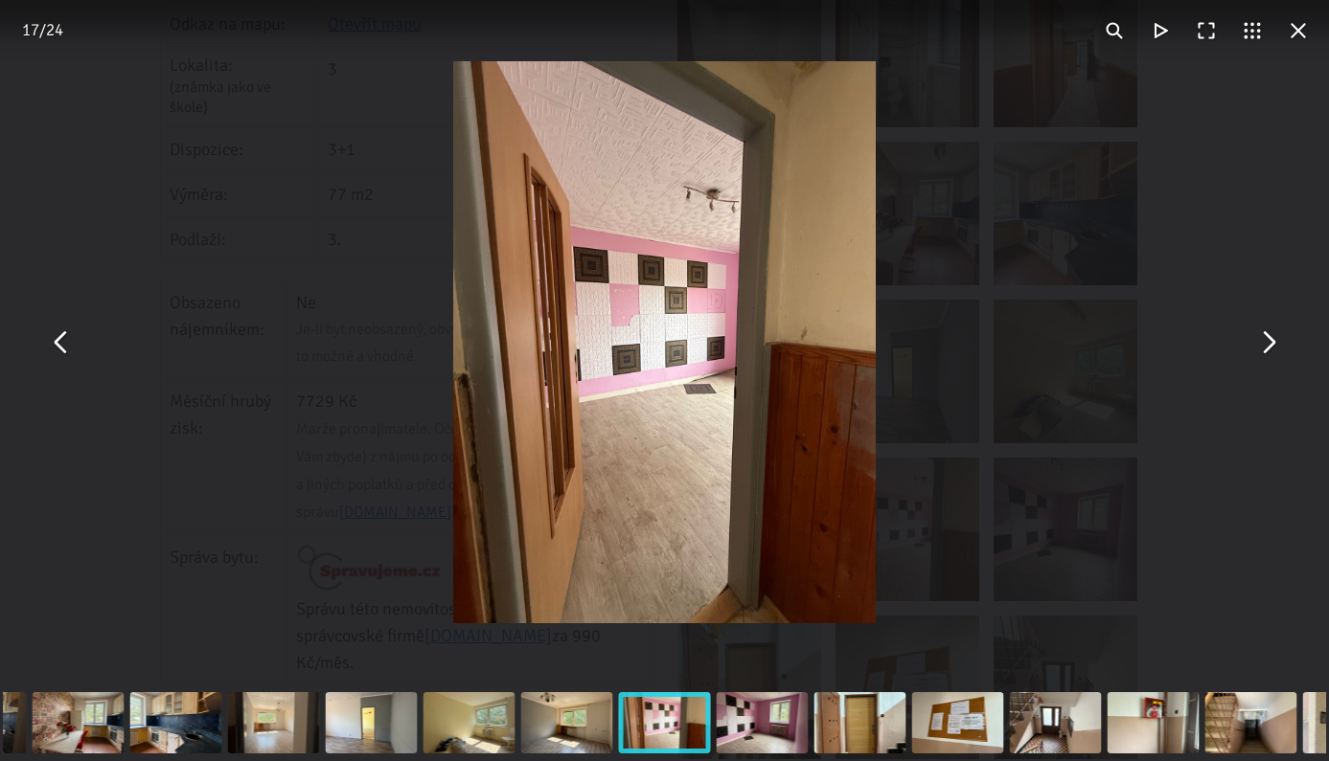
click at [1298, 20] on button "You can close this modal content with the ESC key" at bounding box center [1298, 31] width 46 height 46
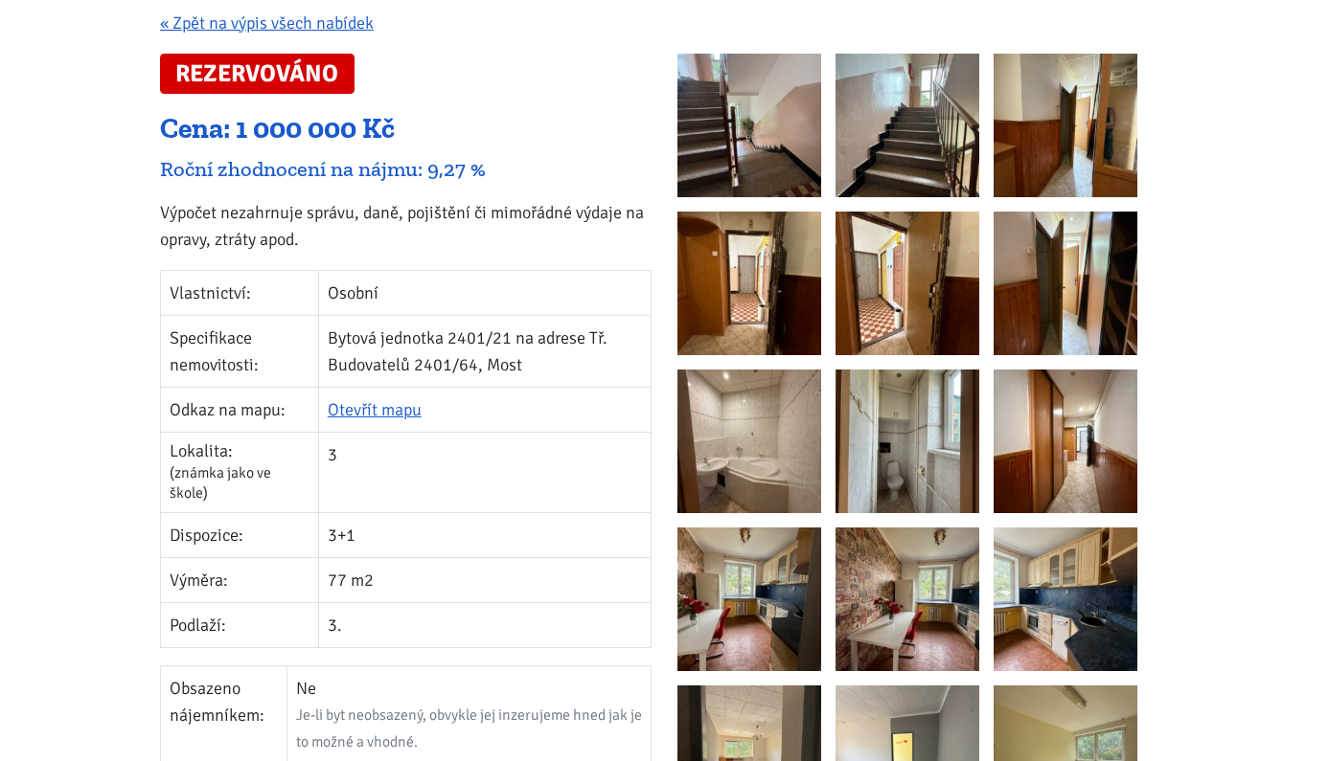
scroll to position [235, 0]
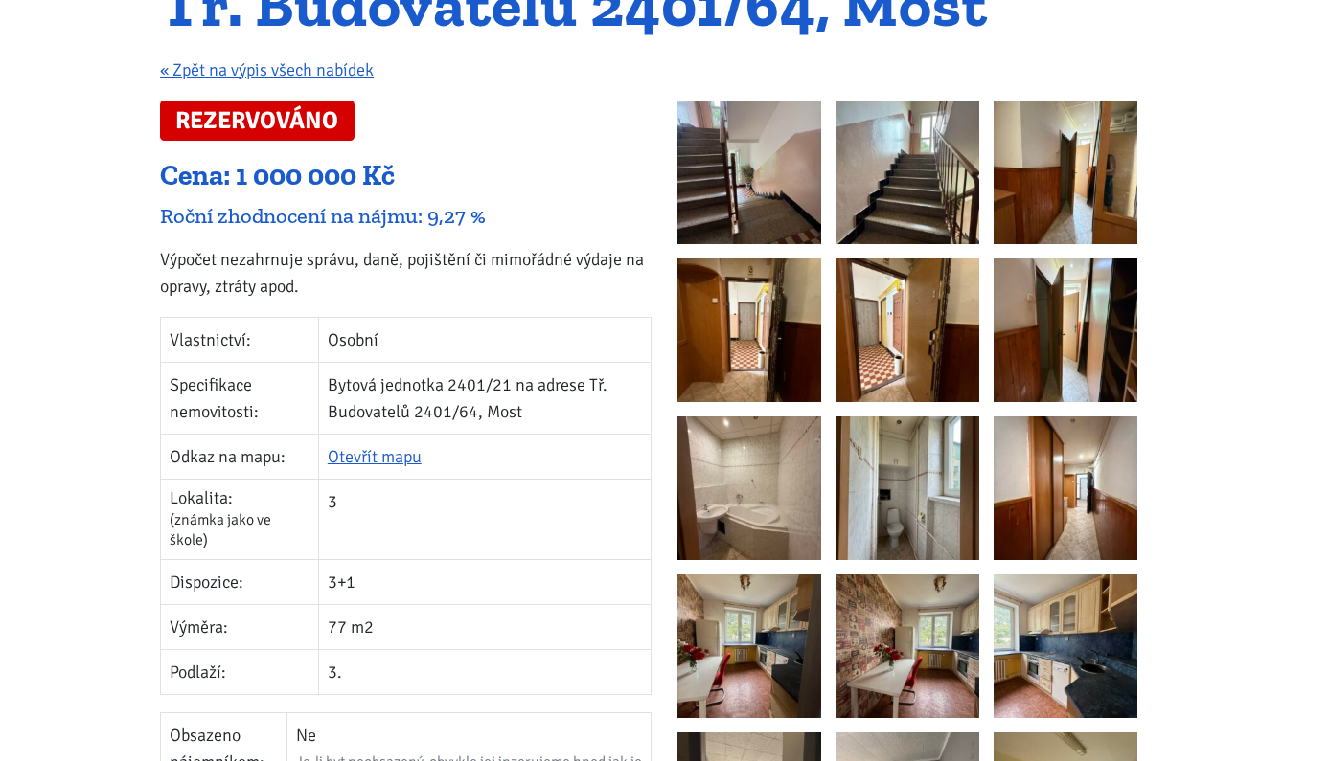
click at [505, 302] on div "REZERVOVÁNO Cena: 1 000 000 Kč Roční zhodnocení na nájmu: 9,27 % Výpočet nezahr…" at bounding box center [406, 733] width 517 height 1264
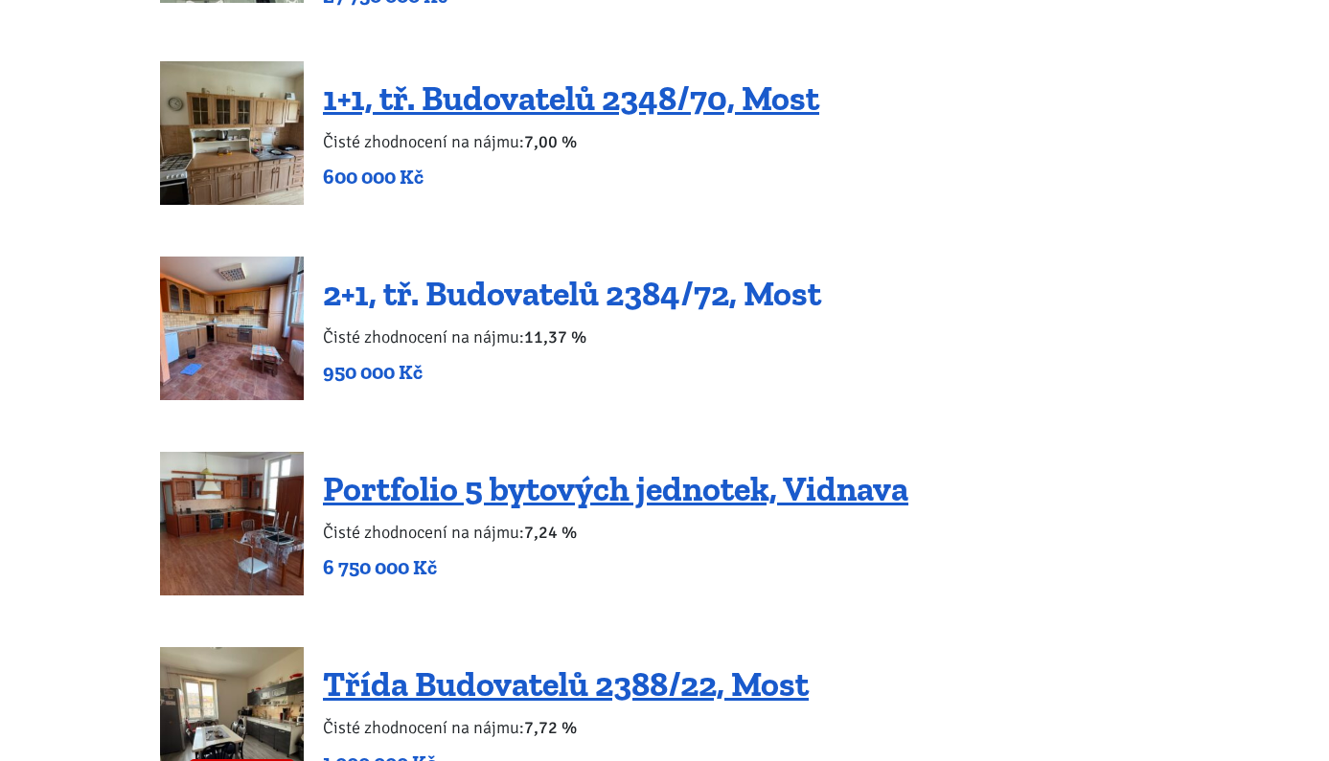
scroll to position [3560, 0]
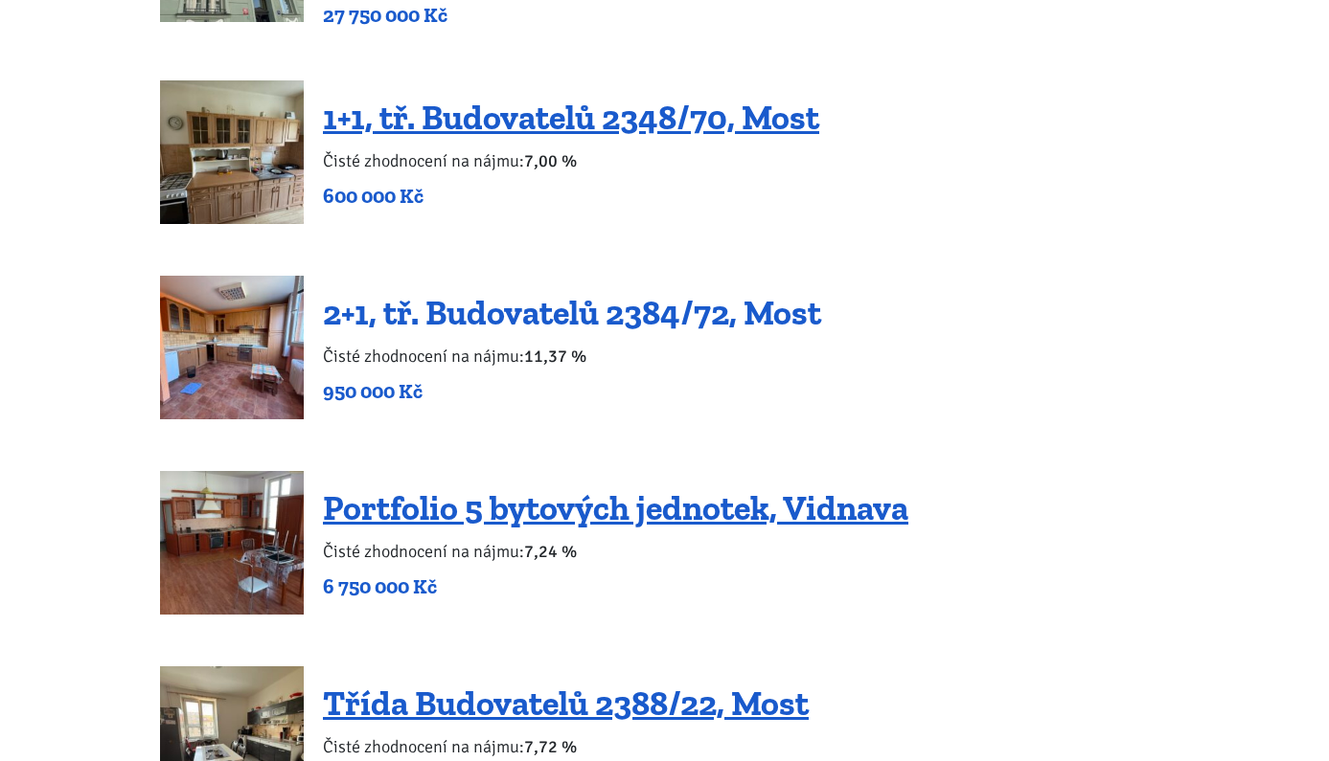
click at [576, 292] on link "2+1, tř. Budovatelů 2384/72, Most" at bounding box center [572, 312] width 498 height 41
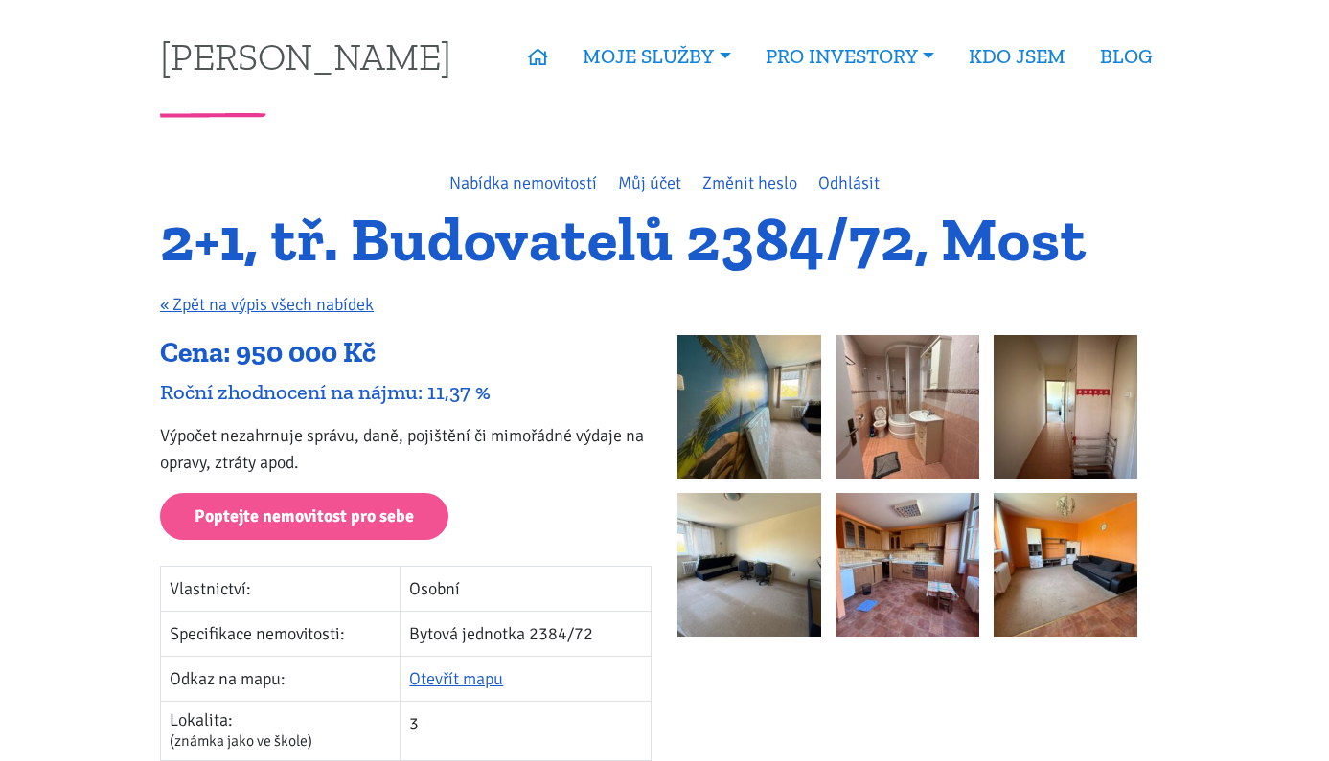
click at [728, 410] on img at bounding box center [749, 407] width 144 height 144
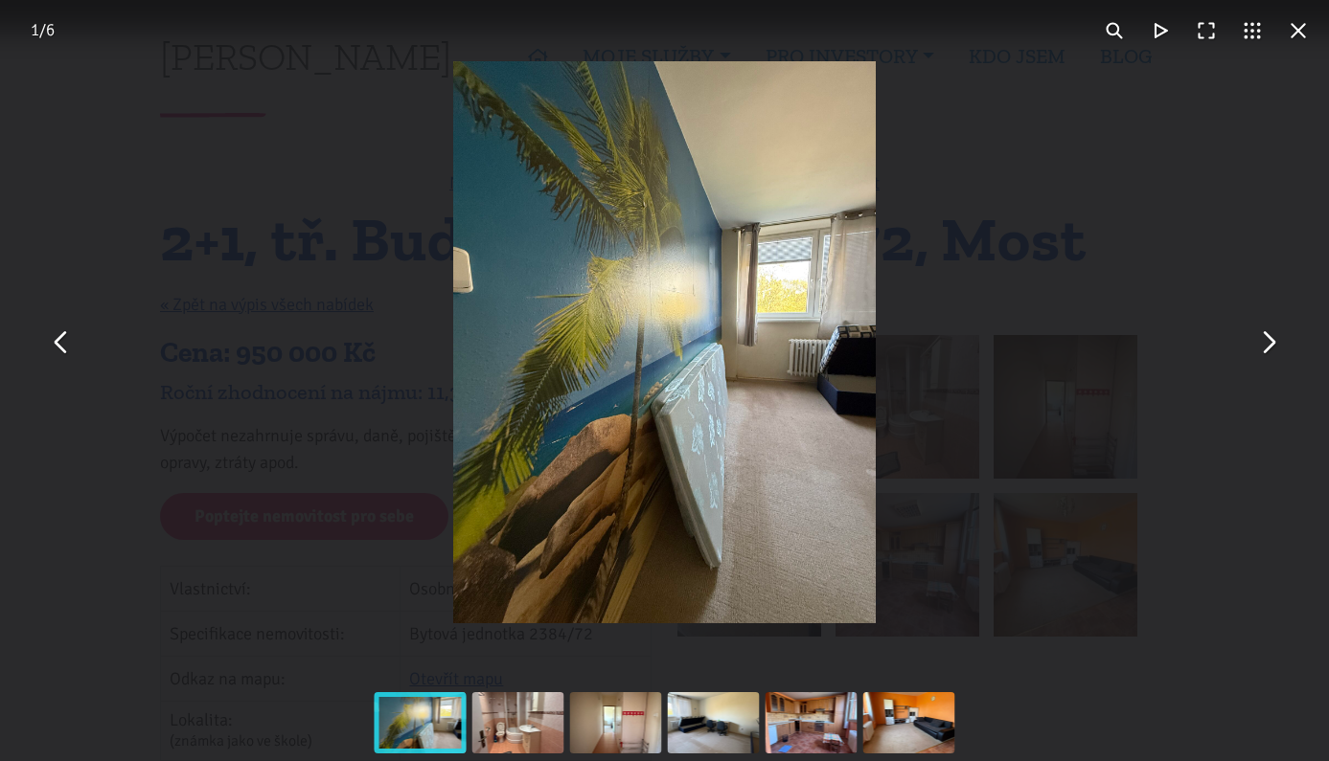
click at [1251, 343] on button "You can close this modal content with the ESC key" at bounding box center [1267, 343] width 46 height 46
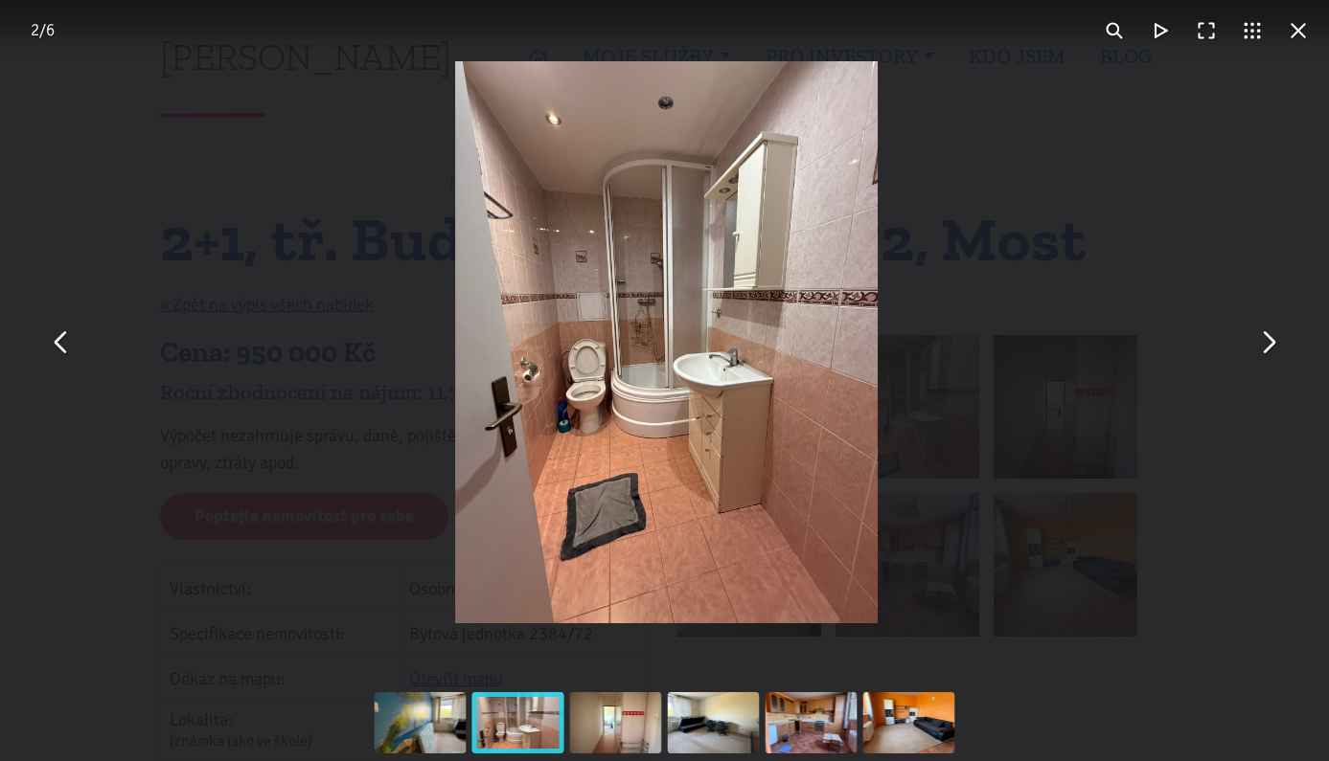
click at [1251, 343] on button "You can close this modal content with the ESC key" at bounding box center [1267, 343] width 46 height 46
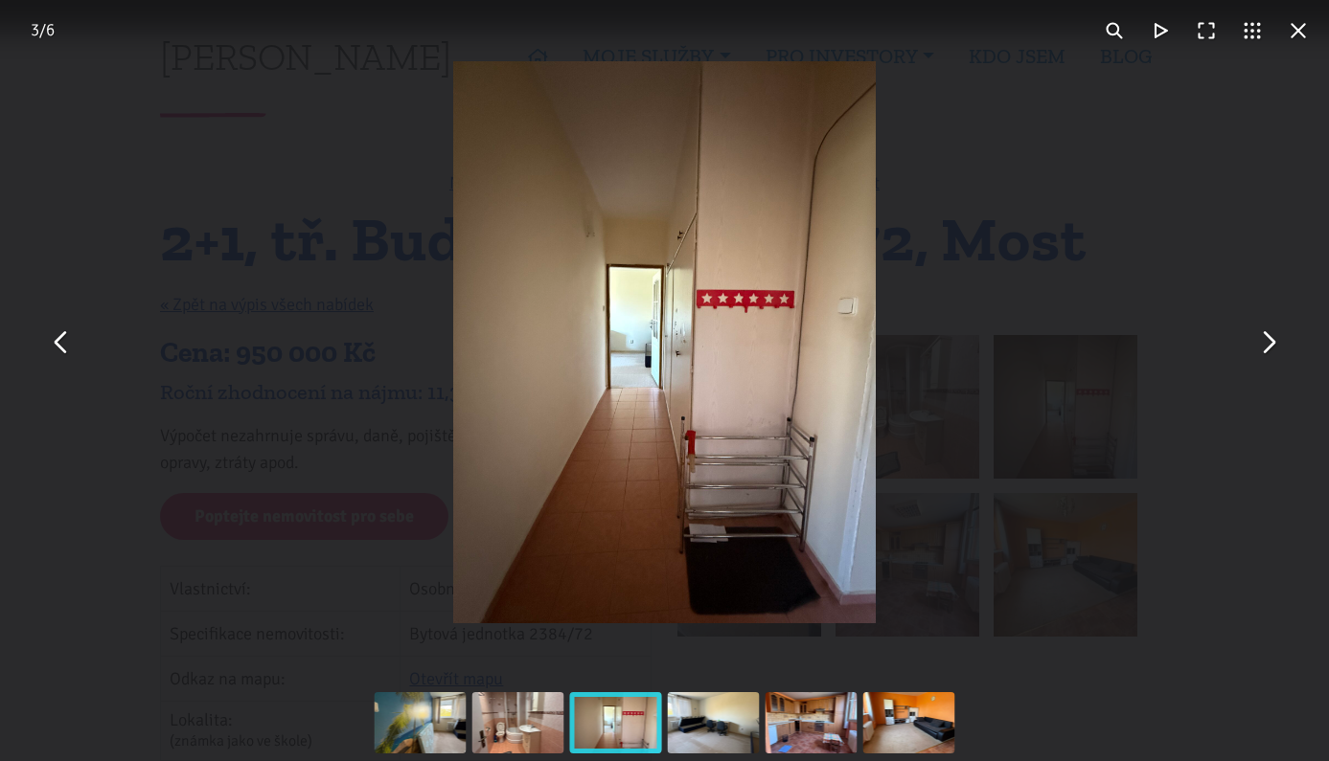
click at [1252, 343] on button "You can close this modal content with the ESC key" at bounding box center [1267, 343] width 46 height 46
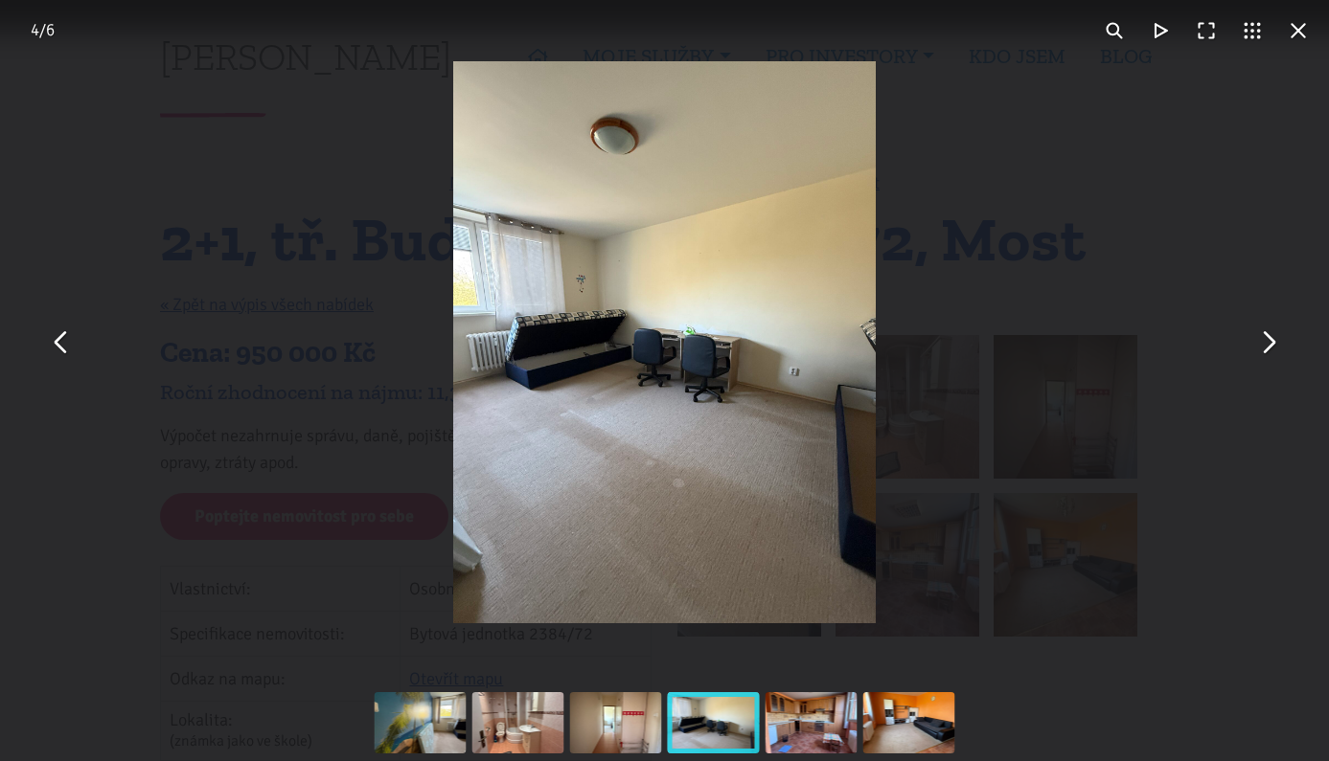
click at [1252, 343] on button "You can close this modal content with the ESC key" at bounding box center [1267, 343] width 46 height 46
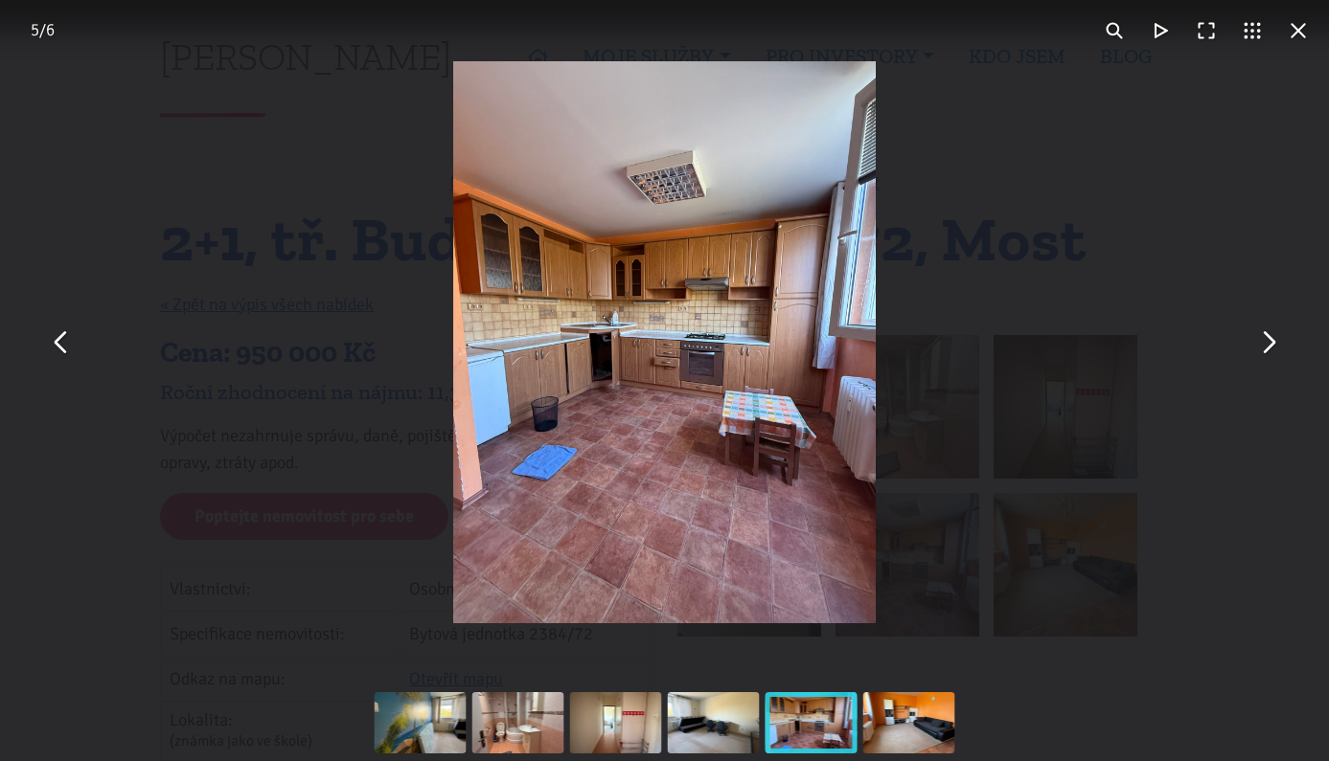
click at [1252, 343] on button "You can close this modal content with the ESC key" at bounding box center [1267, 343] width 46 height 46
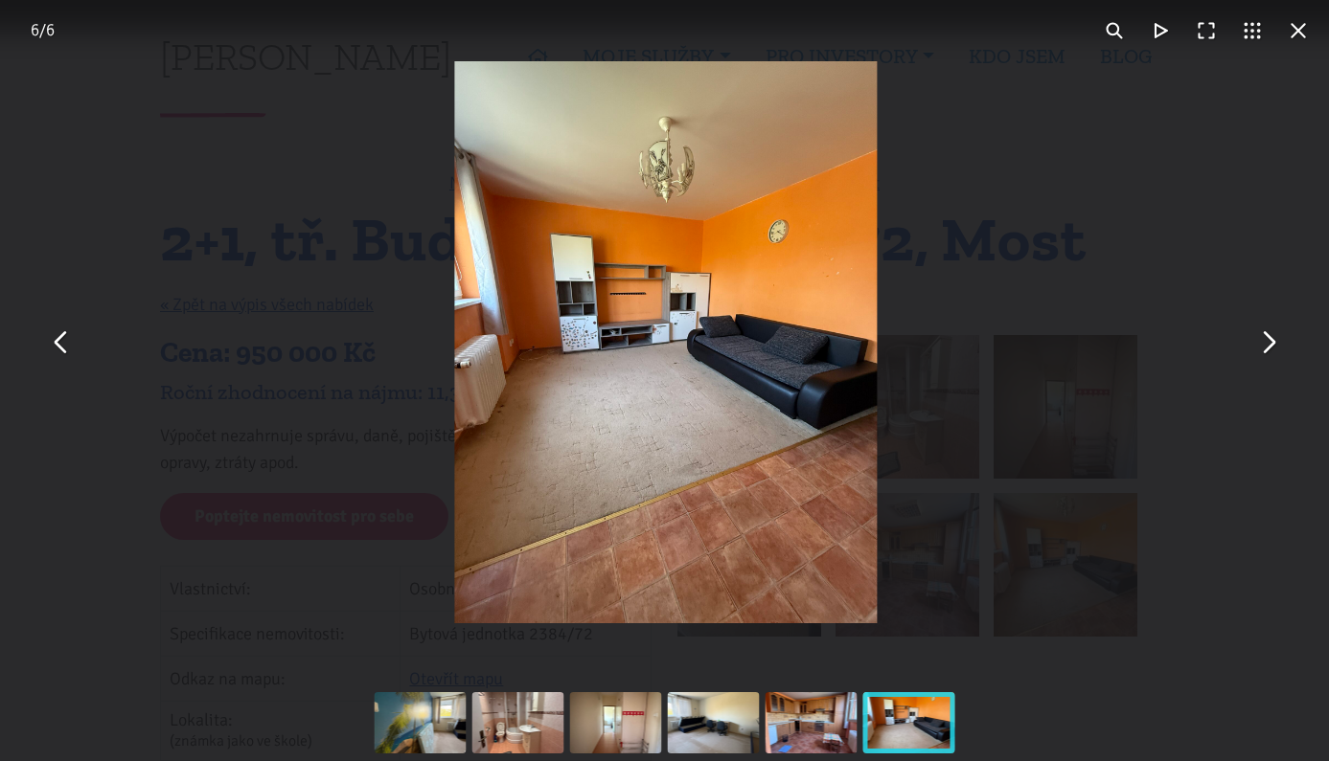
click at [1252, 343] on button "You can close this modal content with the ESC key" at bounding box center [1267, 343] width 46 height 46
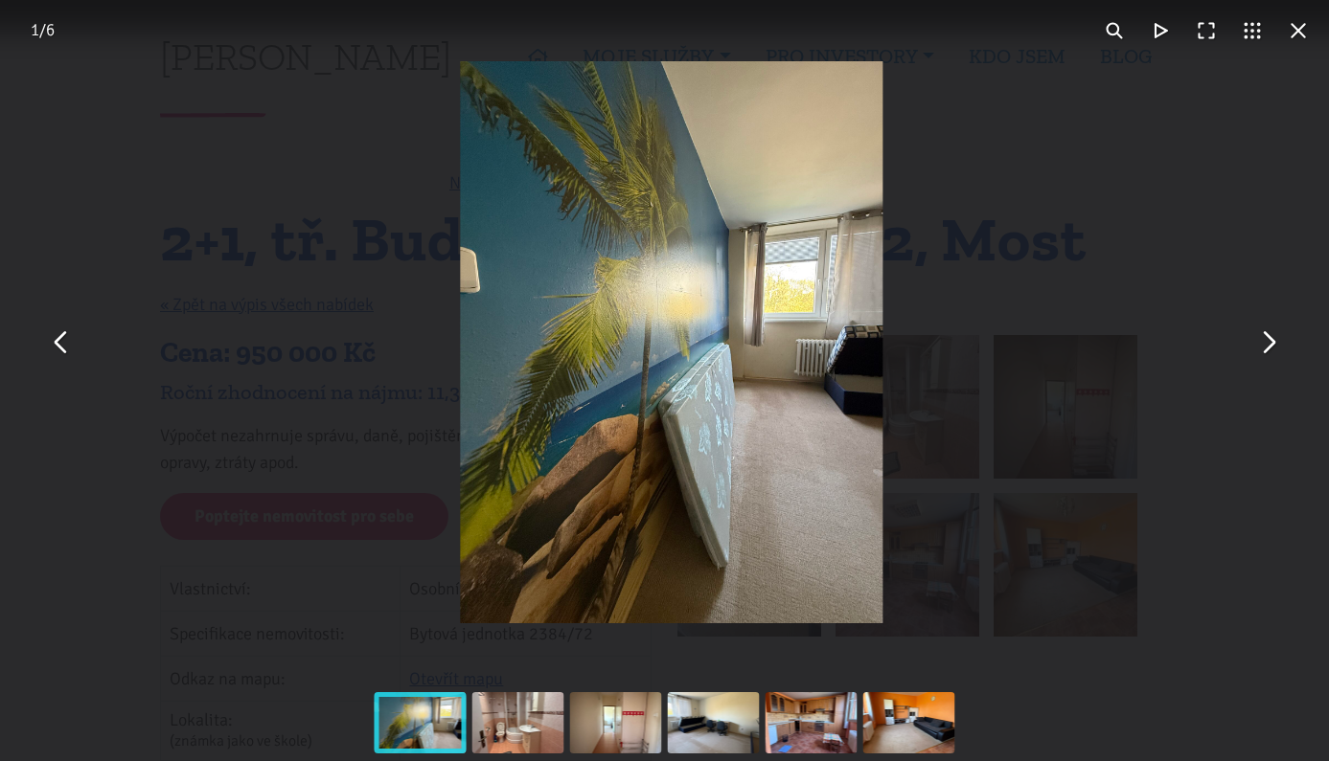
click at [1252, 343] on button "You can close this modal content with the ESC key" at bounding box center [1267, 343] width 46 height 46
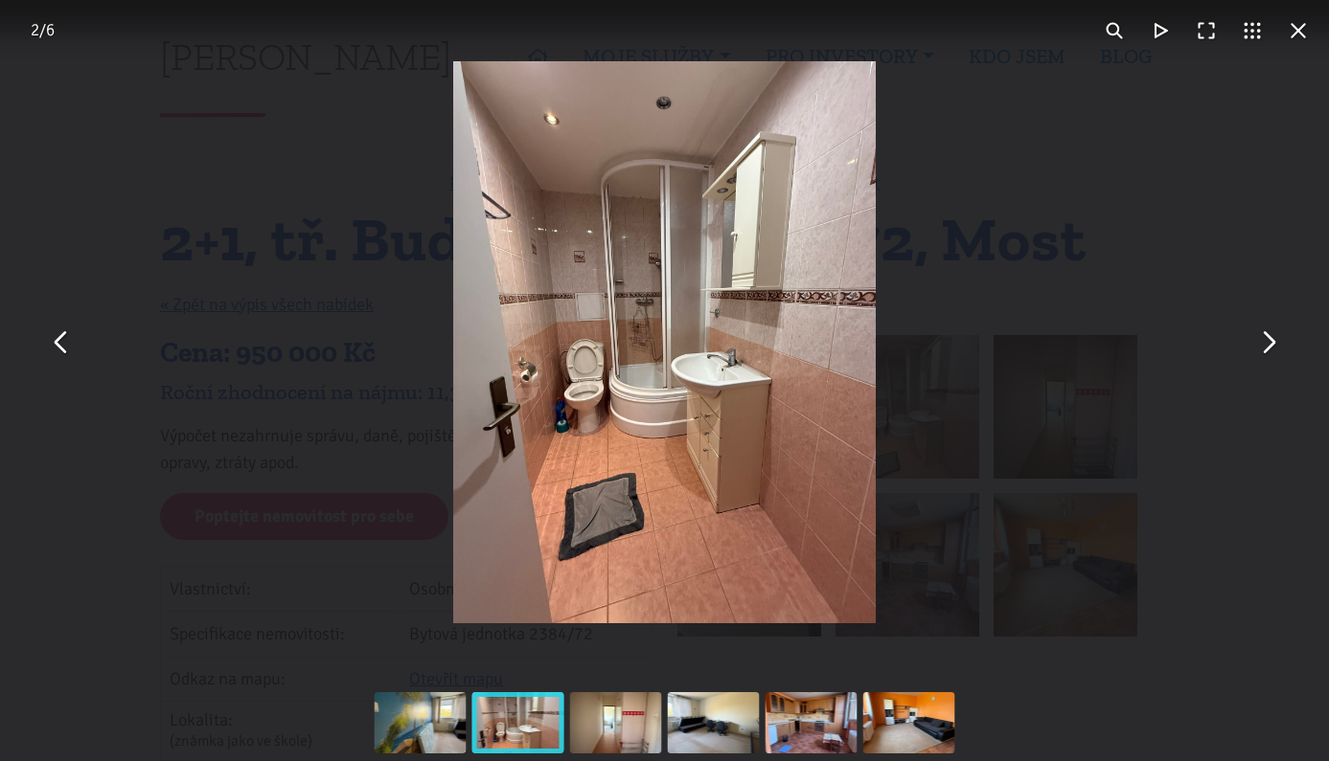
click at [1298, 25] on button "You can close this modal content with the ESC key" at bounding box center [1298, 31] width 46 height 46
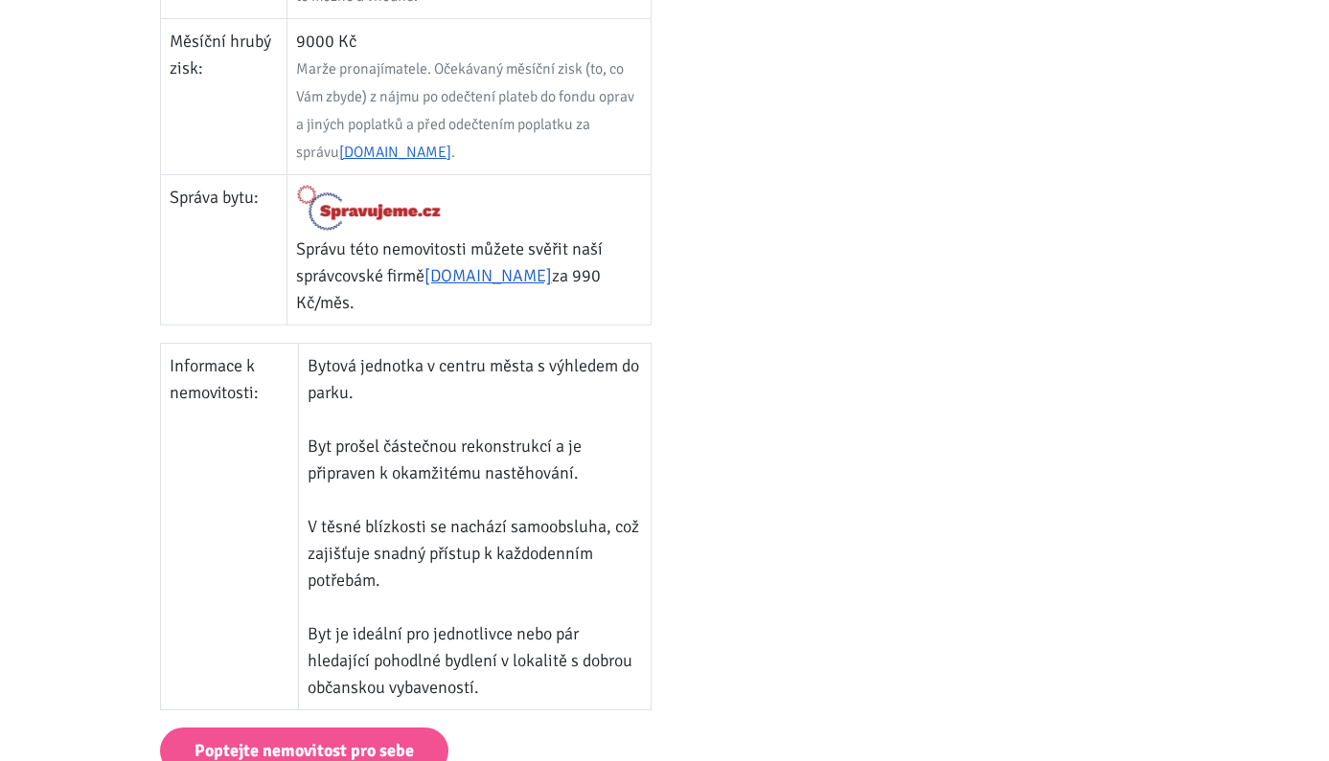
scroll to position [1044, 0]
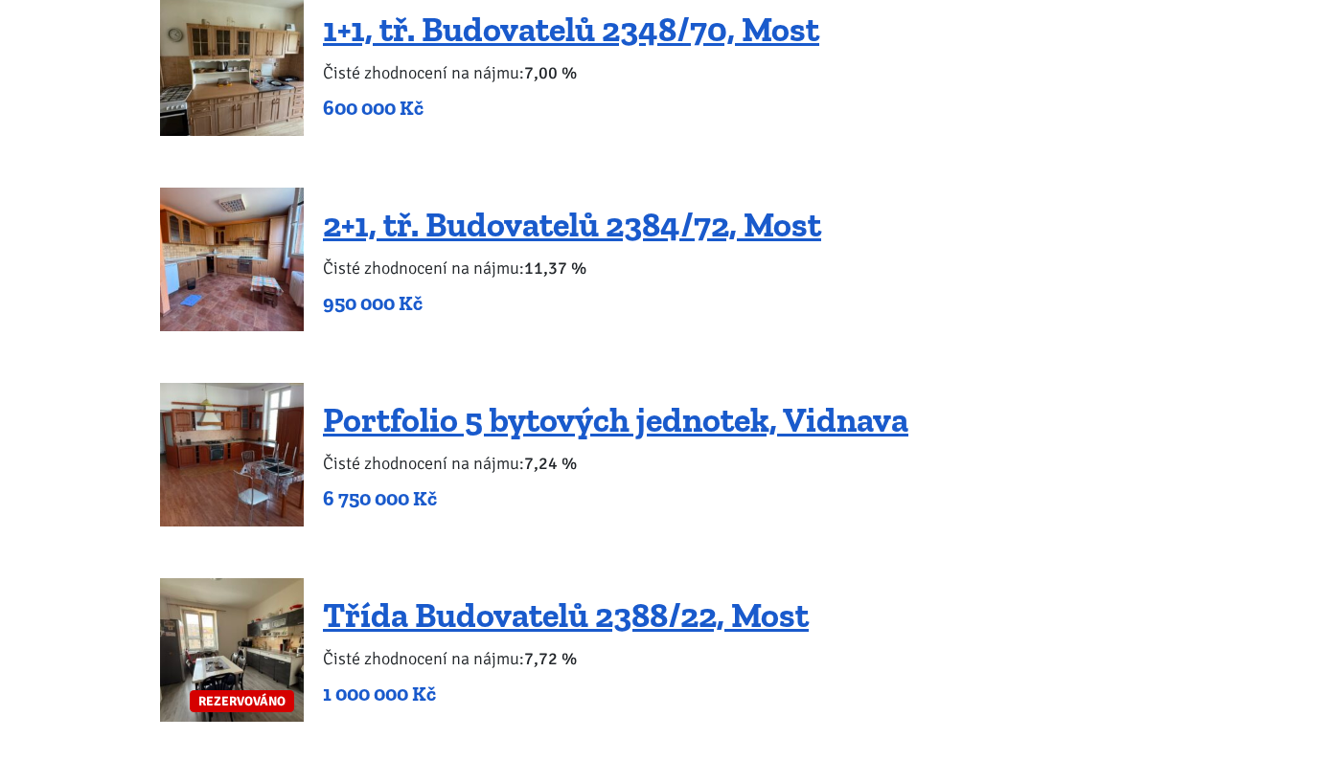
scroll to position [3647, 0]
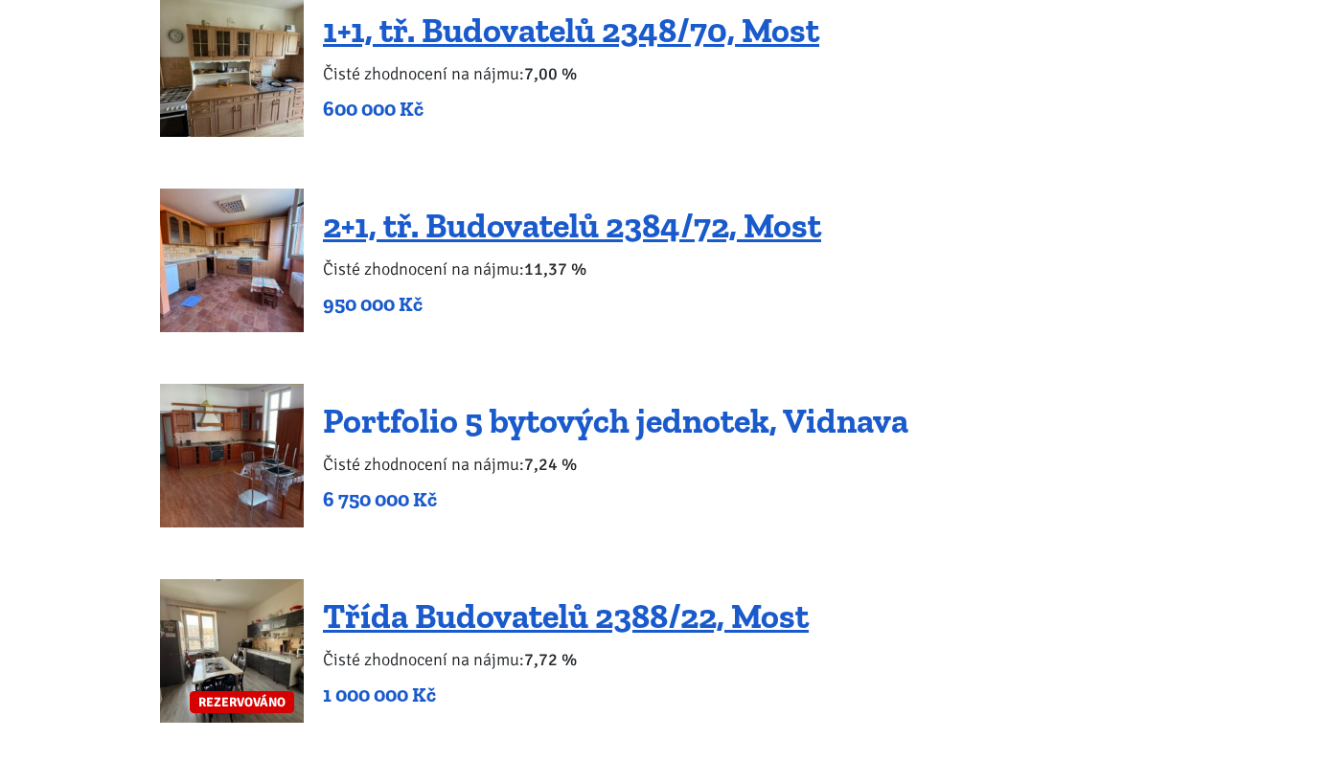
click at [693, 400] on link "Portfolio 5 bytových jednotek, Vidnava" at bounding box center [615, 420] width 585 height 41
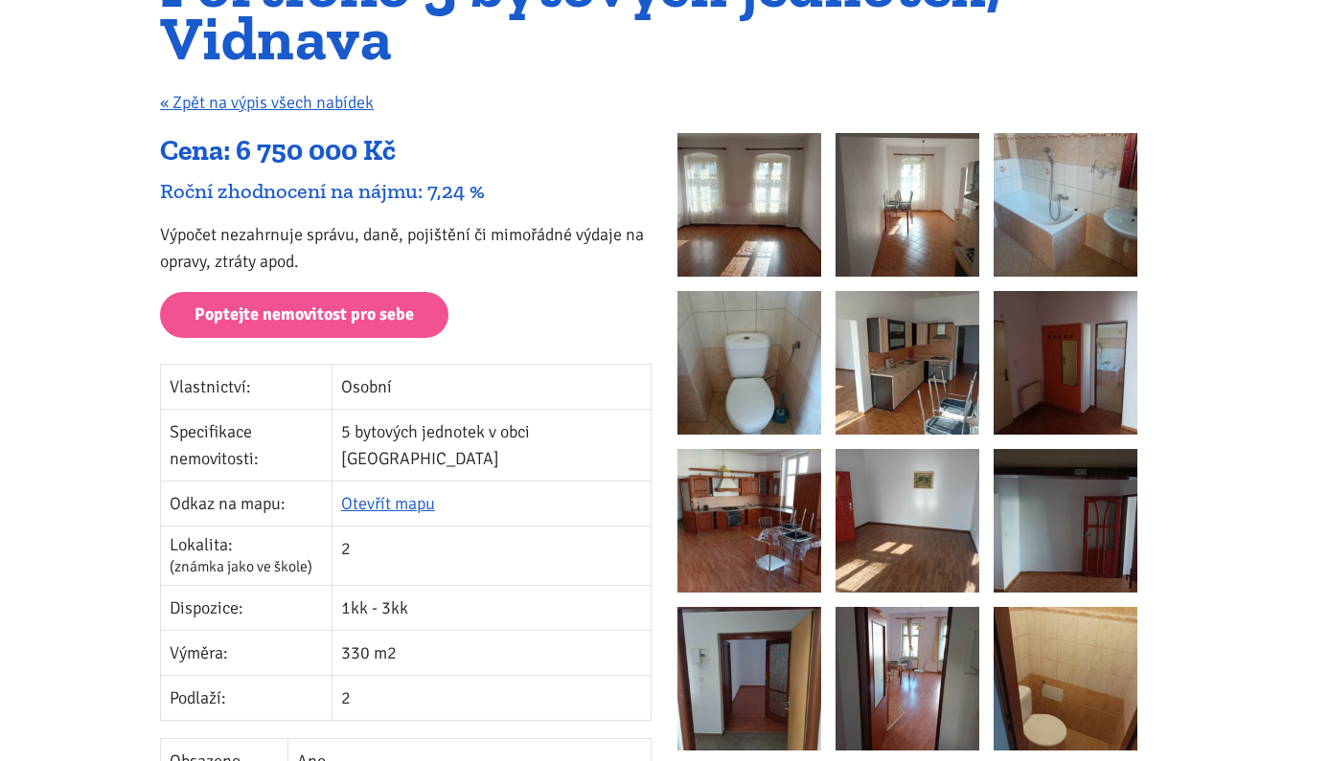
scroll to position [156, 0]
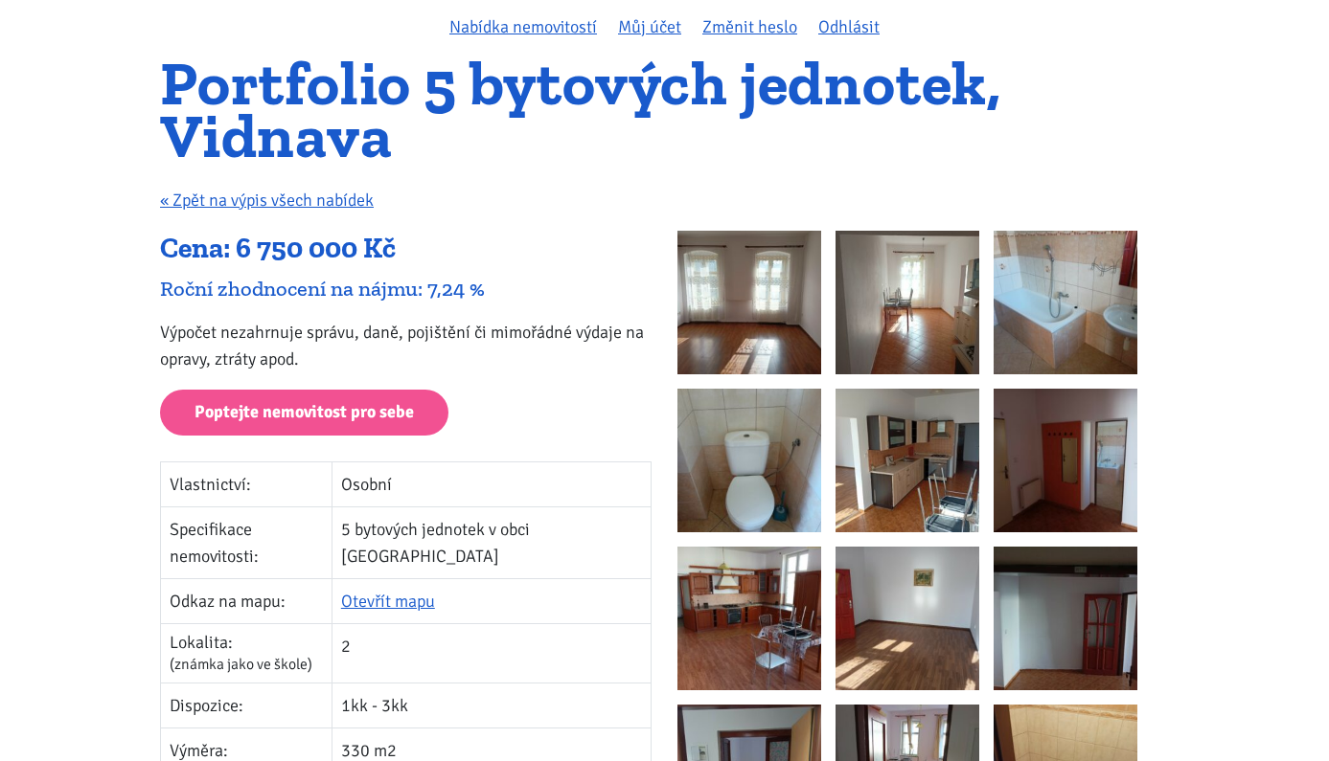
click at [700, 274] on img at bounding box center [749, 303] width 144 height 144
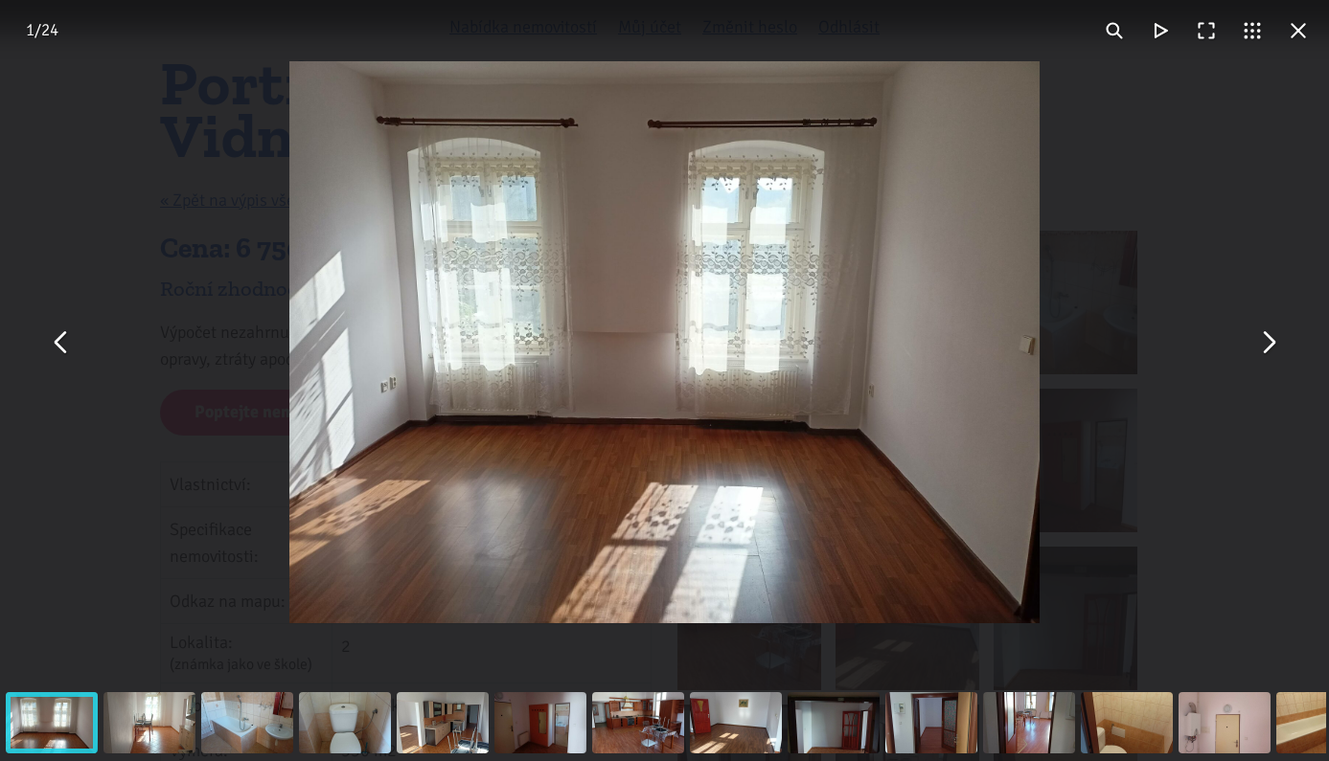
click at [1304, 40] on button "You can close this modal content with the ESC key" at bounding box center [1298, 31] width 46 height 46
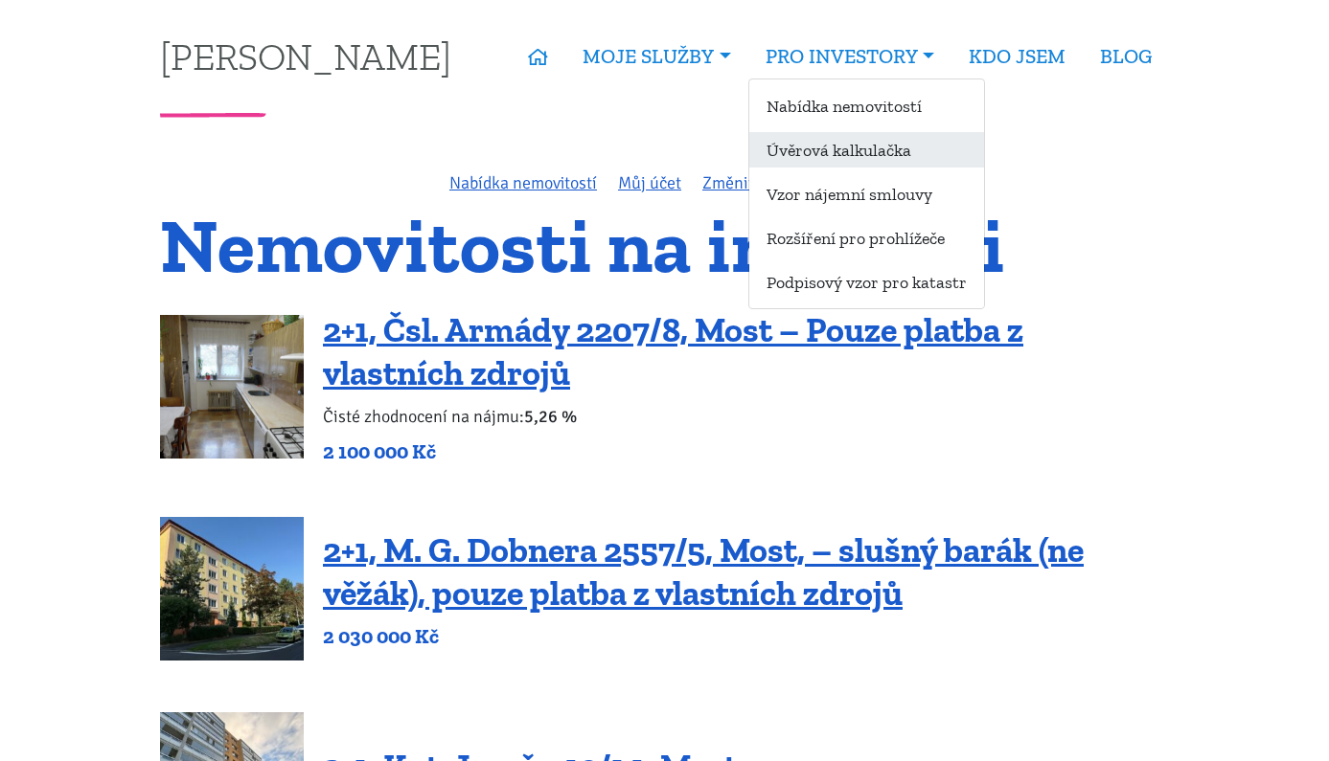
click at [830, 148] on link "Úvěrová kalkulačka" at bounding box center [866, 149] width 235 height 35
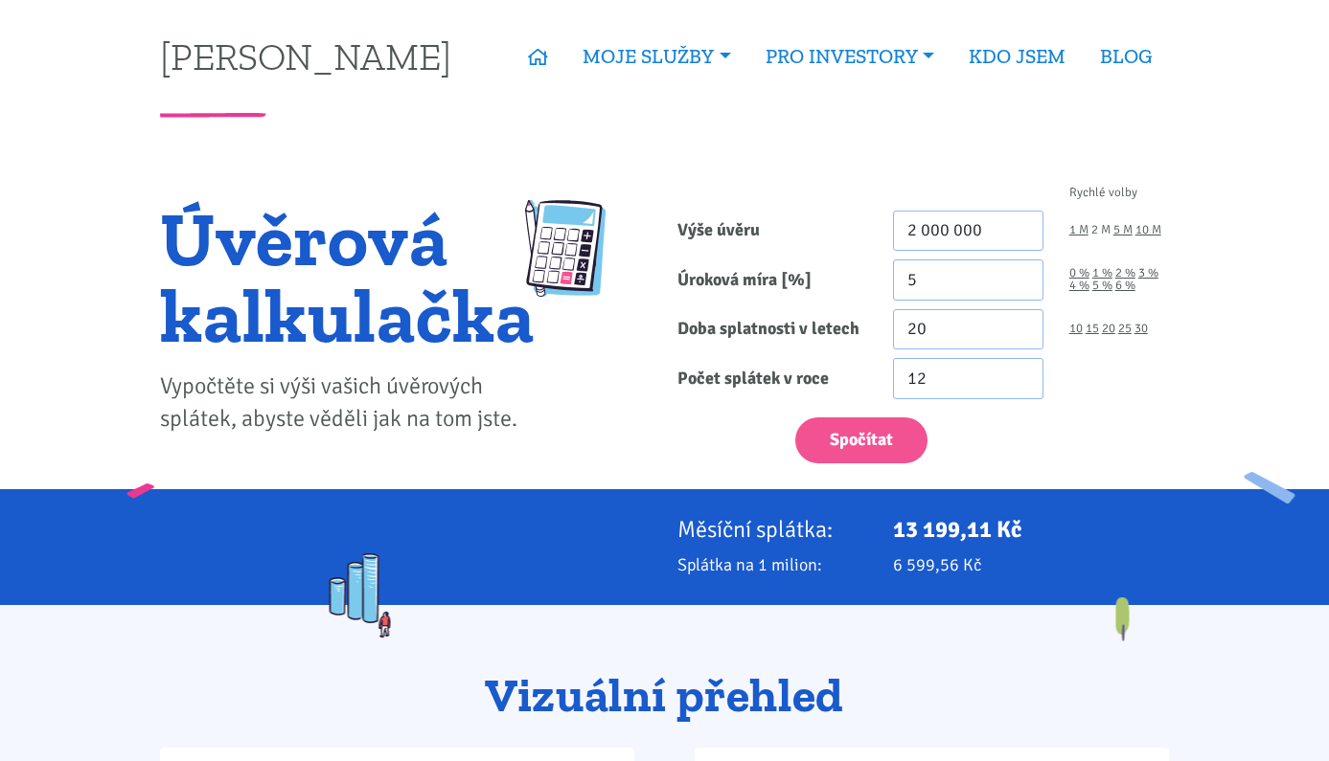
click at [1102, 229] on link "2 M" at bounding box center [1100, 230] width 19 height 12
click at [1123, 288] on link "6 %" at bounding box center [1125, 286] width 20 height 12
type input "6"
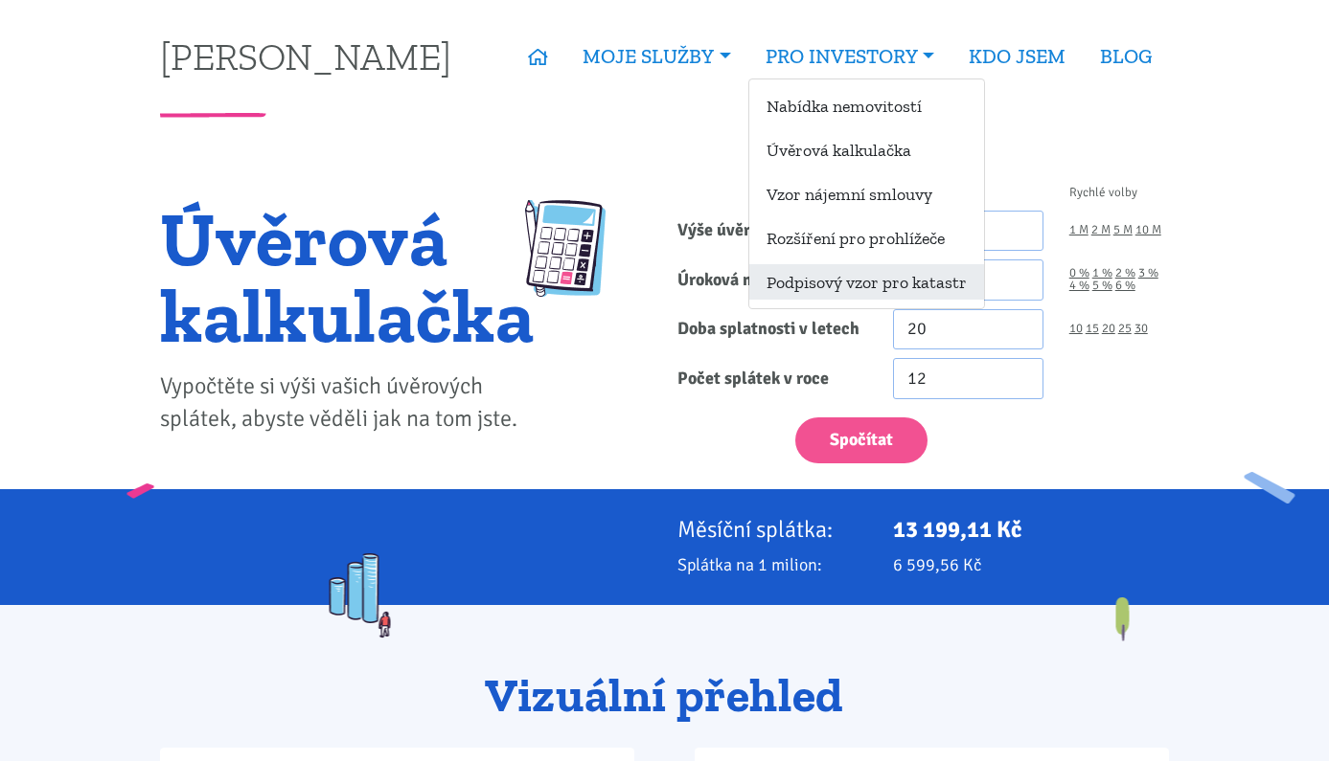
click at [789, 272] on link "Podpisový vzor pro katastr" at bounding box center [866, 281] width 235 height 35
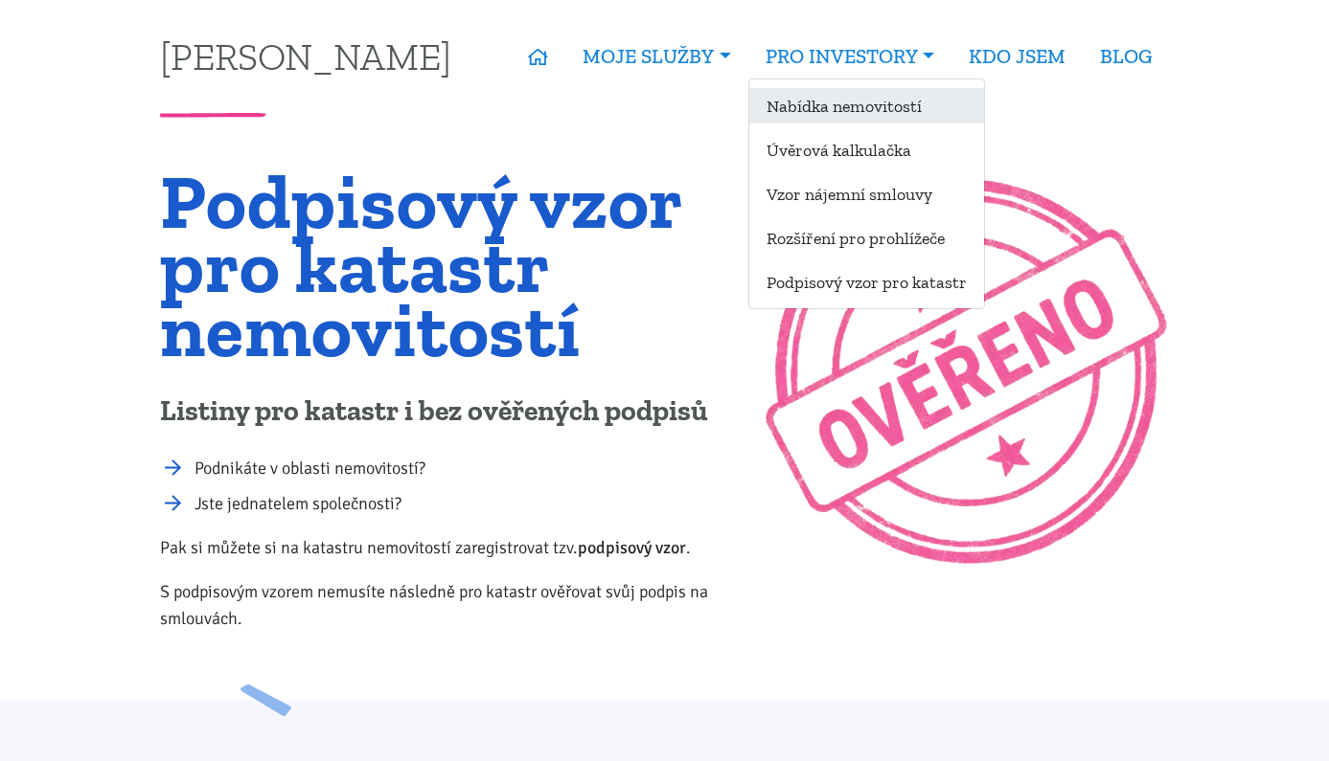
click at [815, 115] on link "Nabídka nemovitostí" at bounding box center [866, 105] width 235 height 35
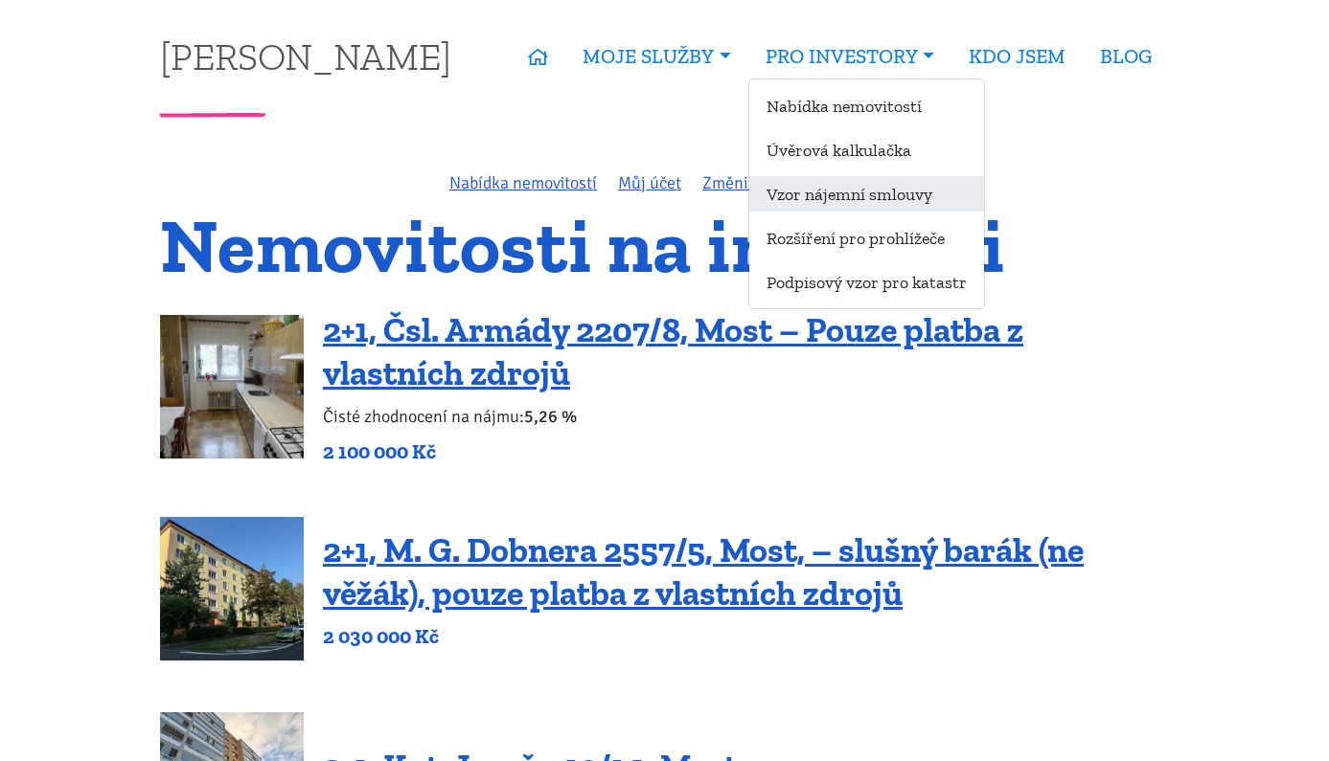
scroll to position [1, 0]
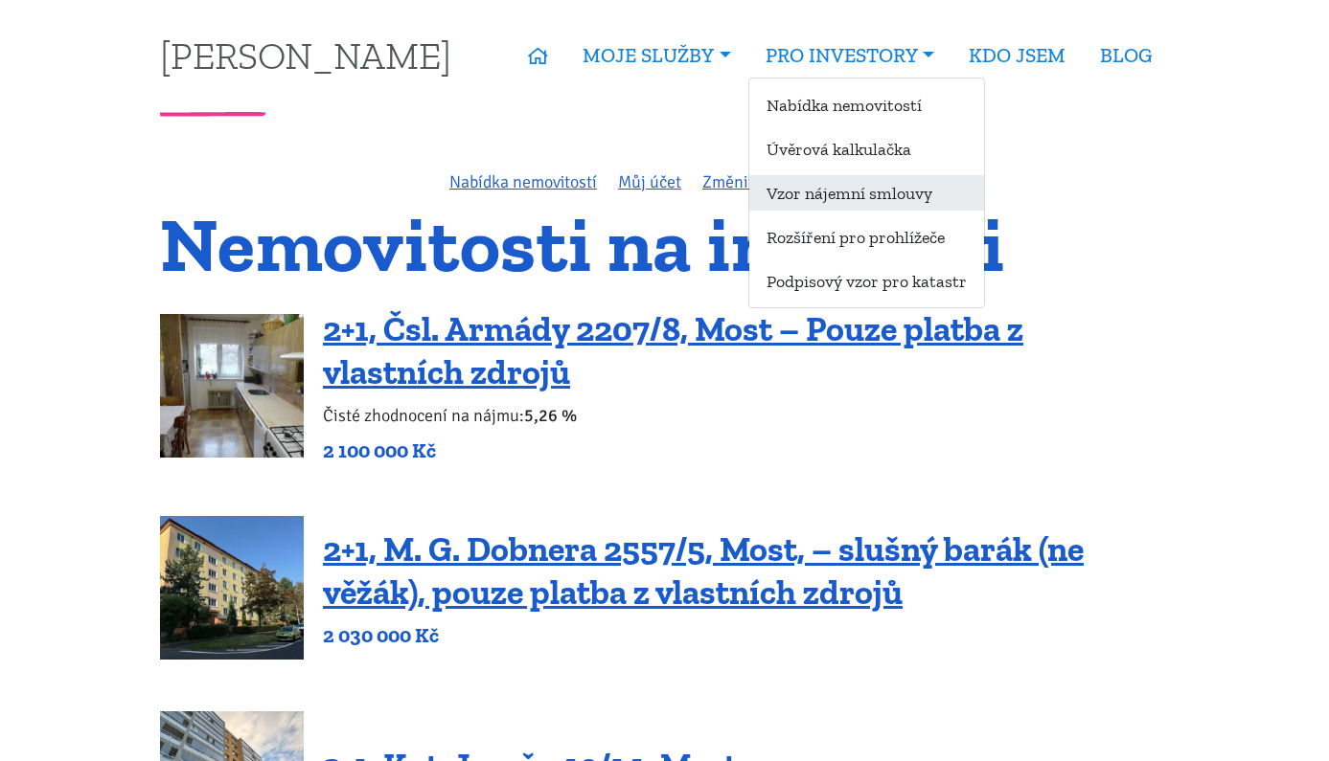
click at [830, 210] on link "Vzor nájemní smlouvy" at bounding box center [866, 192] width 235 height 35
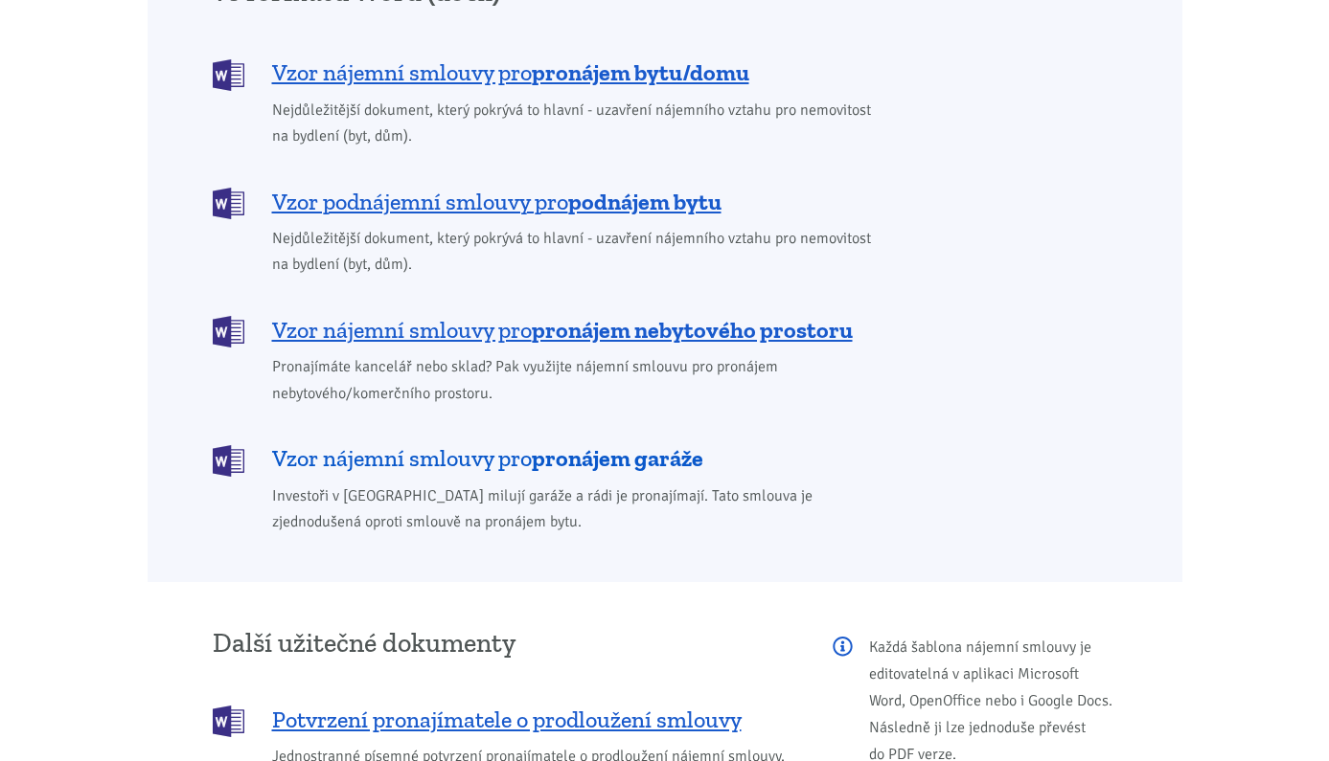
scroll to position [1693, 0]
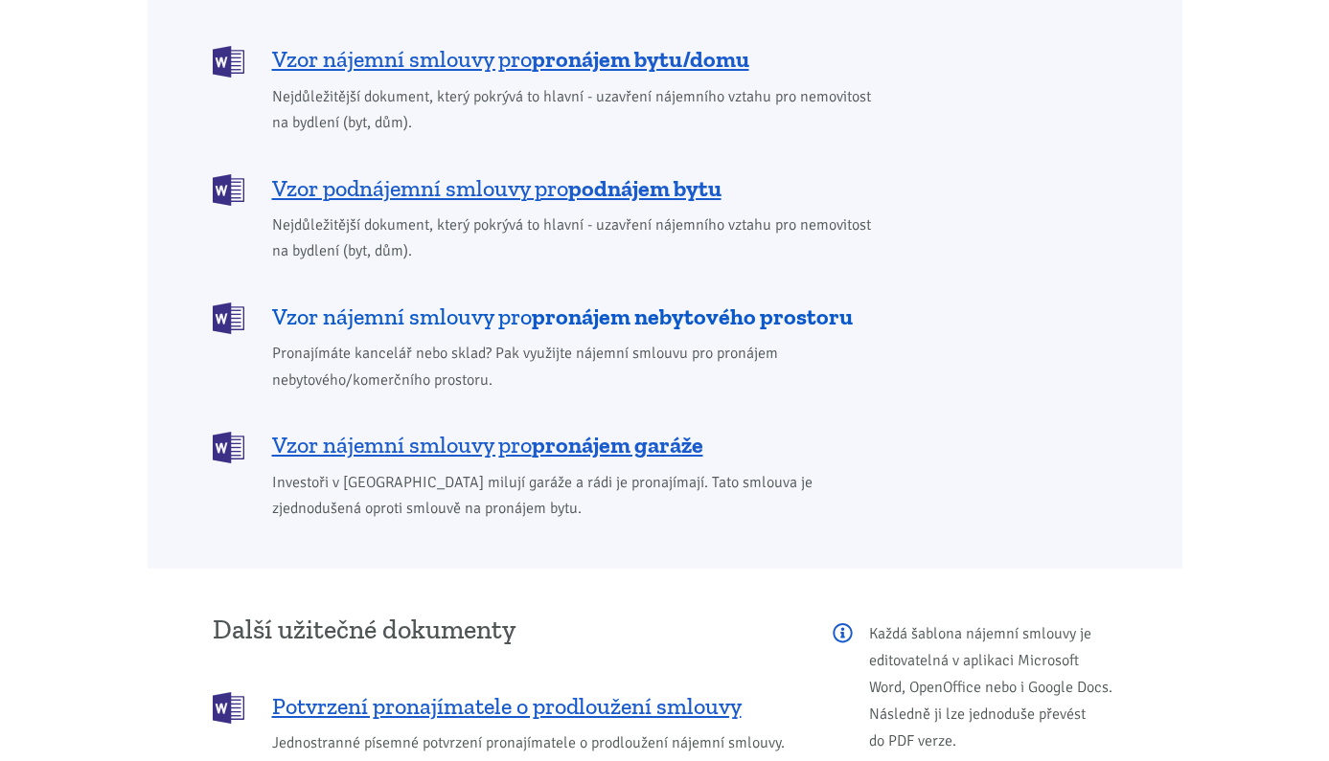
click at [559, 303] on b "pronájem nebytového prostoru" at bounding box center [692, 317] width 321 height 28
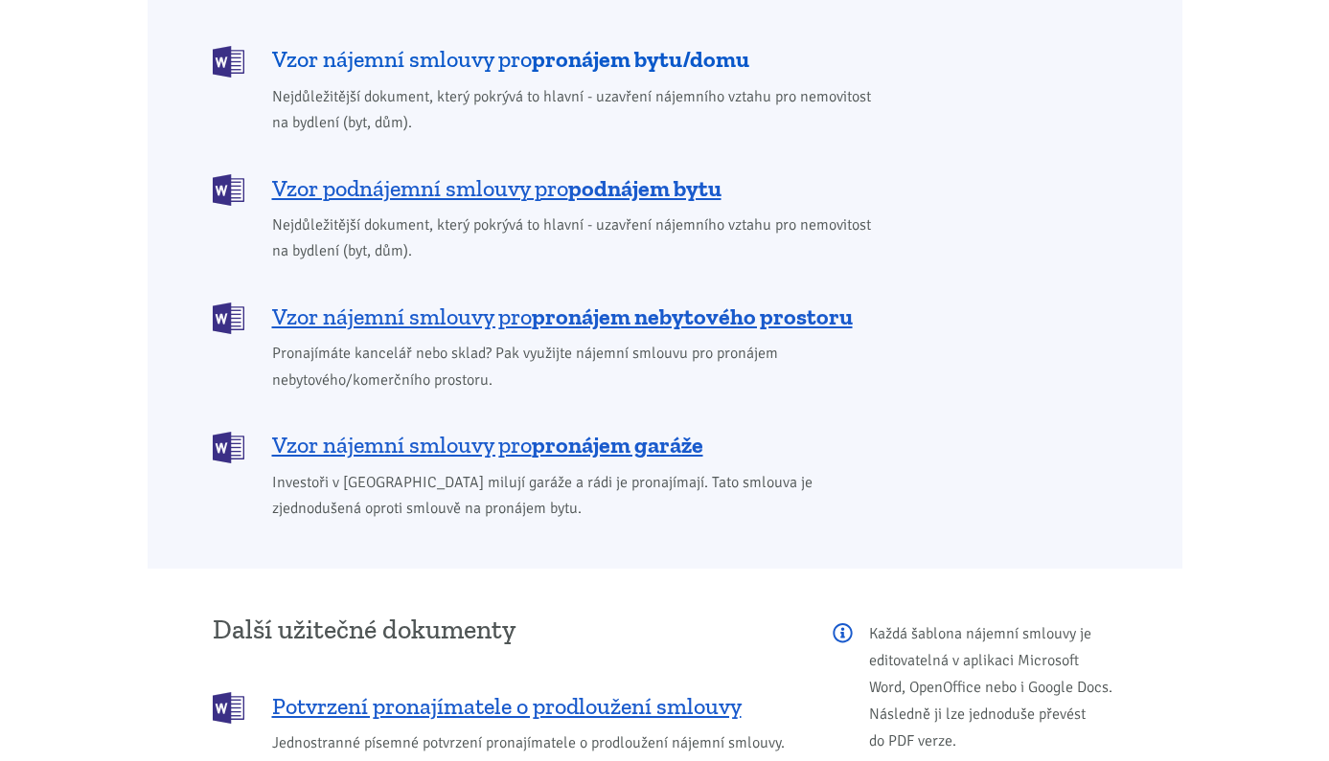
click at [655, 45] on b "pronájem bytu/domu" at bounding box center [640, 59] width 217 height 28
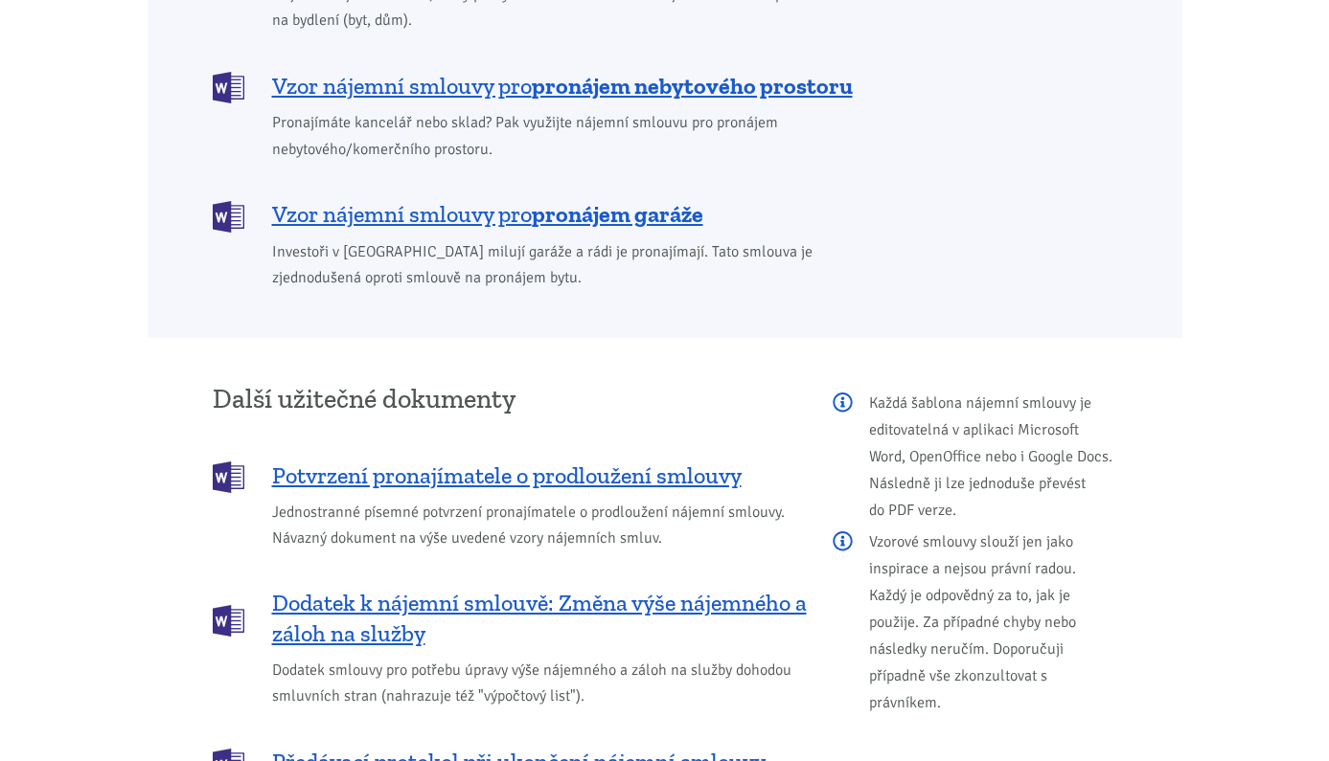
scroll to position [1919, 0]
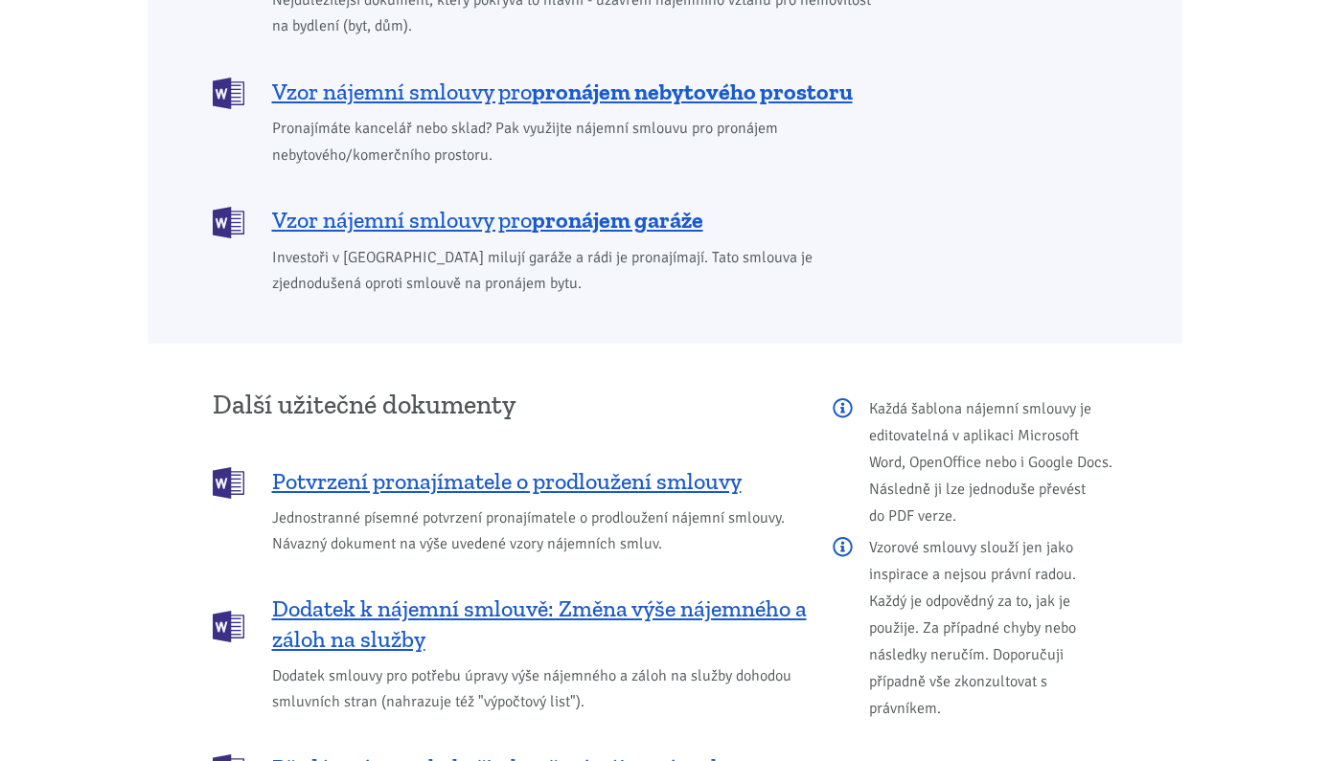
click at [1226, 57] on body "[PERSON_NAME] ÚVOD MOJE SLUŽBY Strategický mentoring Financování bez limitu Kup…" at bounding box center [664, 197] width 1329 height 4233
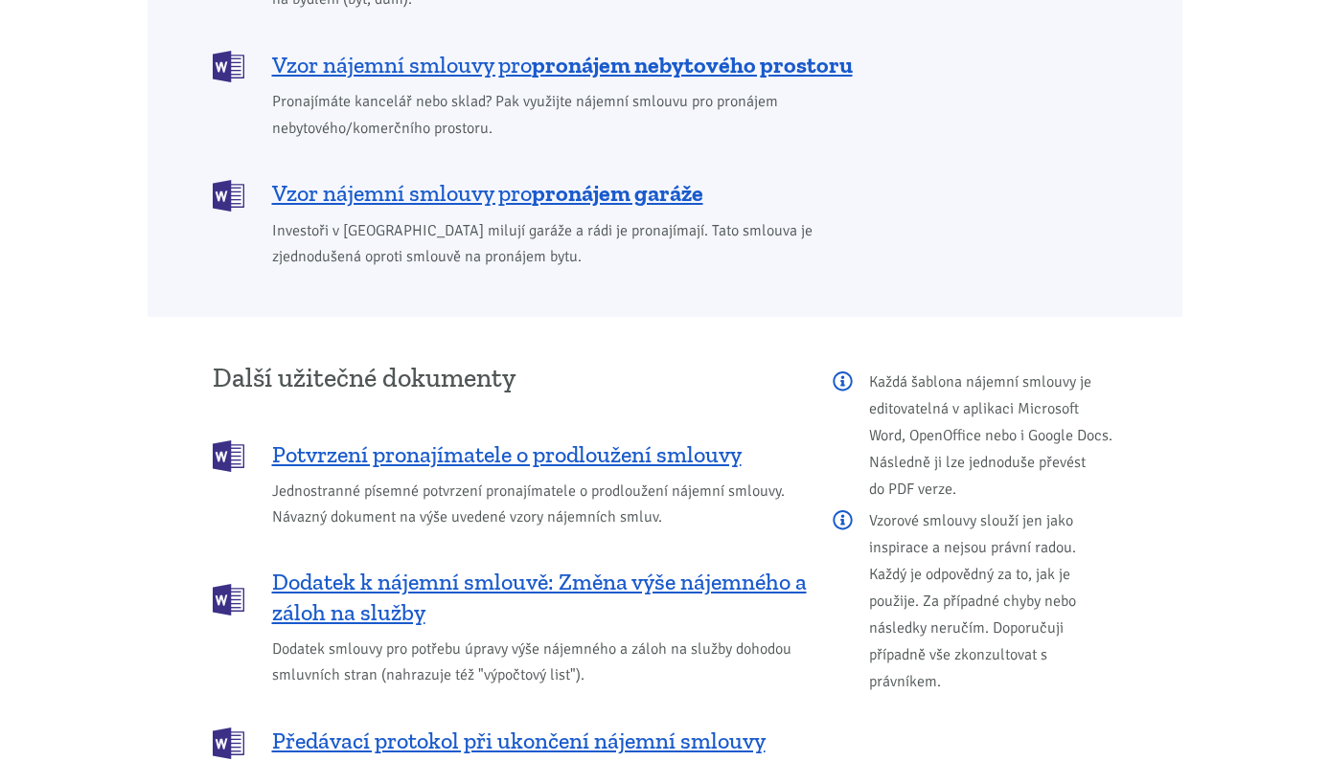
scroll to position [1946, 0]
